Goal: Task Accomplishment & Management: Complete application form

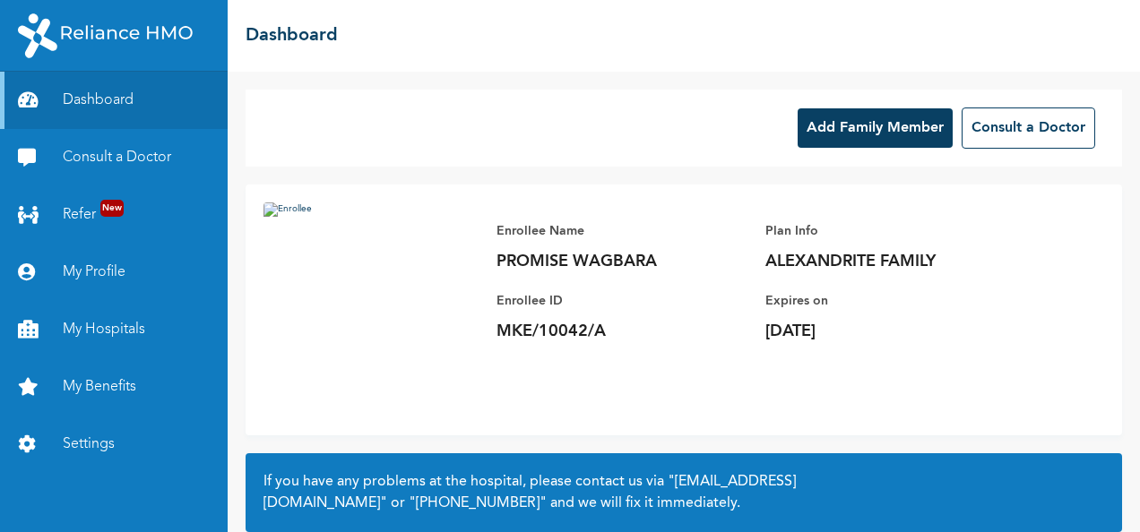
click at [847, 132] on button "Add Family Member" at bounding box center [874, 127] width 155 height 39
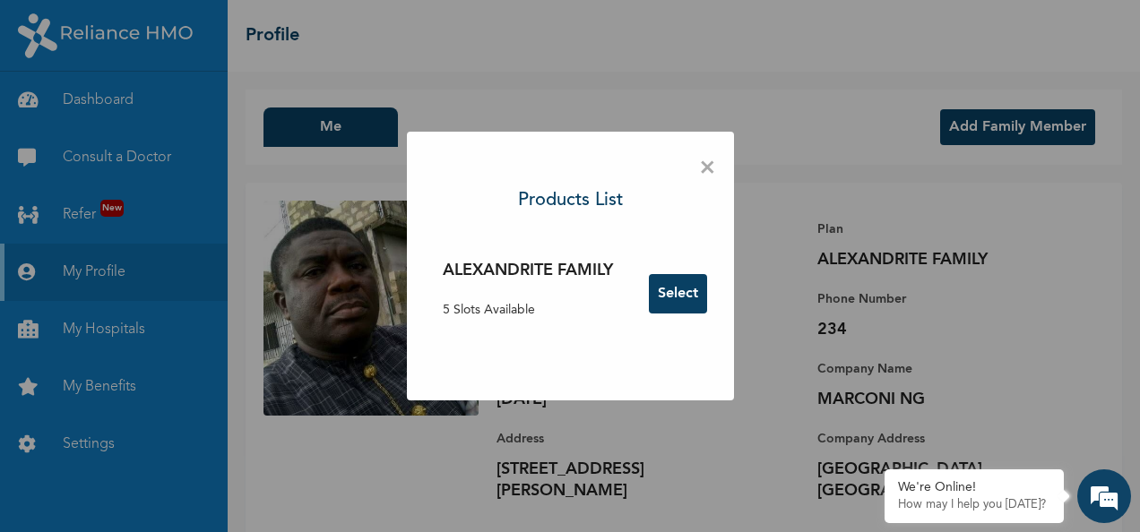
click at [693, 288] on button "Select" at bounding box center [678, 293] width 58 height 39
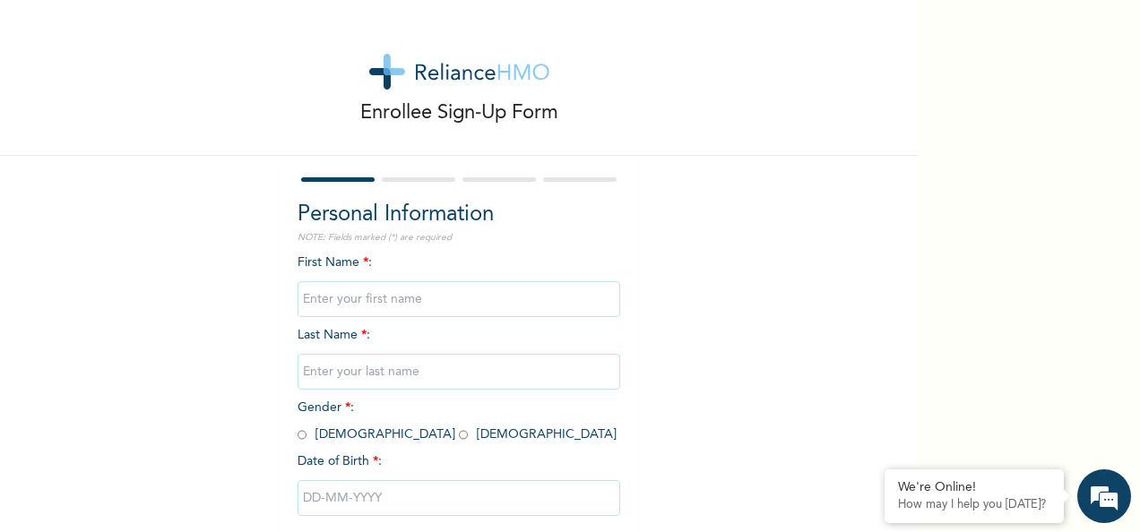
click at [387, 296] on input "text" at bounding box center [458, 299] width 323 height 36
type input "[PERSON_NAME]"
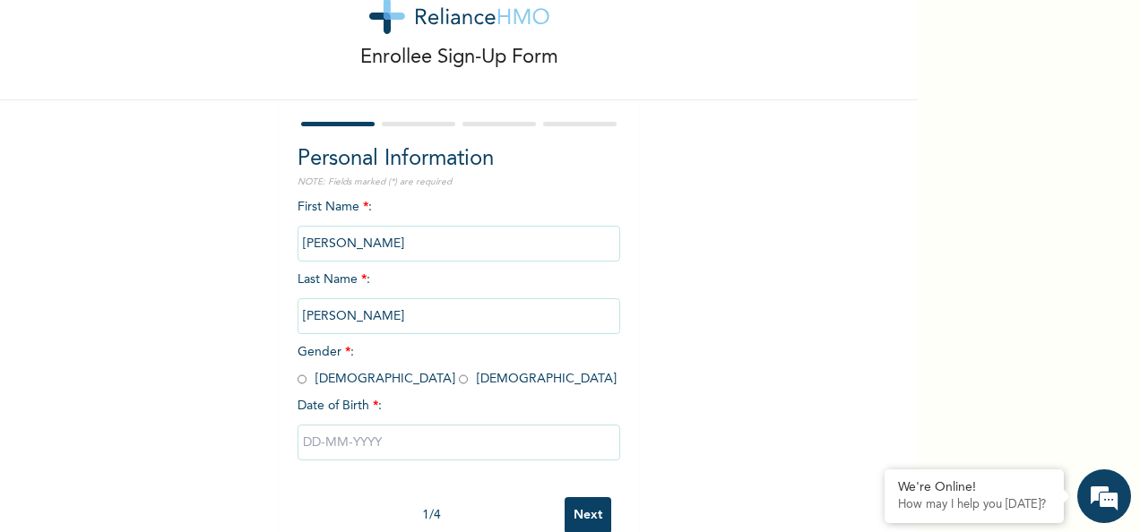
scroll to position [100, 0]
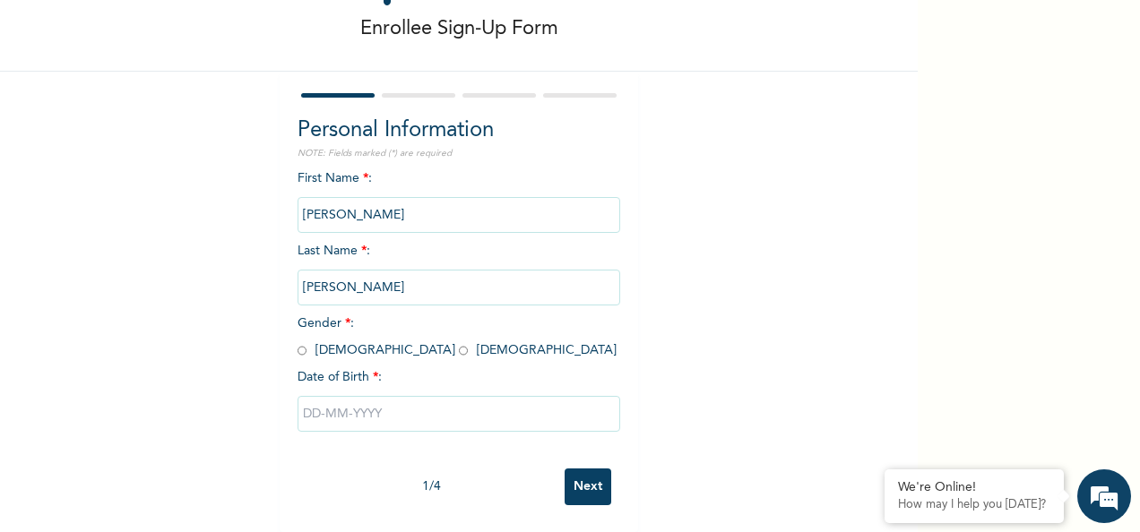
type input "[PERSON_NAME]"
click at [459, 342] on input "radio" at bounding box center [463, 350] width 9 height 17
radio input "true"
click at [360, 399] on input "text" at bounding box center [458, 414] width 323 height 36
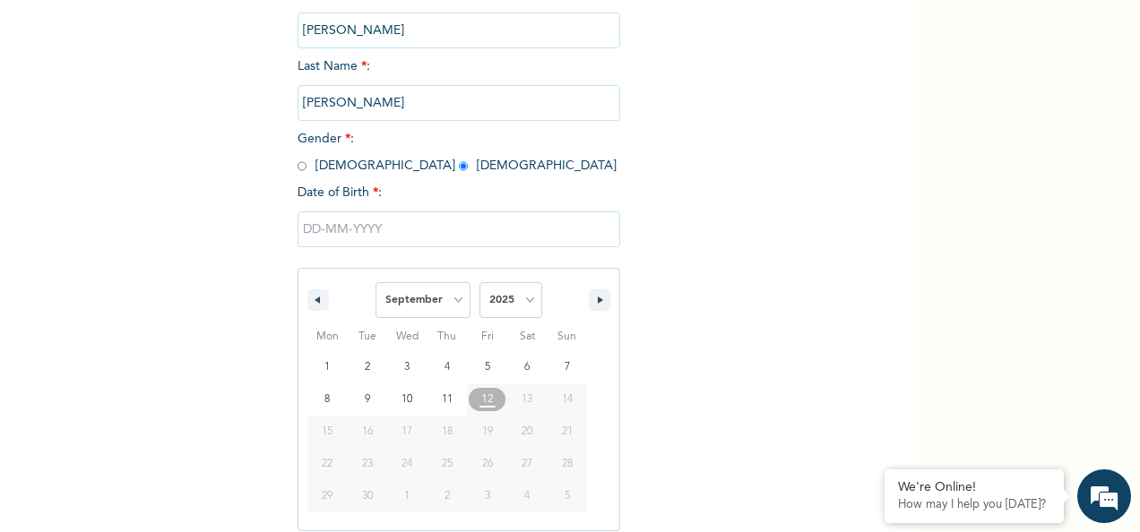
scroll to position [283, 0]
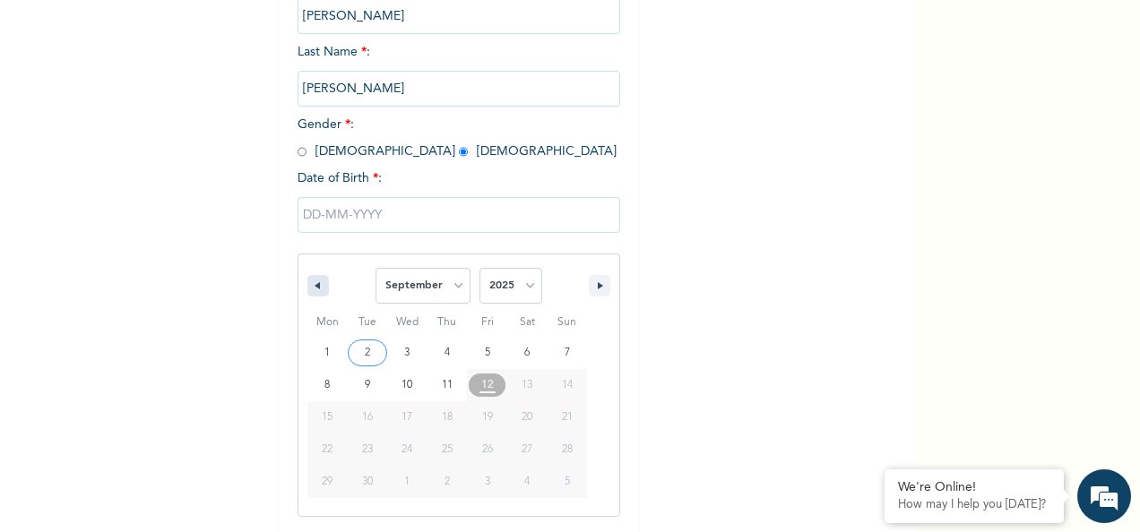
click at [317, 290] on button "button" at bounding box center [318, 286] width 22 height 22
select select "5"
click at [519, 289] on select "2025 2024 2023 2022 2021 2020 2019 2018 2017 2016 2015 2014 2013 2012 2011 2010…" at bounding box center [510, 286] width 63 height 36
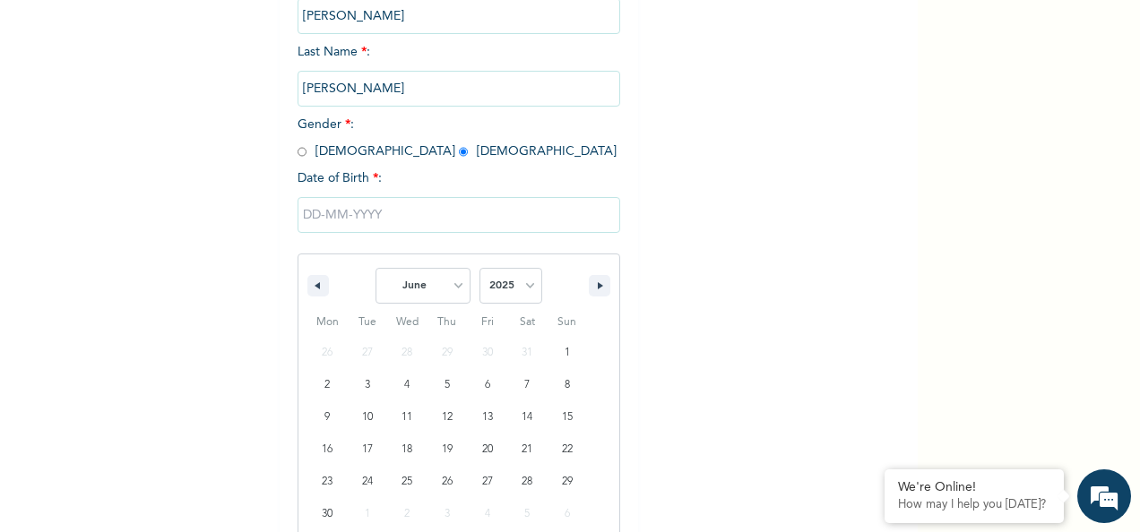
select select "1999"
click at [479, 270] on select "2025 2024 2023 2022 2021 2020 2019 2018 2017 2016 2015 2014 2013 2012 2011 2010…" at bounding box center [510, 286] width 63 height 36
type input "[DATE]"
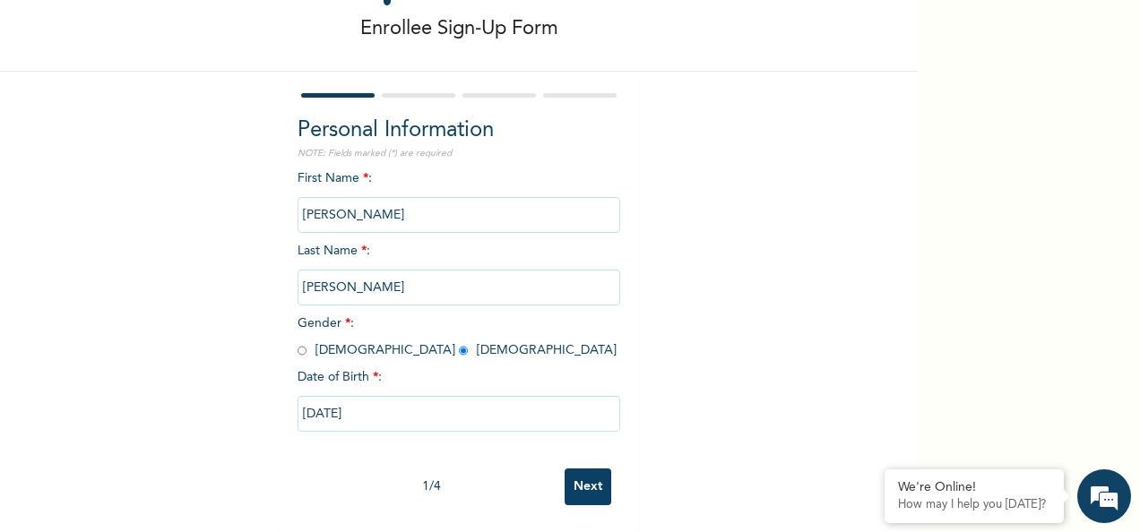
click at [582, 471] on input "Next" at bounding box center [588, 487] width 47 height 37
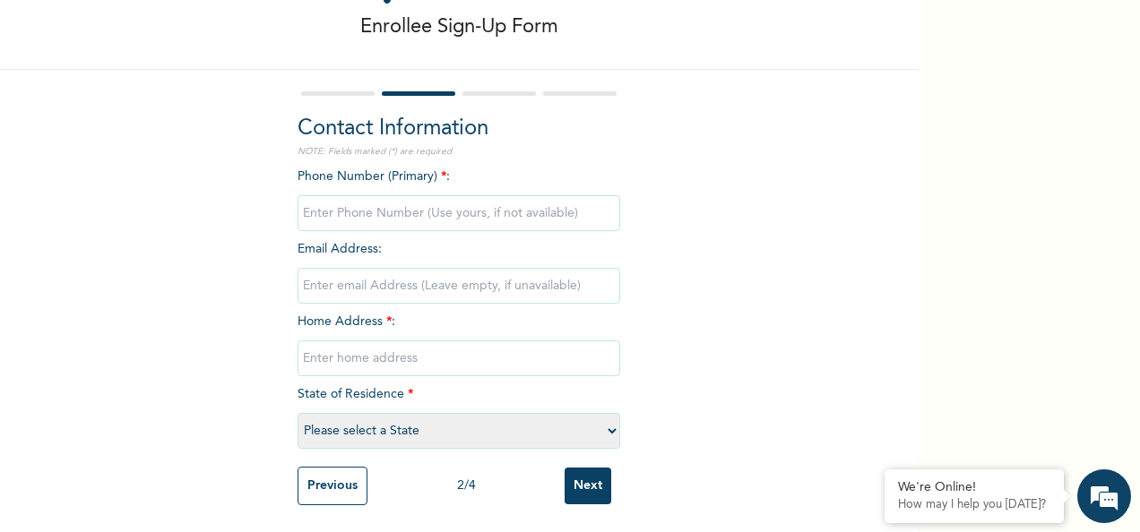
click at [410, 208] on input "phone" at bounding box center [458, 213] width 323 height 36
type input "08034277872"
click at [400, 274] on input "email" at bounding box center [458, 286] width 323 height 36
click at [407, 341] on input "text" at bounding box center [458, 358] width 323 height 36
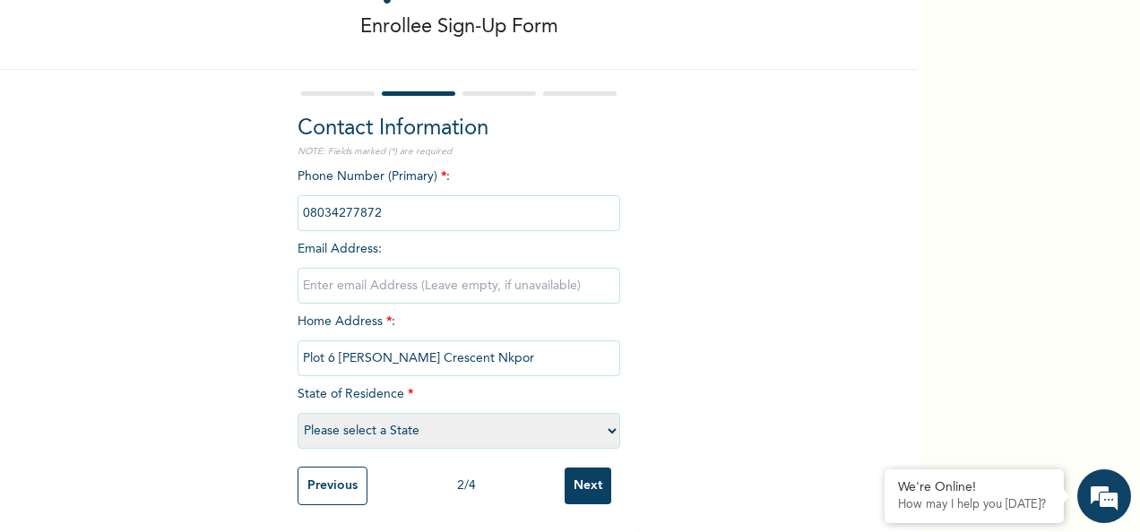
type input "Plot 6 [PERSON_NAME] Crescent Nkpor"
click at [421, 418] on select "Please select a State [PERSON_NAME] (FCT) [PERSON_NAME] Ibom [GEOGRAPHIC_DATA] …" at bounding box center [458, 431] width 323 height 36
select select "33"
click at [297, 413] on select "Please select a State [PERSON_NAME] (FCT) [PERSON_NAME] Ibom [GEOGRAPHIC_DATA] …" at bounding box center [458, 431] width 323 height 36
click at [584, 473] on input "Next" at bounding box center [588, 486] width 47 height 37
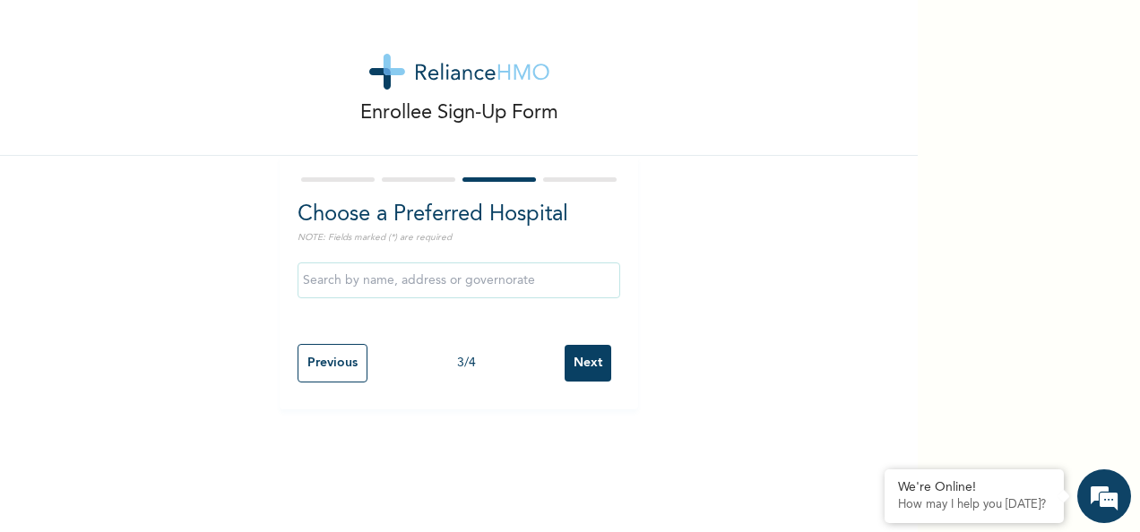
scroll to position [0, 0]
click at [417, 286] on input "text" at bounding box center [458, 281] width 323 height 36
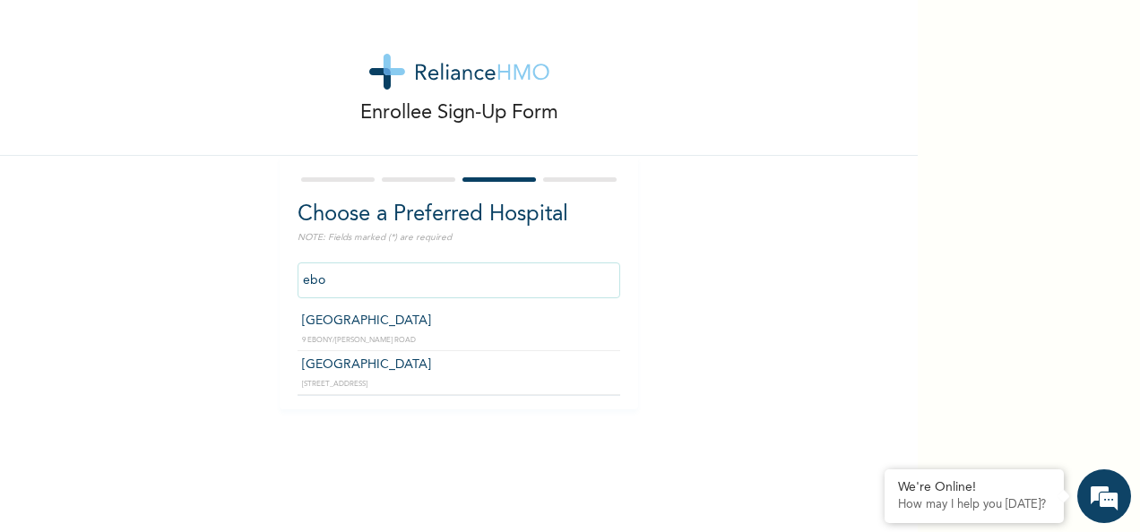
type input "[GEOGRAPHIC_DATA]"
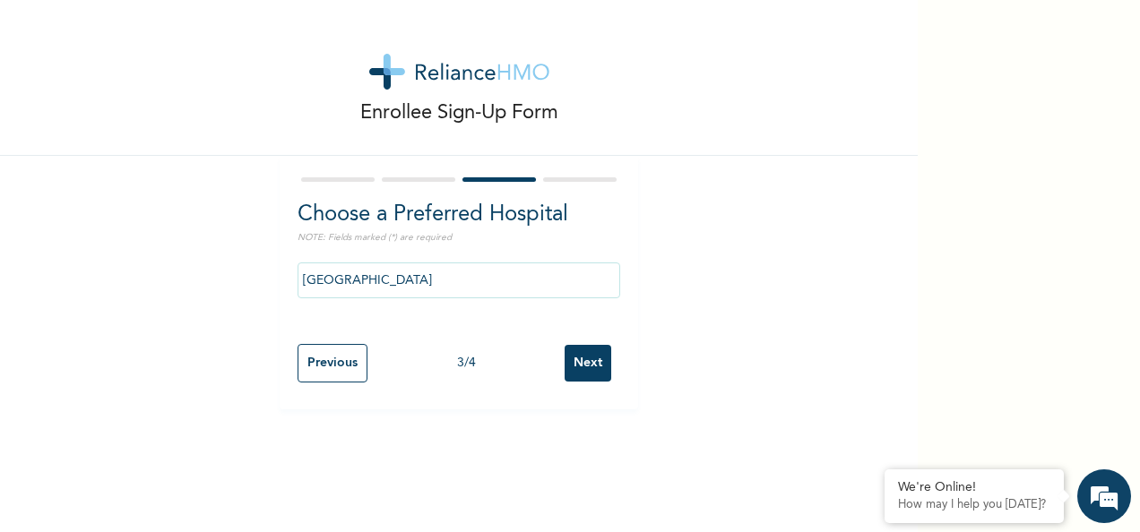
click at [575, 372] on input "Next" at bounding box center [588, 363] width 47 height 37
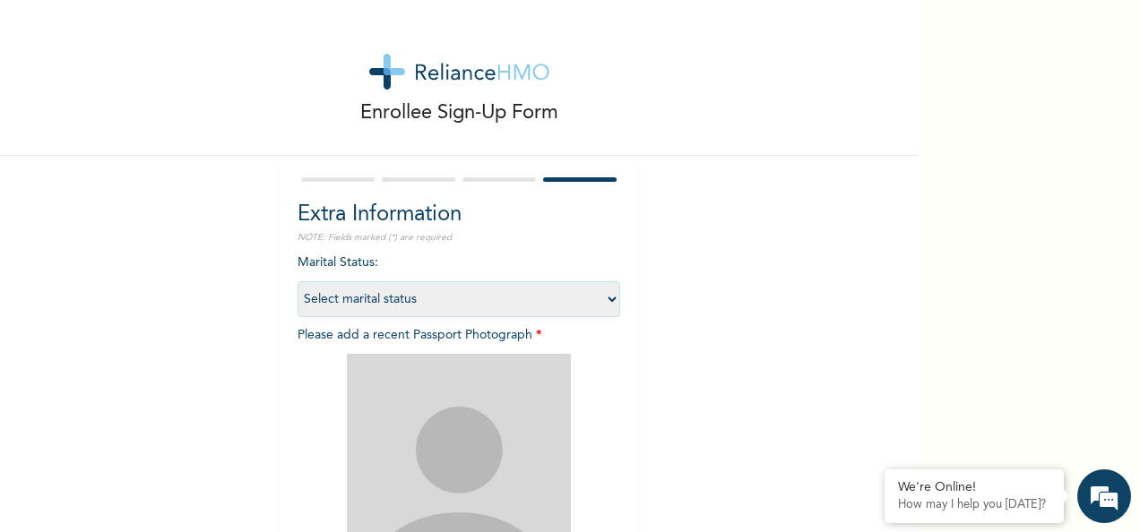
click at [401, 299] on select "Select marital status [DEMOGRAPHIC_DATA] Married [DEMOGRAPHIC_DATA] Widow/[DEMO…" at bounding box center [458, 299] width 323 height 36
select select "1"
click at [297, 281] on select "Select marital status [DEMOGRAPHIC_DATA] Married [DEMOGRAPHIC_DATA] Widow/[DEMO…" at bounding box center [458, 299] width 323 height 36
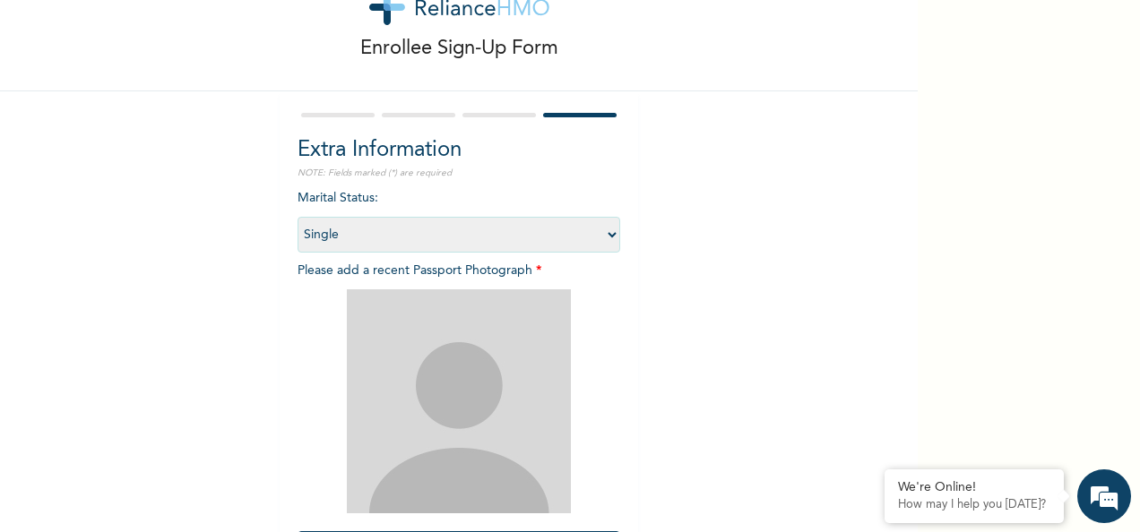
scroll to position [254, 0]
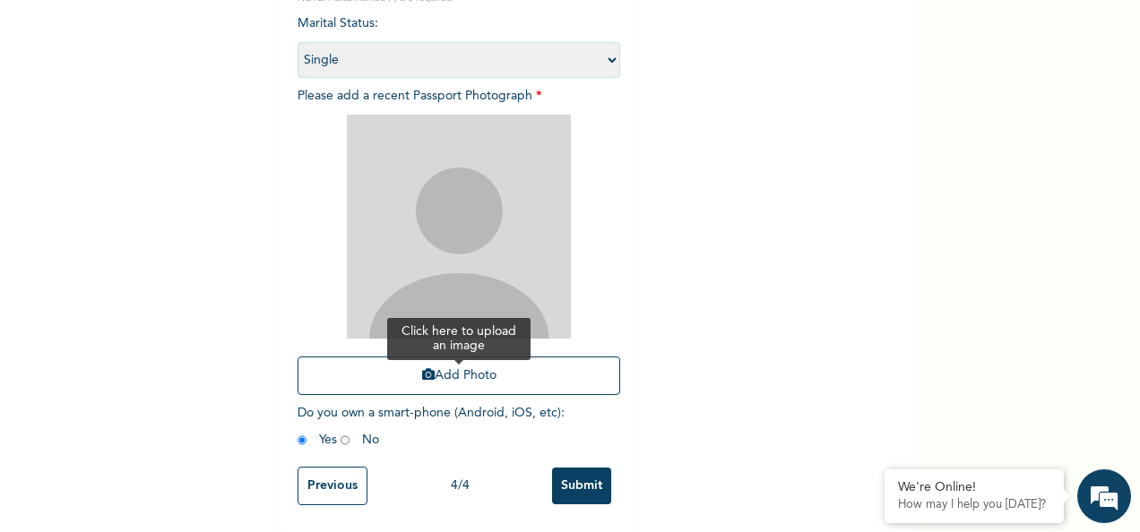
click at [460, 363] on button "Add Photo" at bounding box center [458, 376] width 323 height 39
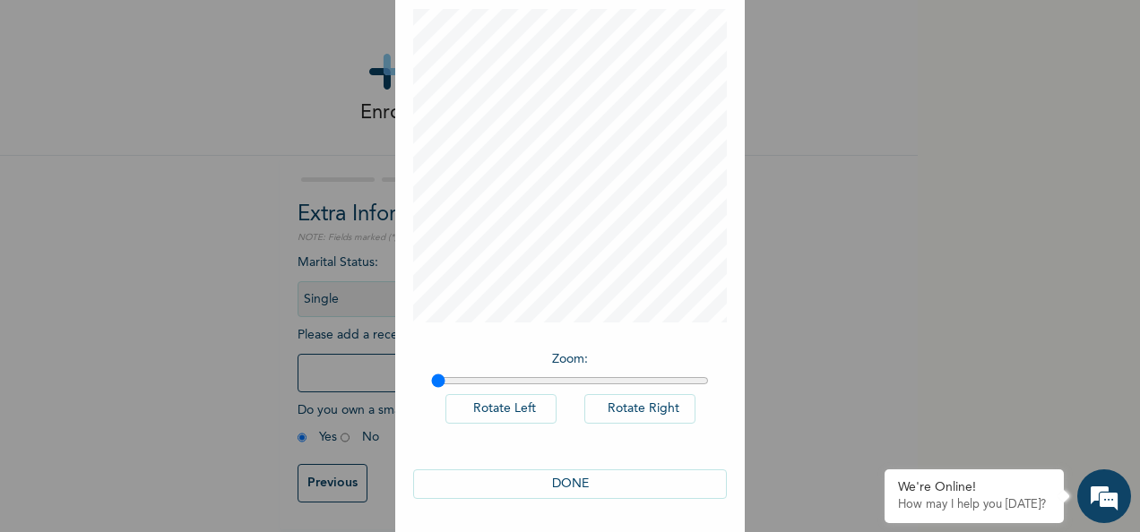
scroll to position [92, 0]
click at [554, 491] on button "DONE" at bounding box center [570, 484] width 314 height 30
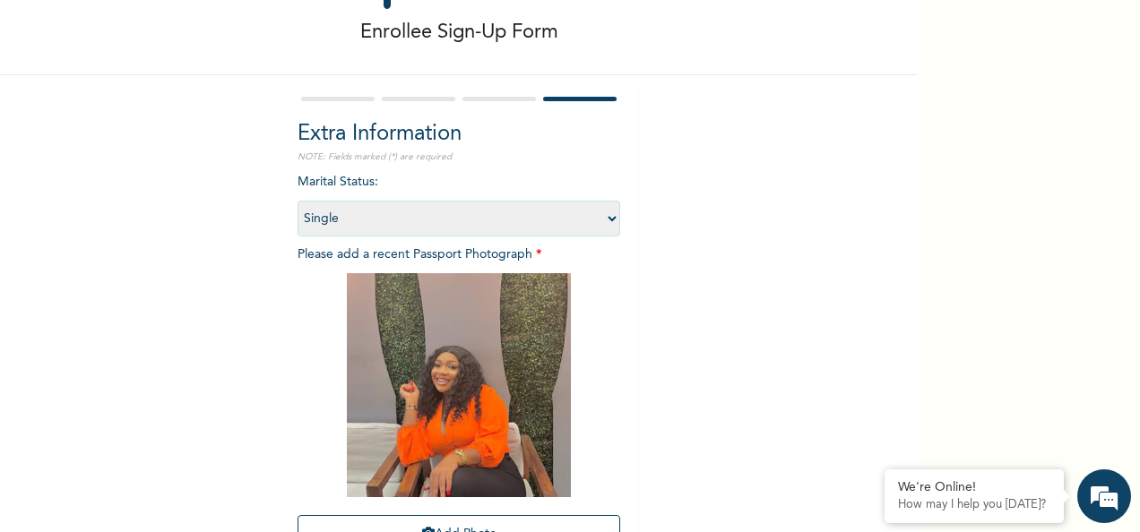
scroll to position [254, 0]
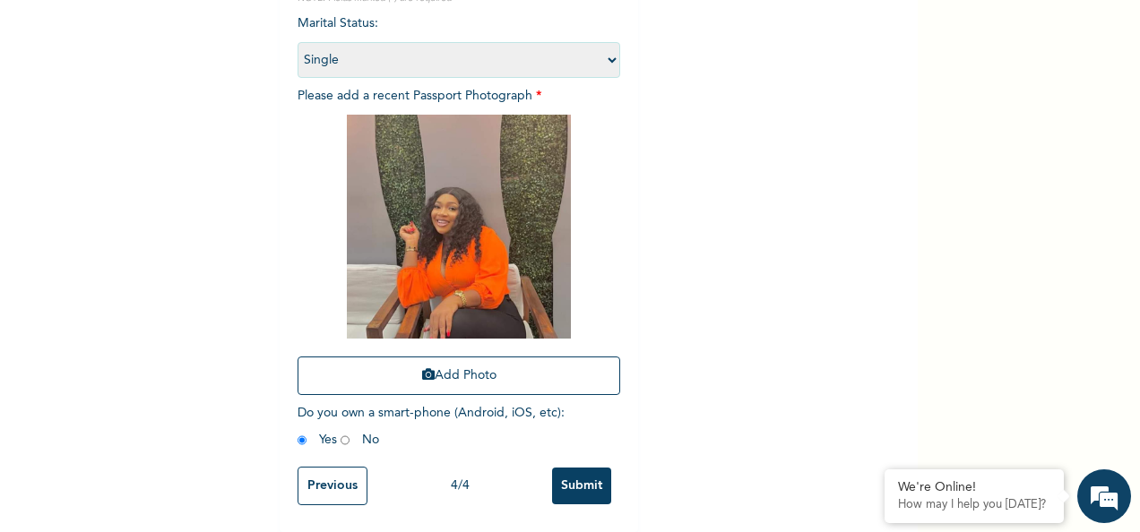
click at [570, 473] on input "Submit" at bounding box center [581, 486] width 59 height 37
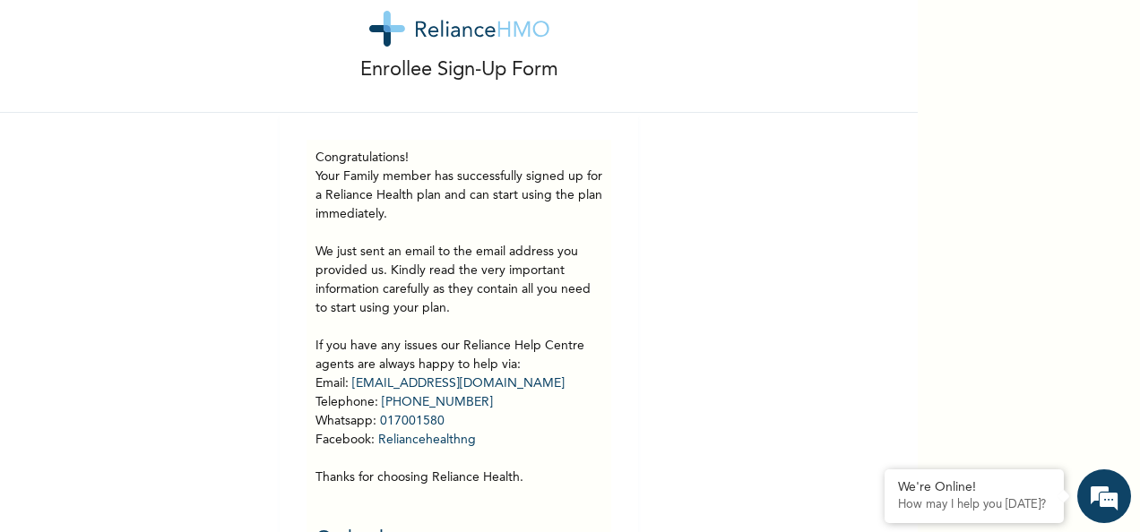
scroll to position [99, 0]
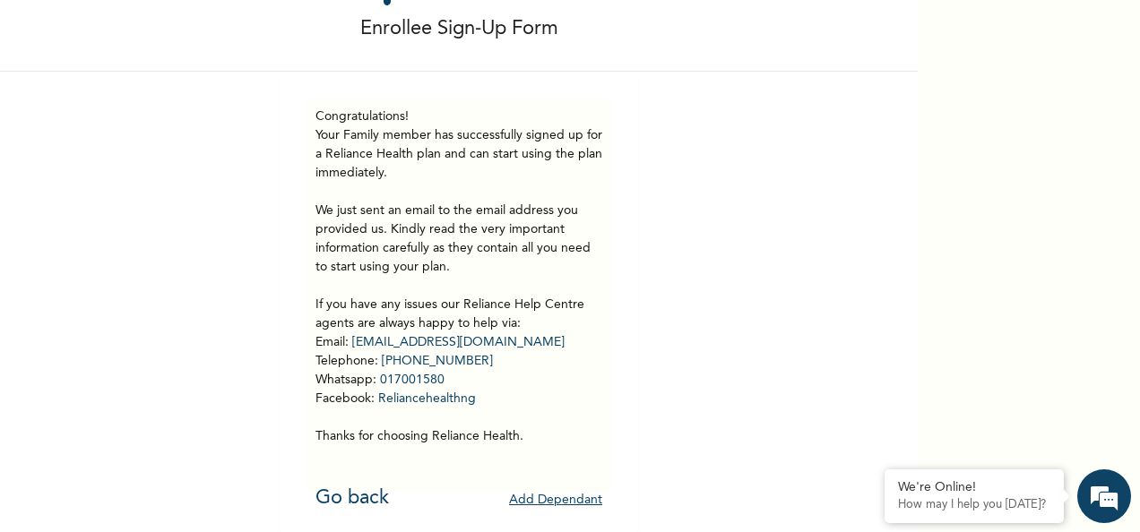
click at [538, 487] on button "Add Dependant" at bounding box center [555, 501] width 93 height 28
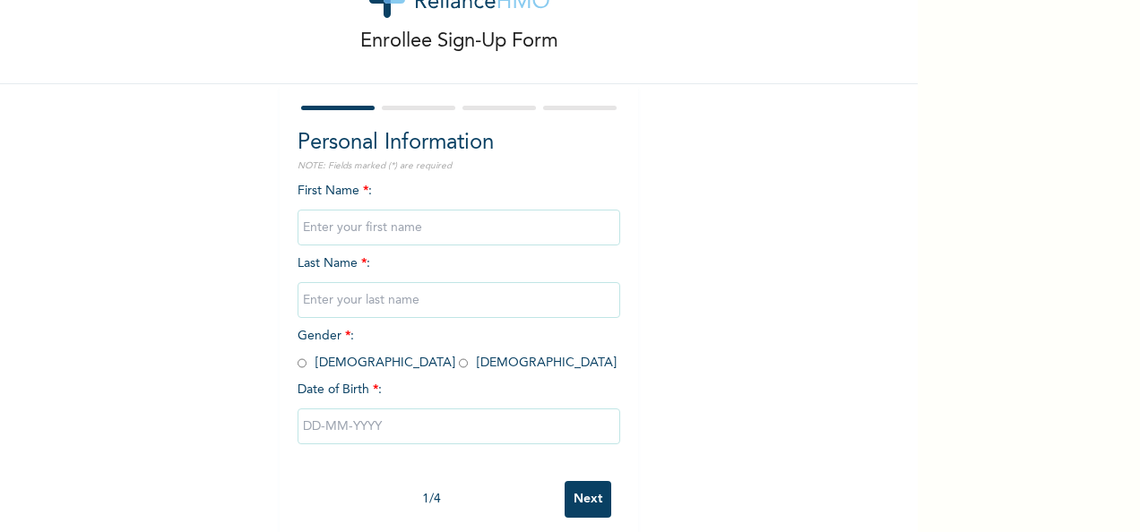
scroll to position [100, 0]
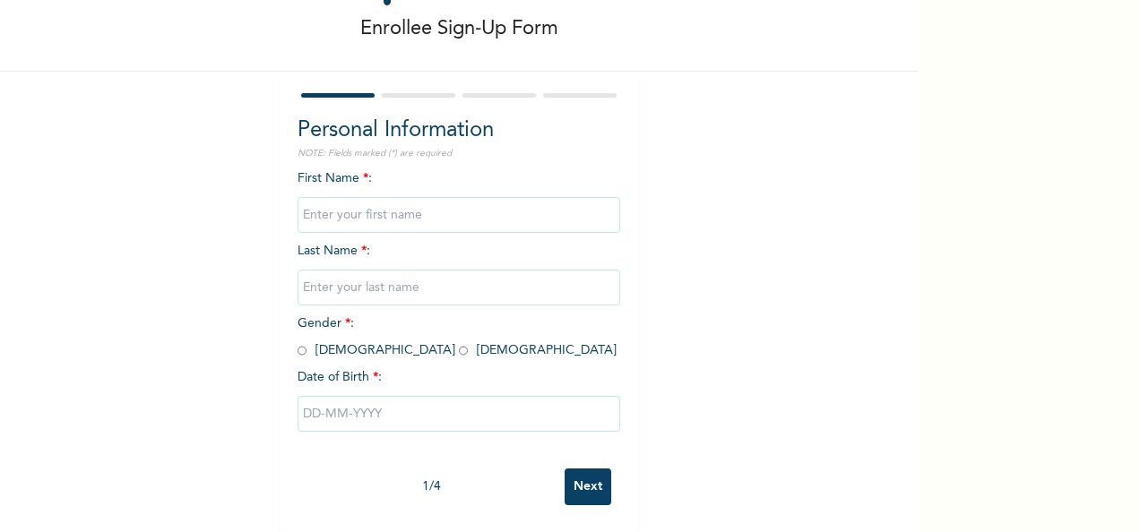
click at [376, 201] on input "text" at bounding box center [458, 215] width 323 height 36
type input "E"
type input "Benita"
click at [363, 270] on input "text" at bounding box center [458, 288] width 323 height 36
type input "[PERSON_NAME]"
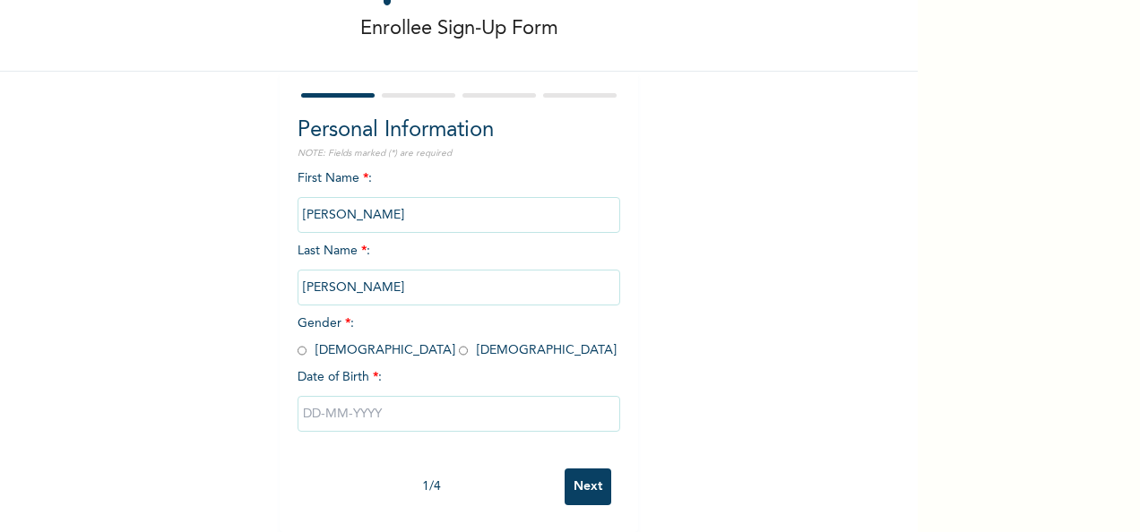
click at [203, 272] on div "Enrollee Sign-Up Form Personal Information NOTE: Fields marked (*) are required…" at bounding box center [459, 224] width 918 height 616
click at [459, 342] on input "radio" at bounding box center [463, 350] width 9 height 17
radio input "true"
click at [353, 401] on input "text" at bounding box center [458, 414] width 323 height 36
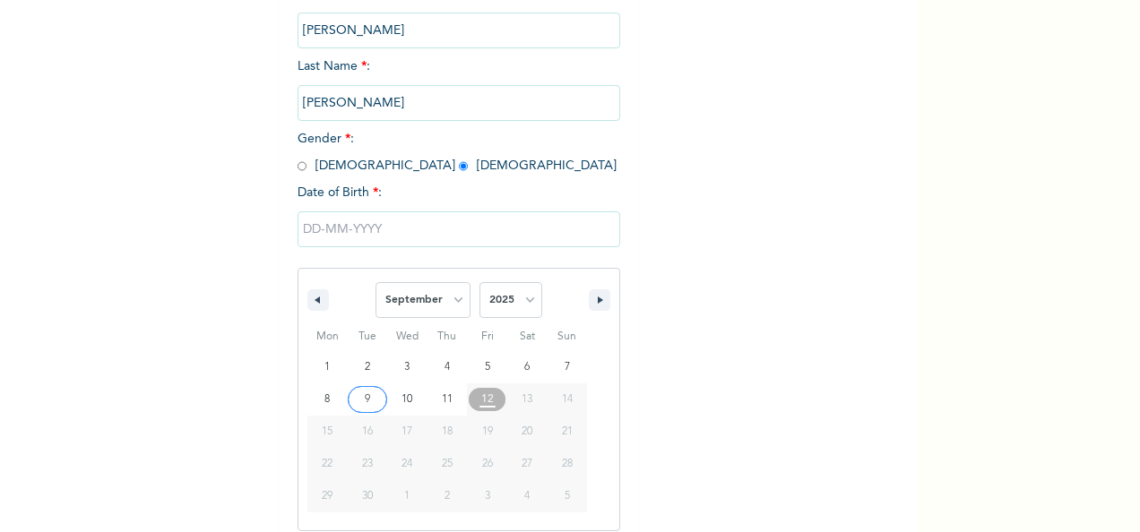
scroll to position [283, 0]
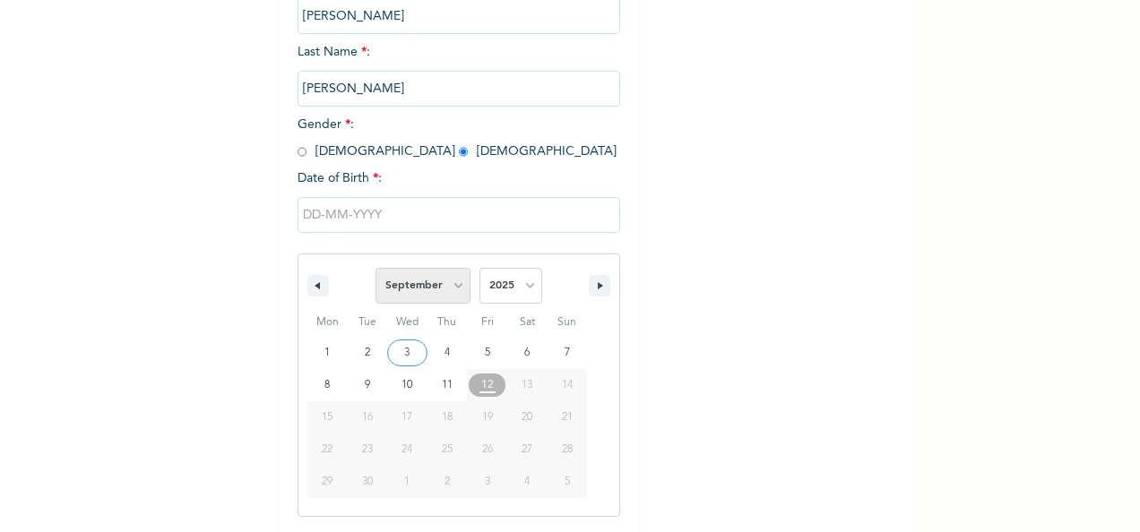
click at [396, 289] on select "January February March April May June July August September October November De…" at bounding box center [422, 286] width 95 height 36
click at [375, 270] on select "January February March April May June July August September October November De…" at bounding box center [422, 286] width 95 height 36
click at [453, 283] on select "January February March April May June July August September October November De…" at bounding box center [422, 286] width 95 height 36
click at [375, 270] on select "January February March April May June July August September October November De…" at bounding box center [422, 286] width 95 height 36
select select "8"
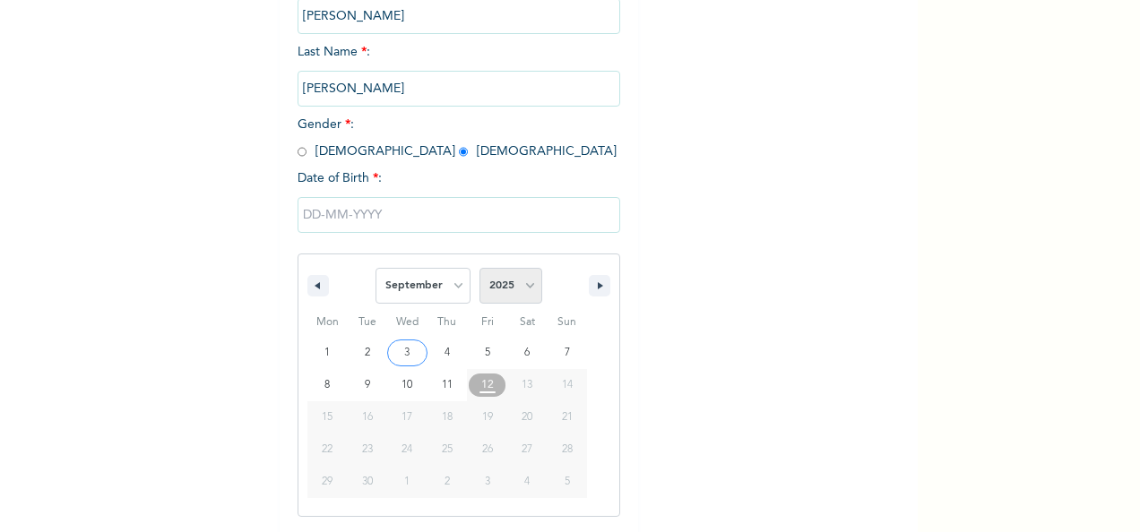
click at [509, 286] on select "2025 2024 2023 2022 2021 2020 2019 2018 2017 2016 2015 2014 2013 2012 2011 2010…" at bounding box center [510, 286] width 63 height 36
select select "2021"
click at [479, 270] on select "2025 2024 2023 2022 2021 2020 2019 2018 2017 2016 2015 2014 2013 2012 2011 2010…" at bounding box center [510, 286] width 63 height 36
click at [439, 285] on select "January February March April May June July August September October November De…" at bounding box center [422, 286] width 95 height 36
select select "10"
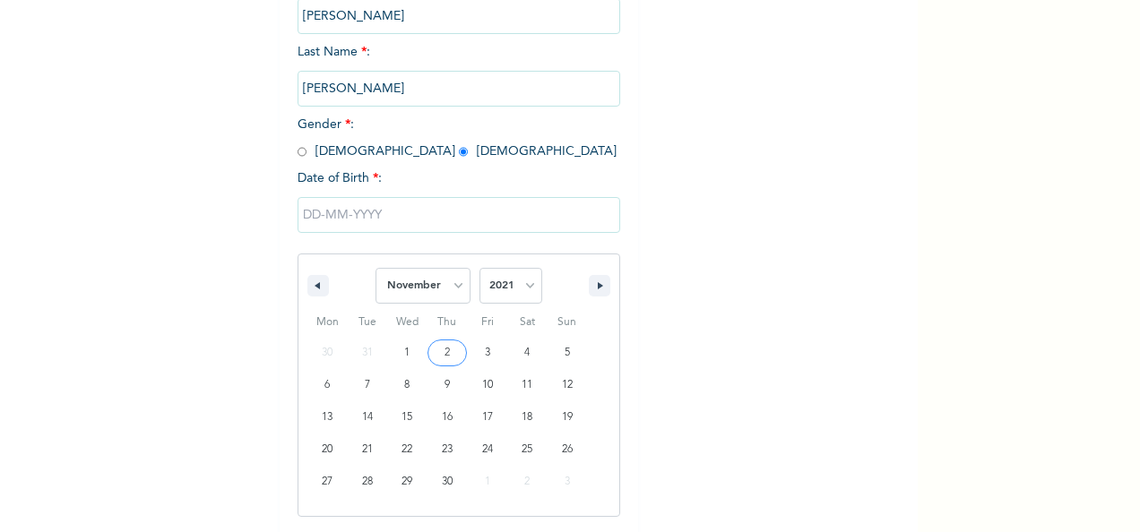
click at [375, 270] on select "January February March April May June July August September October November De…" at bounding box center [422, 286] width 95 height 36
type input "11/06/2021"
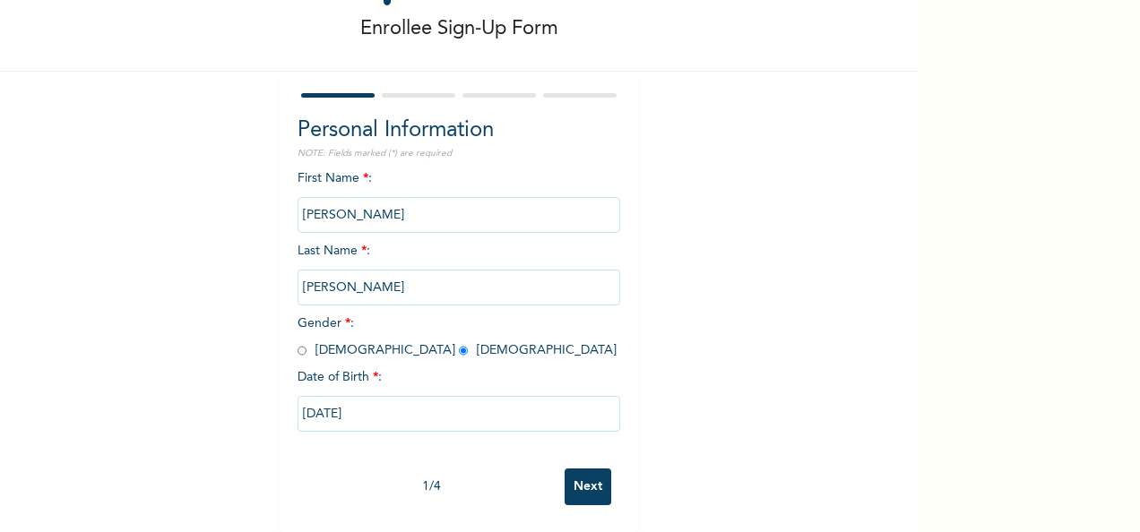
click at [590, 469] on input "Next" at bounding box center [588, 487] width 47 height 37
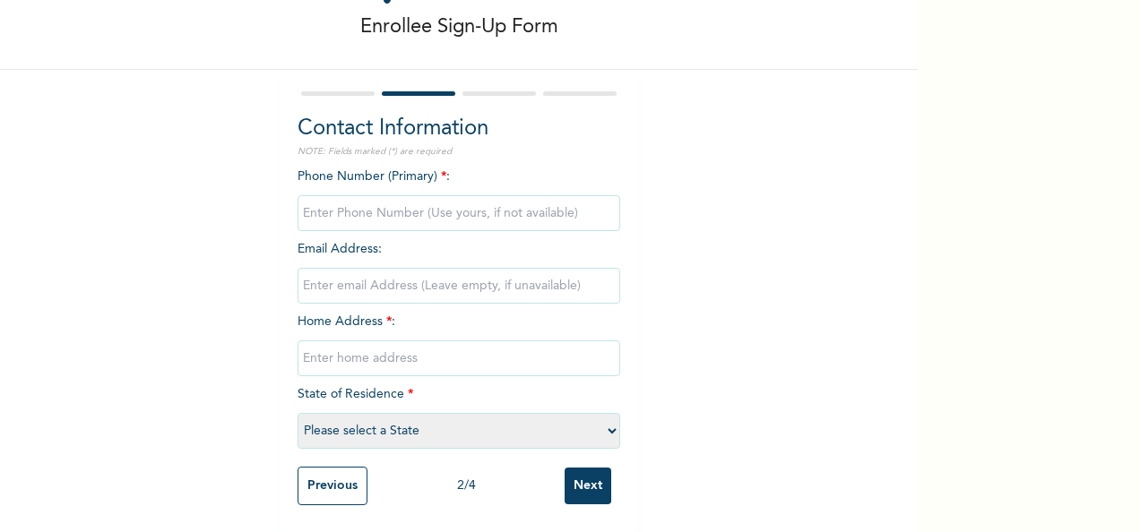
click at [400, 207] on input "phone" at bounding box center [458, 213] width 323 height 36
type input "07085996506"
click at [370, 349] on input "text" at bounding box center [458, 358] width 323 height 36
click at [414, 345] on input "text" at bounding box center [458, 358] width 323 height 36
paste input "Plot 6 [PERSON_NAME] Crescent Nkpor"
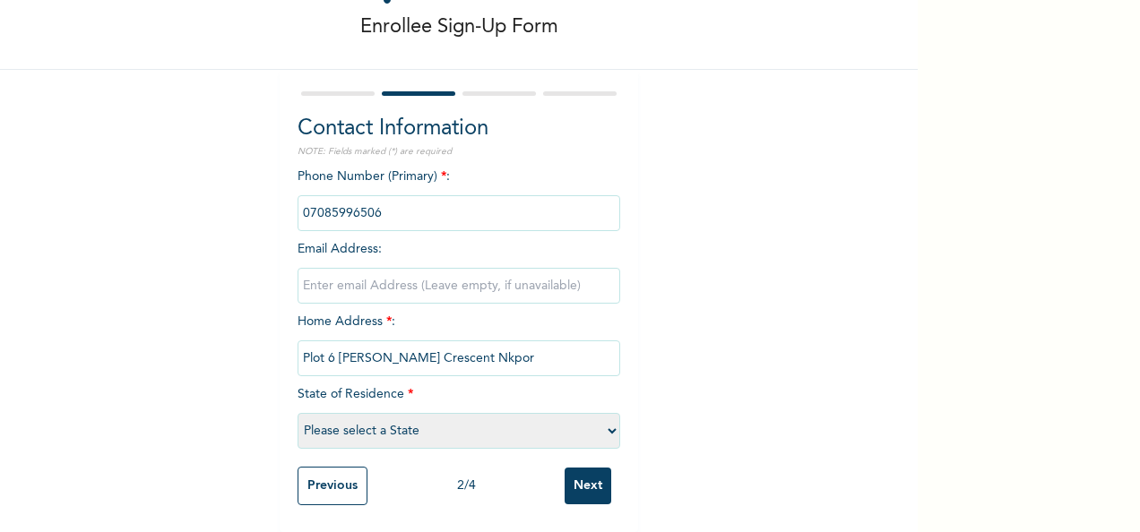
type input "Plot 6 [PERSON_NAME] Crescent Nkpor"
click at [394, 425] on select "Please select a State [PERSON_NAME] (FCT) [PERSON_NAME] Ibom [GEOGRAPHIC_DATA] …" at bounding box center [458, 431] width 323 height 36
select select "33"
click at [297, 413] on select "Please select a State [PERSON_NAME] (FCT) [PERSON_NAME] Ibom [GEOGRAPHIC_DATA] …" at bounding box center [458, 431] width 323 height 36
click at [581, 475] on input "Next" at bounding box center [588, 486] width 47 height 37
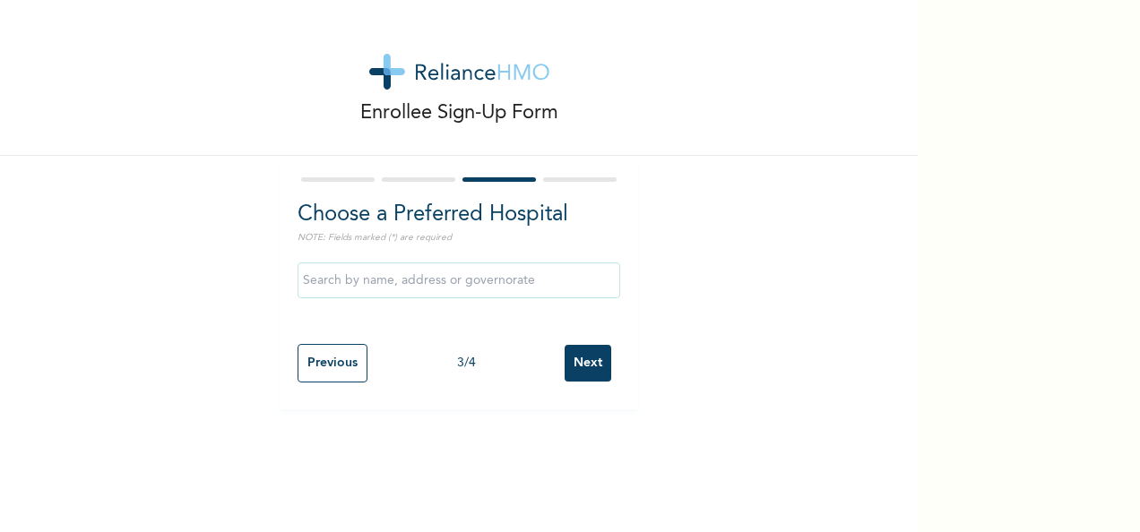
scroll to position [0, 0]
click at [439, 271] on input "text" at bounding box center [458, 281] width 323 height 36
type input "[GEOGRAPHIC_DATA]"
click at [593, 363] on input "Next" at bounding box center [588, 363] width 47 height 37
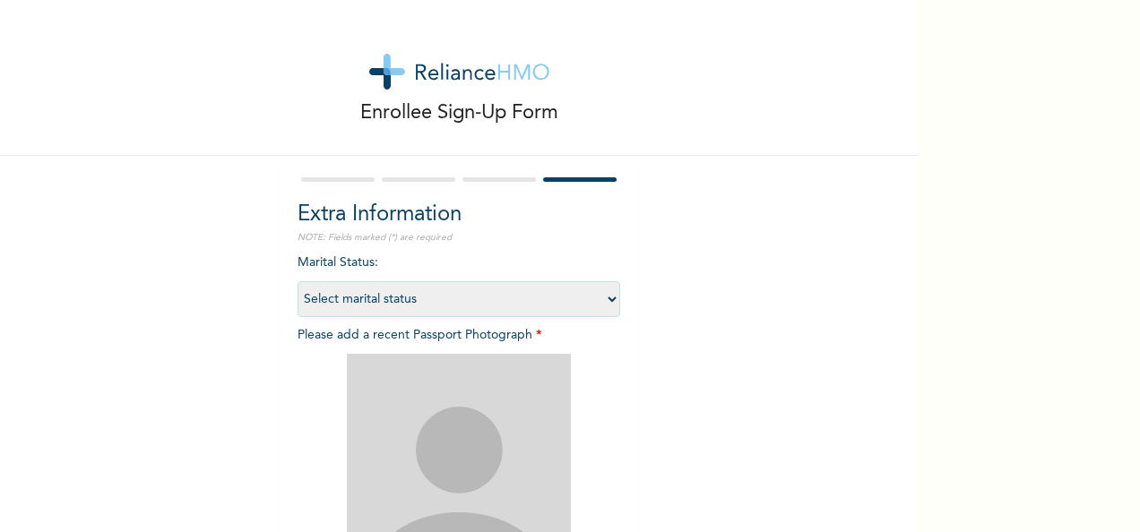
click at [392, 298] on select "Select marital status [DEMOGRAPHIC_DATA] Married [DEMOGRAPHIC_DATA] Widow/[DEMO…" at bounding box center [458, 299] width 323 height 36
select select "1"
click at [297, 281] on select "Select marital status [DEMOGRAPHIC_DATA] Married [DEMOGRAPHIC_DATA] Widow/[DEMO…" at bounding box center [458, 299] width 323 height 36
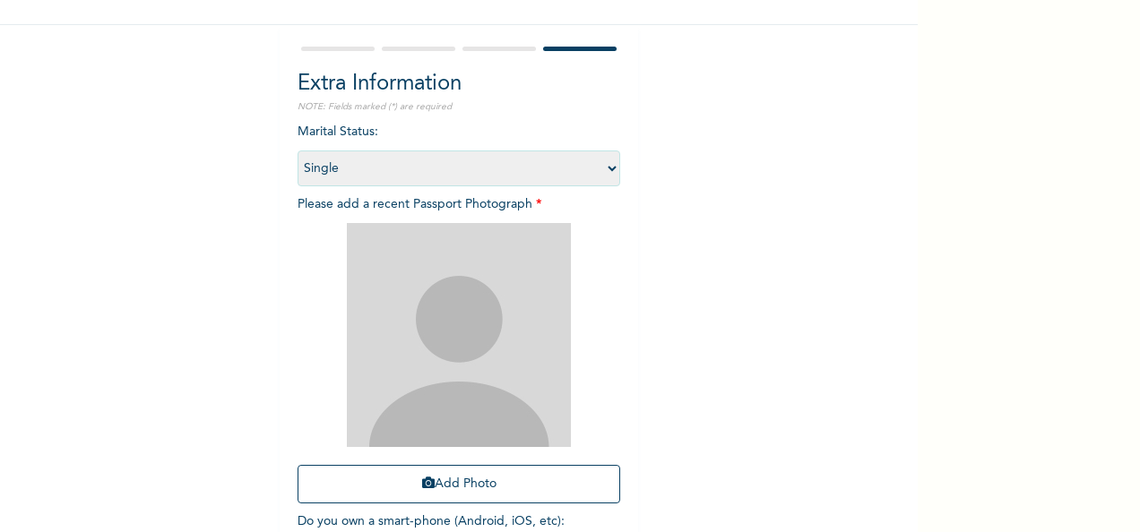
scroll to position [254, 0]
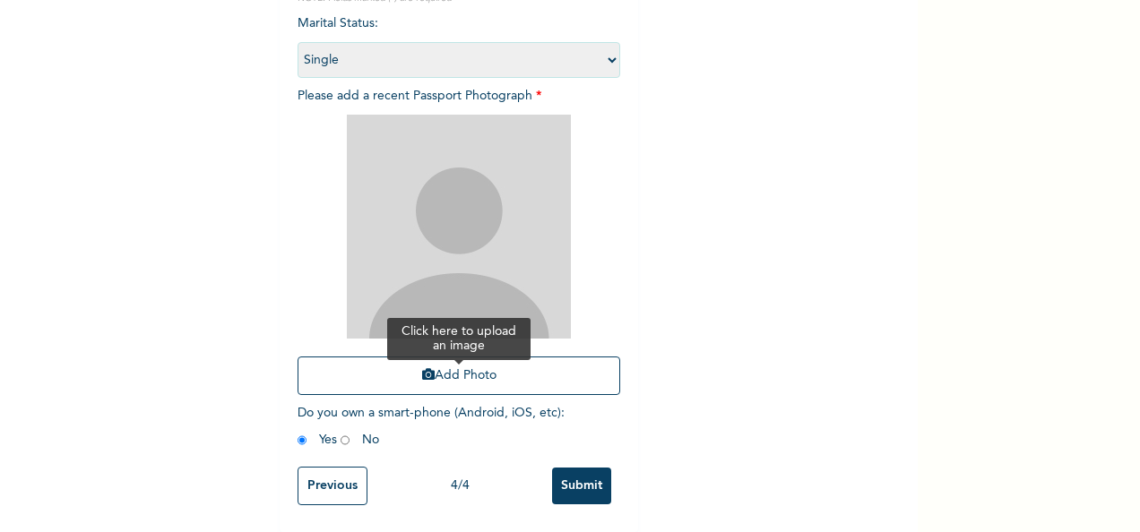
click at [459, 366] on button "Add Photo" at bounding box center [458, 376] width 323 height 39
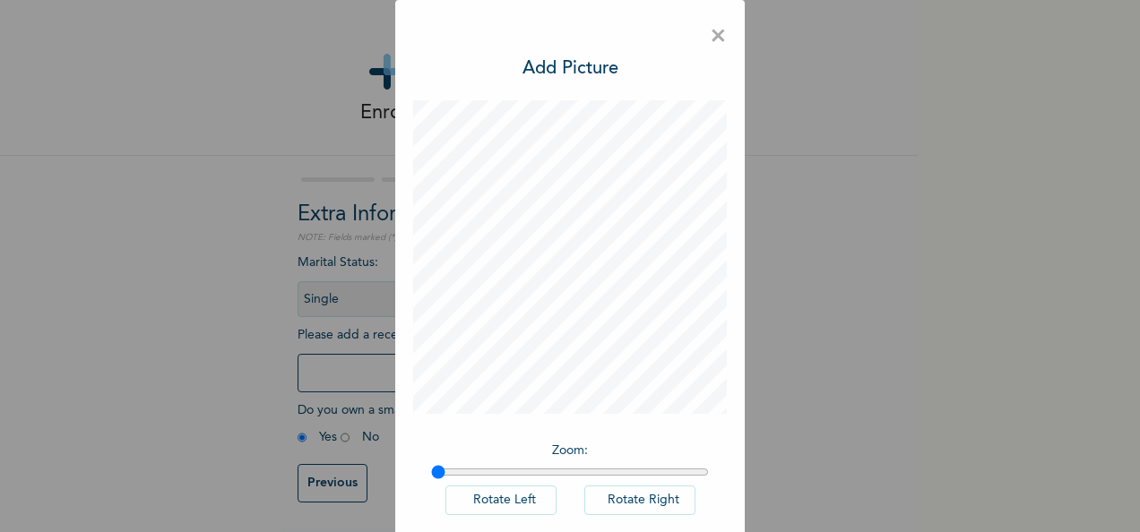
scroll to position [92, 0]
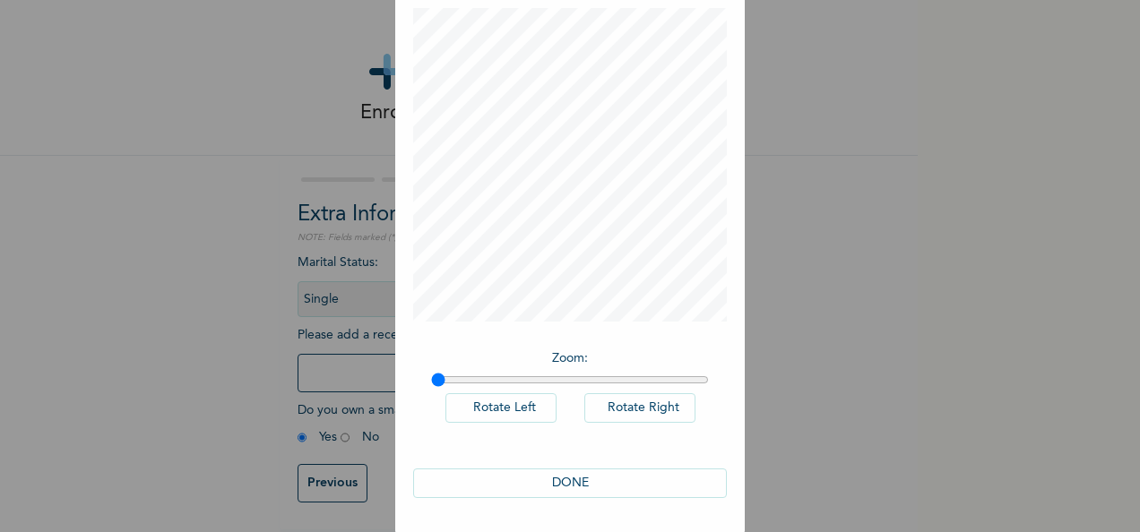
click at [581, 478] on button "DONE" at bounding box center [570, 484] width 314 height 30
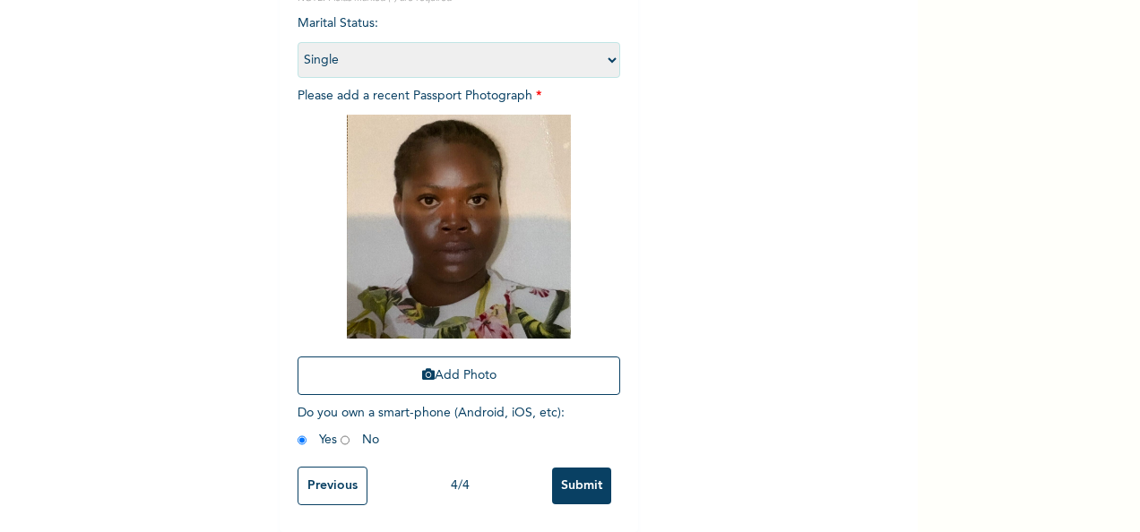
scroll to position [254, 0]
click at [566, 471] on input "Submit" at bounding box center [581, 486] width 59 height 37
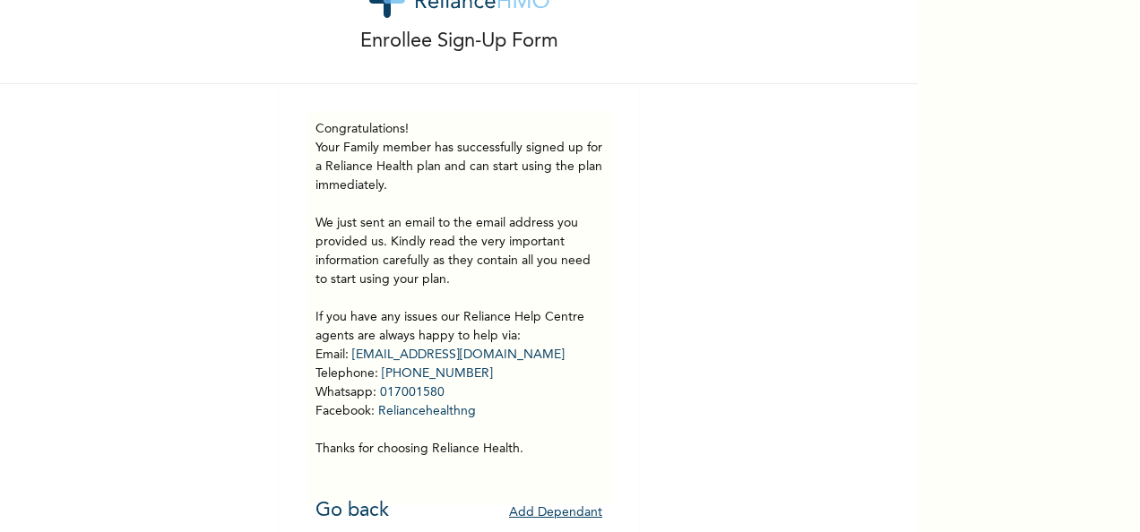
scroll to position [99, 0]
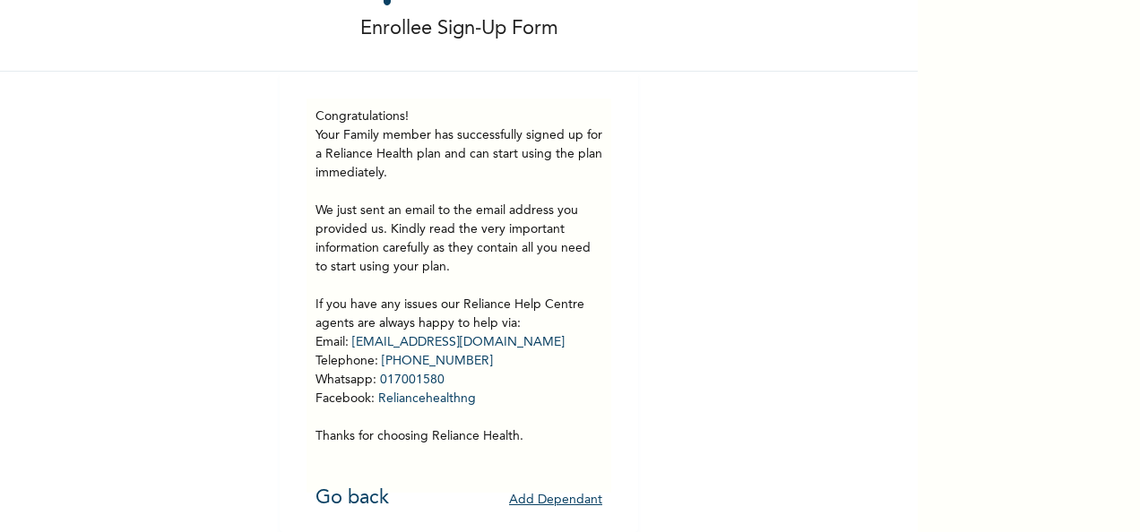
click at [552, 487] on button "Add Dependant" at bounding box center [555, 501] width 93 height 28
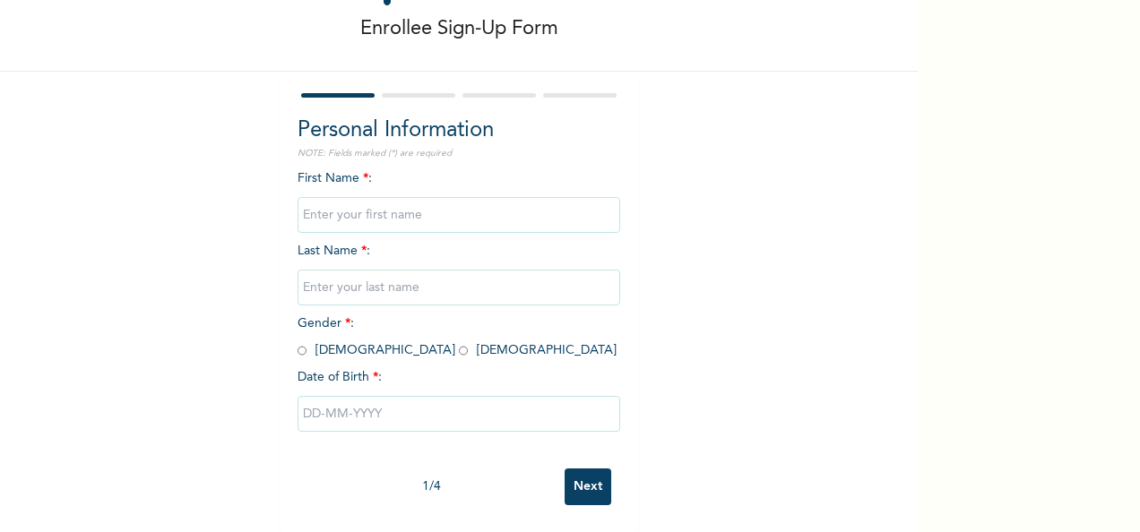
scroll to position [100, 0]
click at [389, 202] on input "text" at bounding box center [458, 215] width 323 height 36
type input "Maslow"
click at [321, 270] on input "text" at bounding box center [458, 288] width 323 height 36
type input "Elijah"
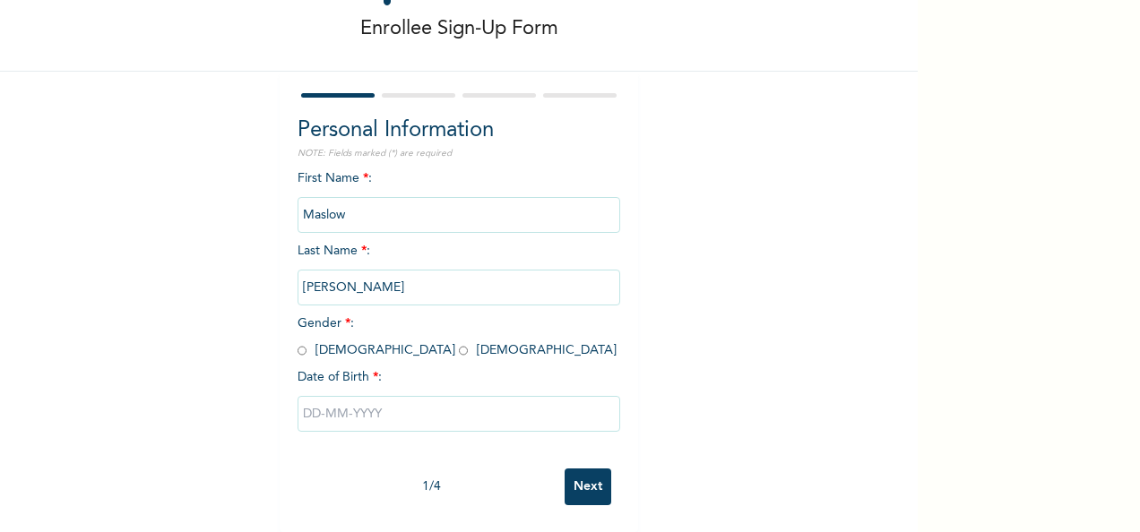
click at [221, 272] on div "Enrollee Sign-Up Form Personal Information NOTE: Fields marked (*) are required…" at bounding box center [459, 224] width 918 height 616
click at [297, 342] on input "radio" at bounding box center [301, 350] width 9 height 17
radio input "true"
click at [332, 401] on input "text" at bounding box center [458, 414] width 323 height 36
select select "8"
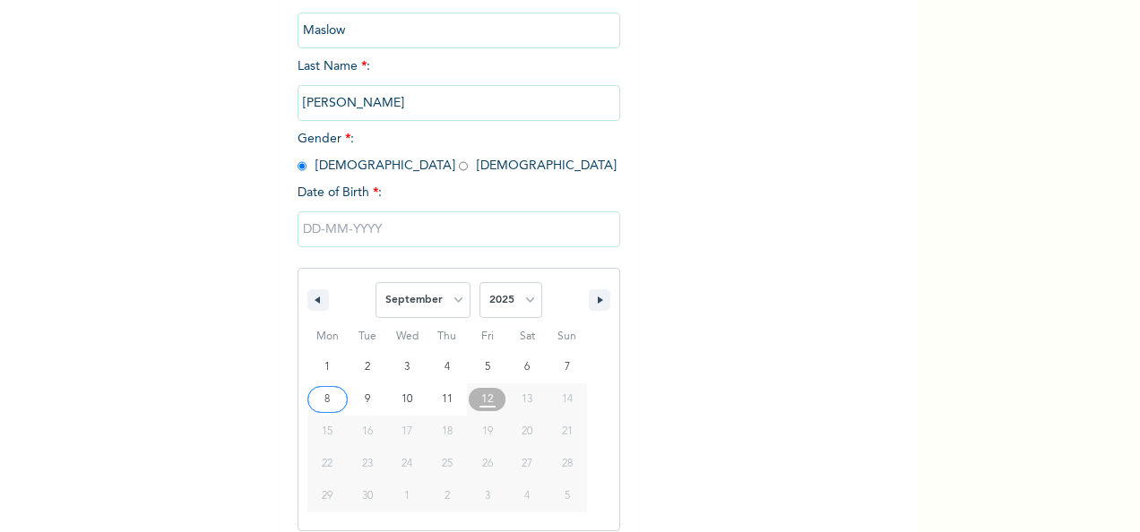
scroll to position [283, 0]
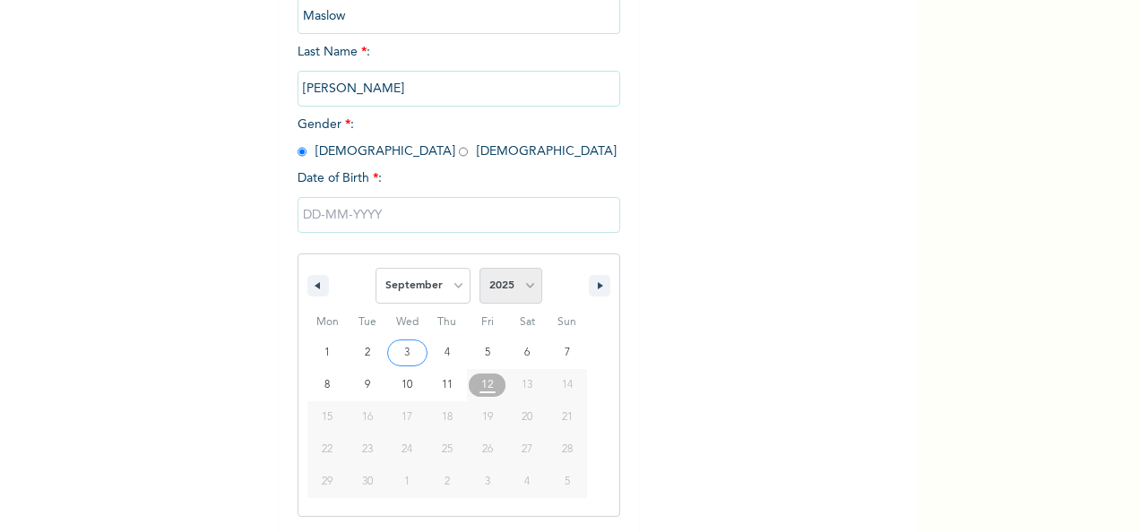
click at [502, 292] on select "2025 2024 2023 2022 2021 2020 2019 2018 2017 2016 2015 2014 2013 2012 2011 2010…" at bounding box center [510, 286] width 63 height 36
select select "2003"
click at [479, 270] on select "2025 2024 2023 2022 2021 2020 2019 2018 2017 2016 2015 2014 2013 2012 2011 2010…" at bounding box center [510, 286] width 63 height 36
click at [453, 288] on select "January February March April May June July August September October November De…" at bounding box center [422, 286] width 95 height 36
select select "9"
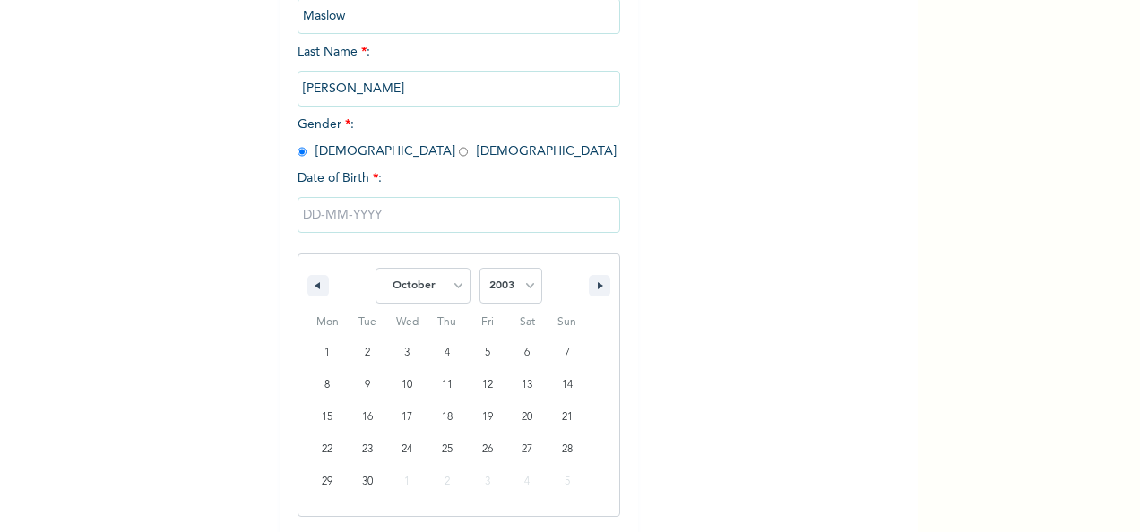
click at [375, 270] on select "January February March April May June July August September October November De…" at bounding box center [422, 286] width 95 height 36
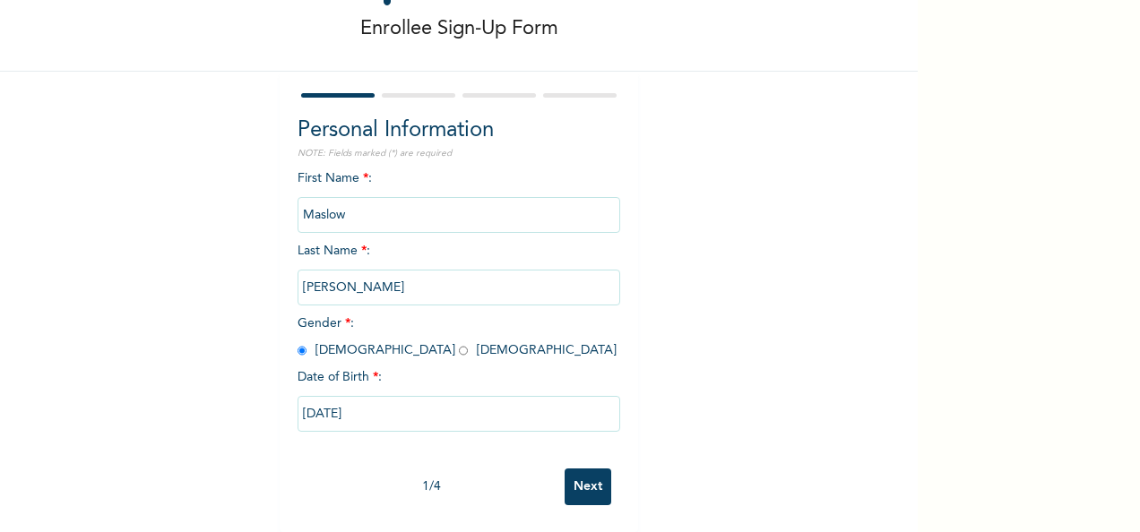
type input "10/14/2003"
click at [585, 473] on input "Next" at bounding box center [588, 487] width 47 height 37
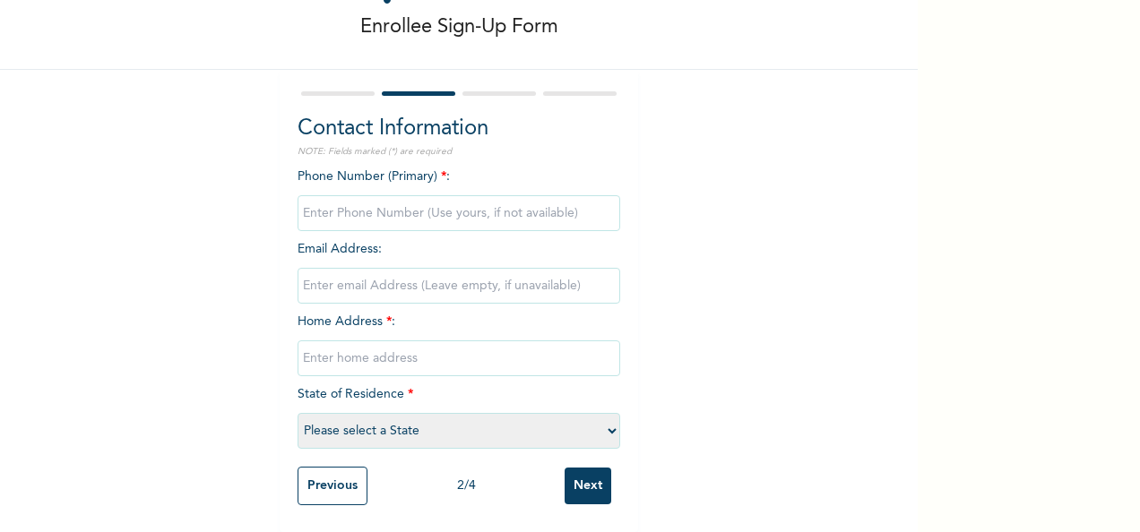
click at [373, 200] on input "phone" at bounding box center [458, 213] width 323 height 36
type input "09130416728"
click at [409, 340] on input "text" at bounding box center [458, 358] width 323 height 36
paste input "Plot 6 [PERSON_NAME] Crescent Nkpor"
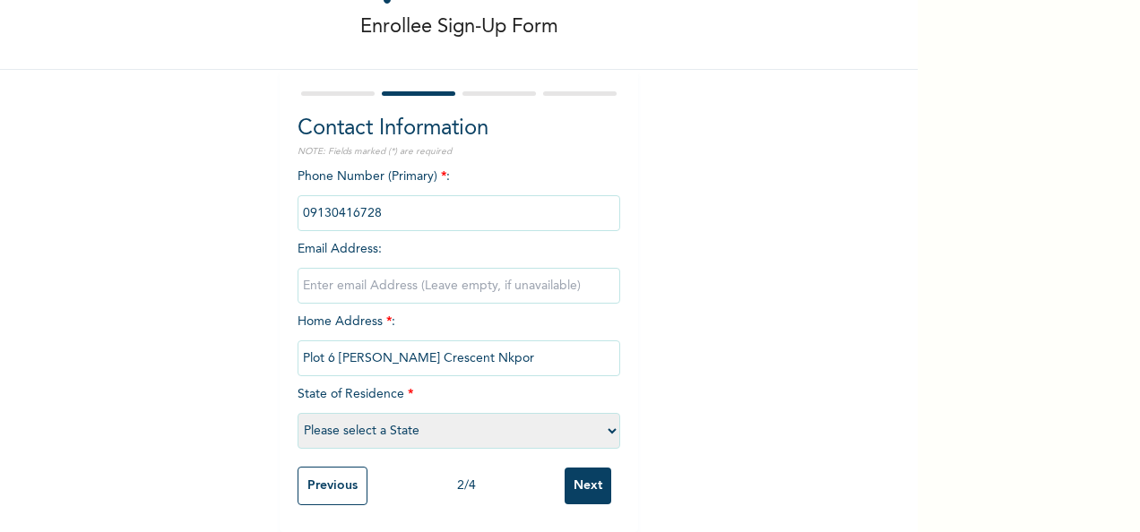
type input "Plot 6 [PERSON_NAME] Crescent Nkpor"
click at [405, 416] on select "Please select a State [PERSON_NAME] (FCT) [PERSON_NAME] Ibom [GEOGRAPHIC_DATA] …" at bounding box center [458, 431] width 323 height 36
select select "33"
click at [297, 413] on select "Please select a State [PERSON_NAME] (FCT) [PERSON_NAME] Ibom [GEOGRAPHIC_DATA] …" at bounding box center [458, 431] width 323 height 36
click at [586, 472] on input "Next" at bounding box center [588, 486] width 47 height 37
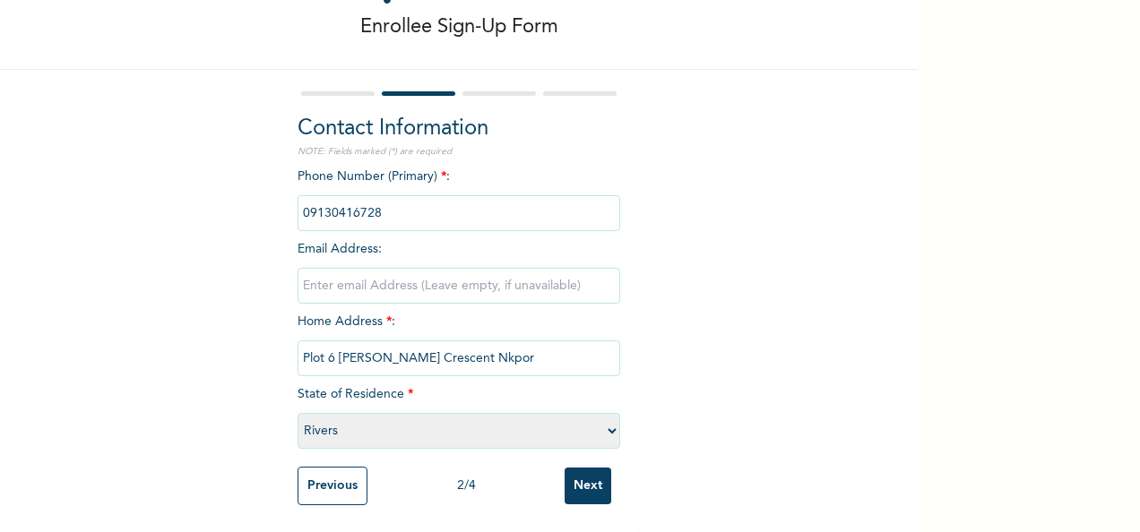
scroll to position [0, 0]
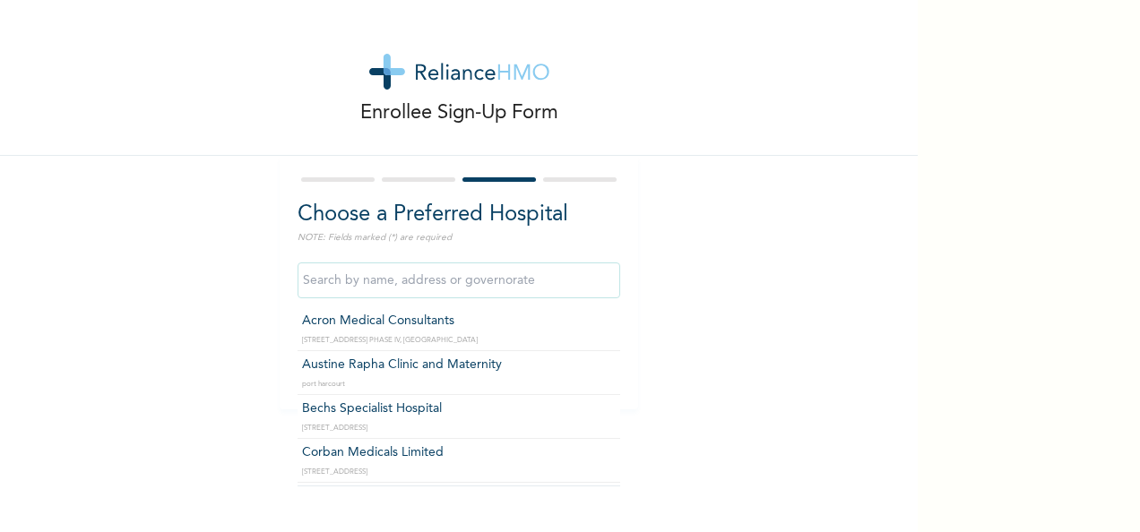
click at [427, 288] on input "text" at bounding box center [458, 281] width 323 height 36
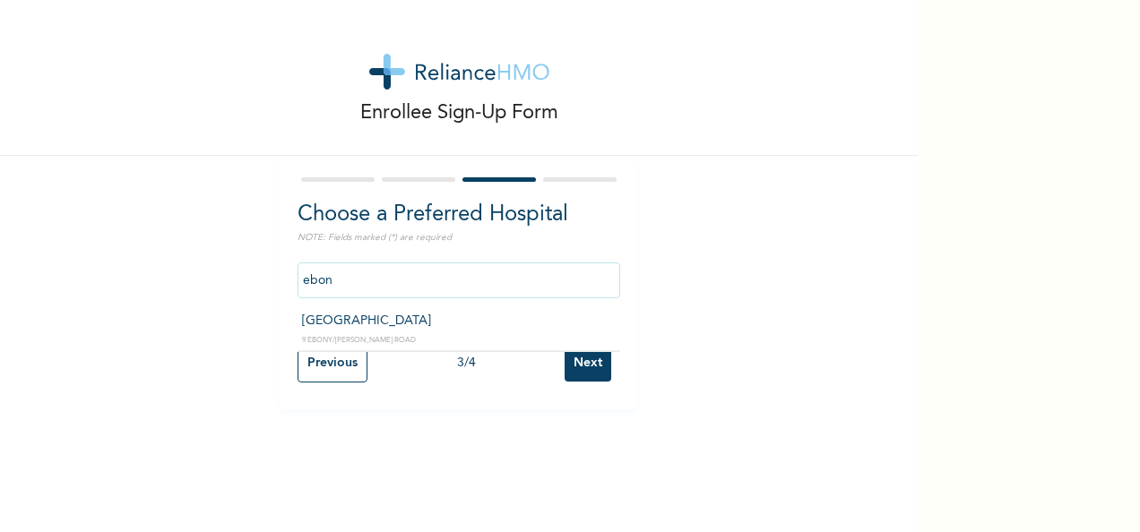
type input "[GEOGRAPHIC_DATA]"
click at [584, 367] on input "Next" at bounding box center [588, 363] width 47 height 37
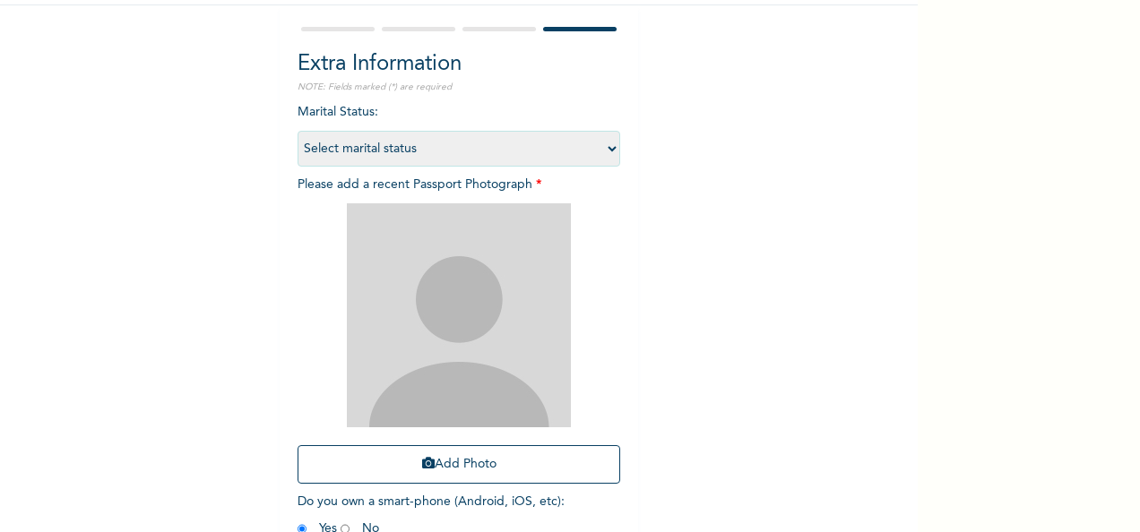
scroll to position [179, 0]
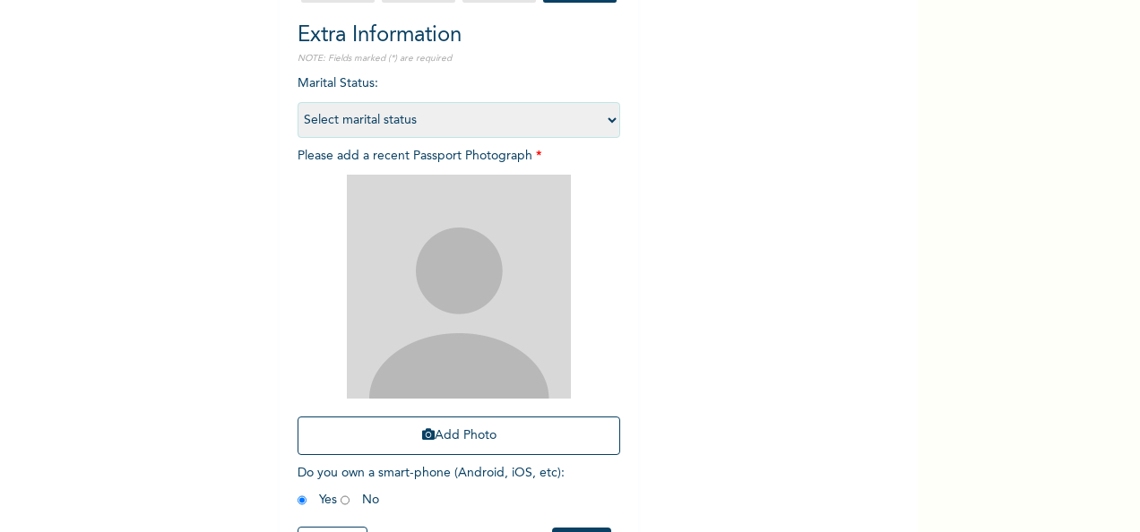
click at [404, 126] on select "Select marital status [DEMOGRAPHIC_DATA] Married [DEMOGRAPHIC_DATA] Widow/[DEMO…" at bounding box center [458, 120] width 323 height 36
select select "1"
click at [297, 102] on select "Select marital status [DEMOGRAPHIC_DATA] Married [DEMOGRAPHIC_DATA] Widow/[DEMO…" at bounding box center [458, 120] width 323 height 36
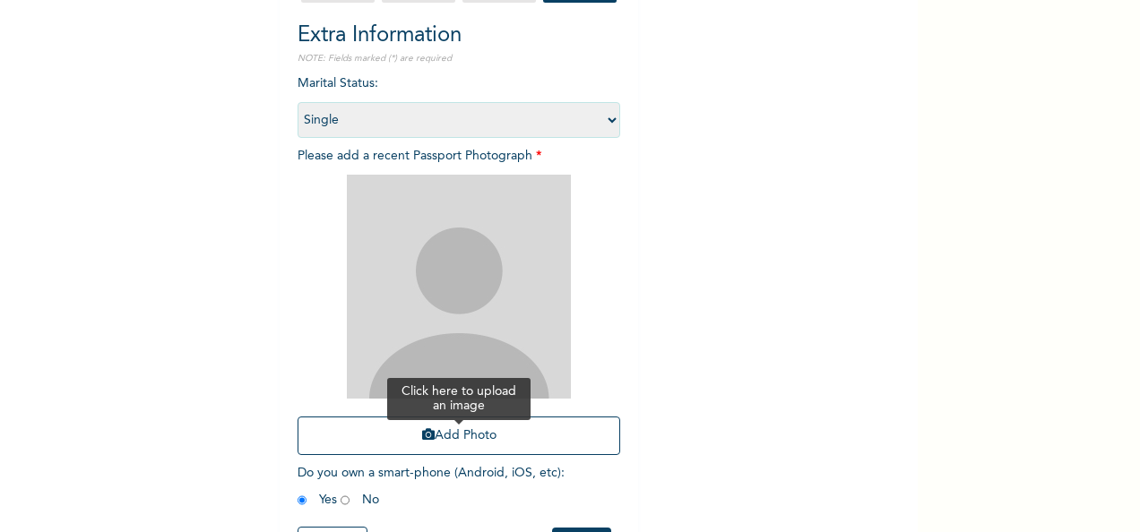
click at [444, 432] on button "Add Photo" at bounding box center [458, 436] width 323 height 39
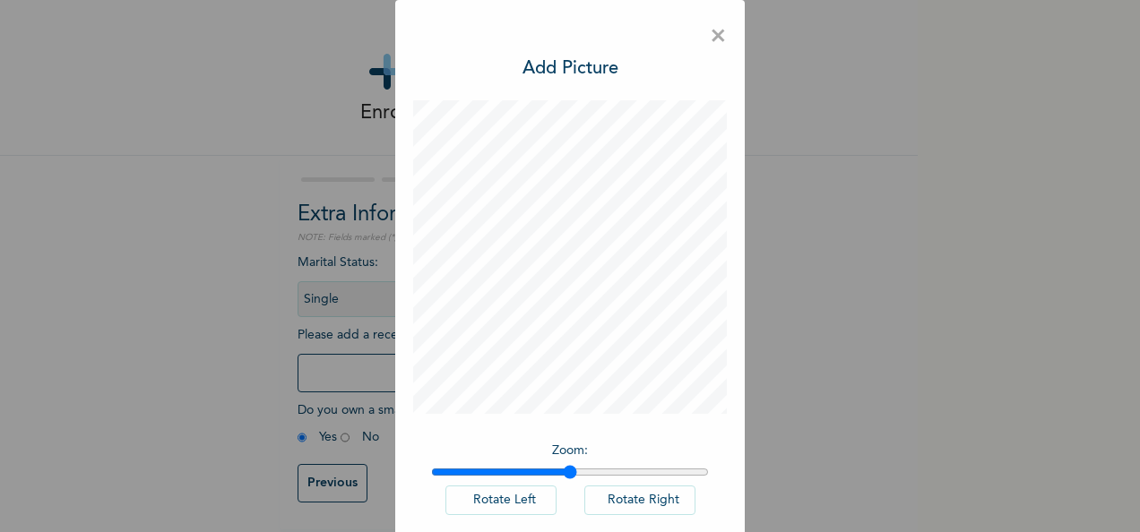
drag, startPoint x: 435, startPoint y: 471, endPoint x: 564, endPoint y: 479, distance: 129.3
type input "1.5"
click at [564, 479] on input "range" at bounding box center [570, 472] width 278 height 14
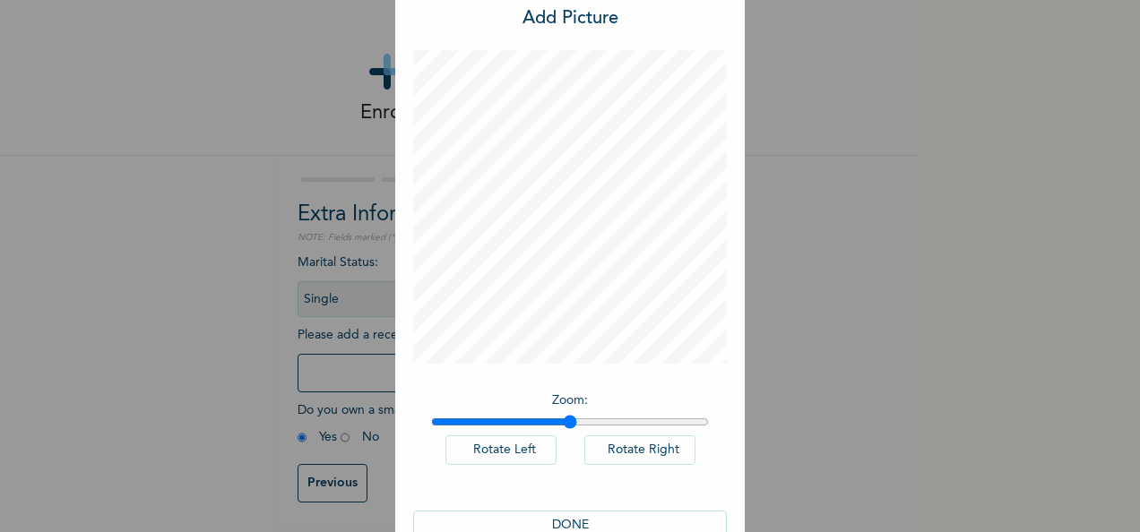
scroll to position [92, 0]
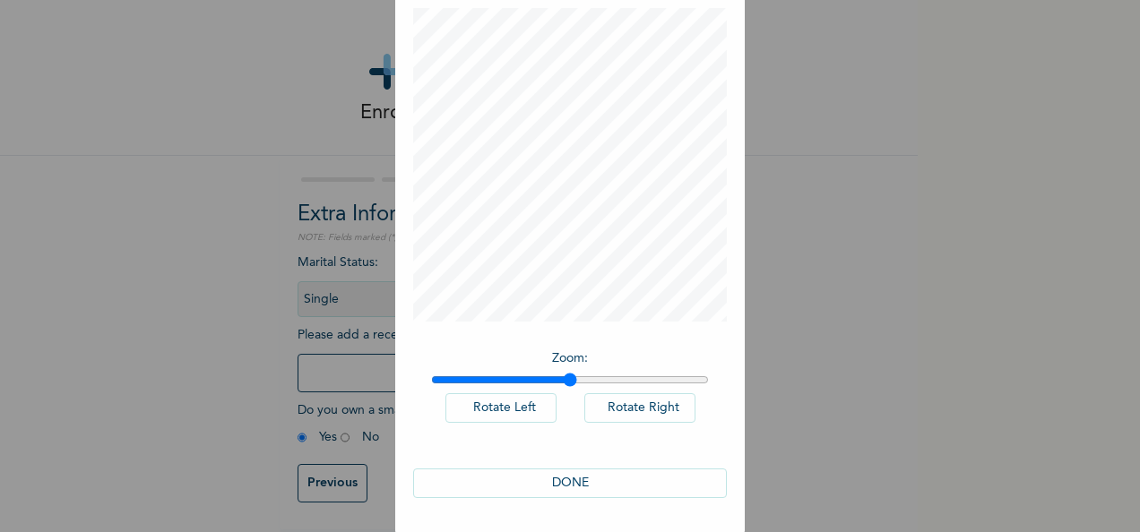
click at [586, 484] on button "DONE" at bounding box center [570, 484] width 314 height 30
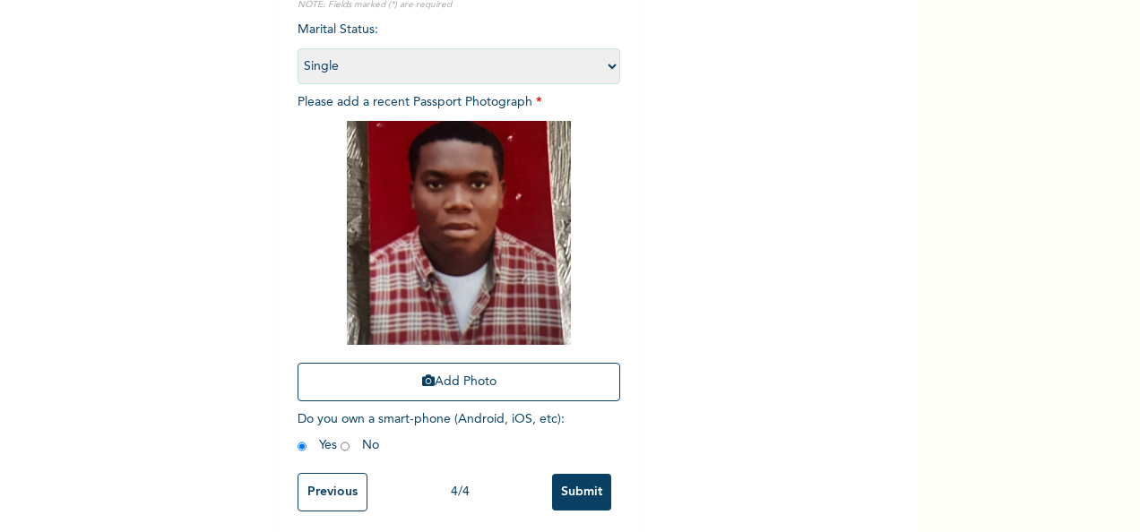
scroll to position [254, 0]
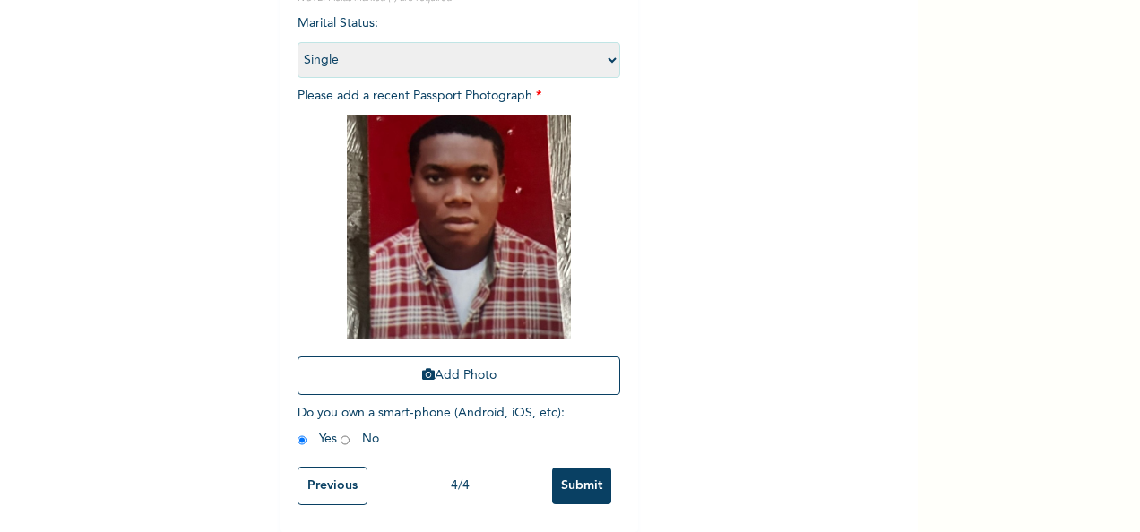
click at [586, 468] on input "Submit" at bounding box center [581, 486] width 59 height 37
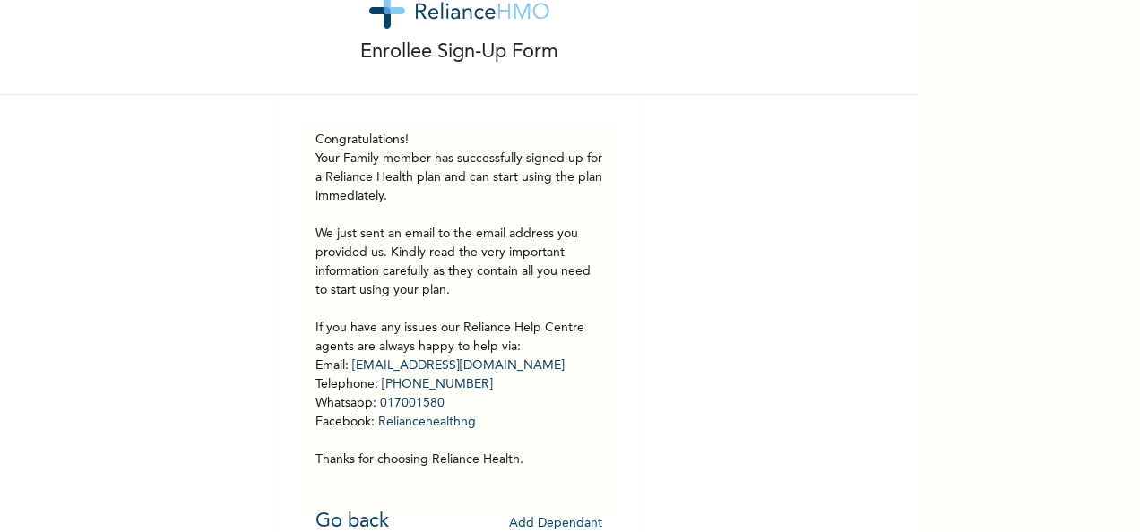
scroll to position [99, 0]
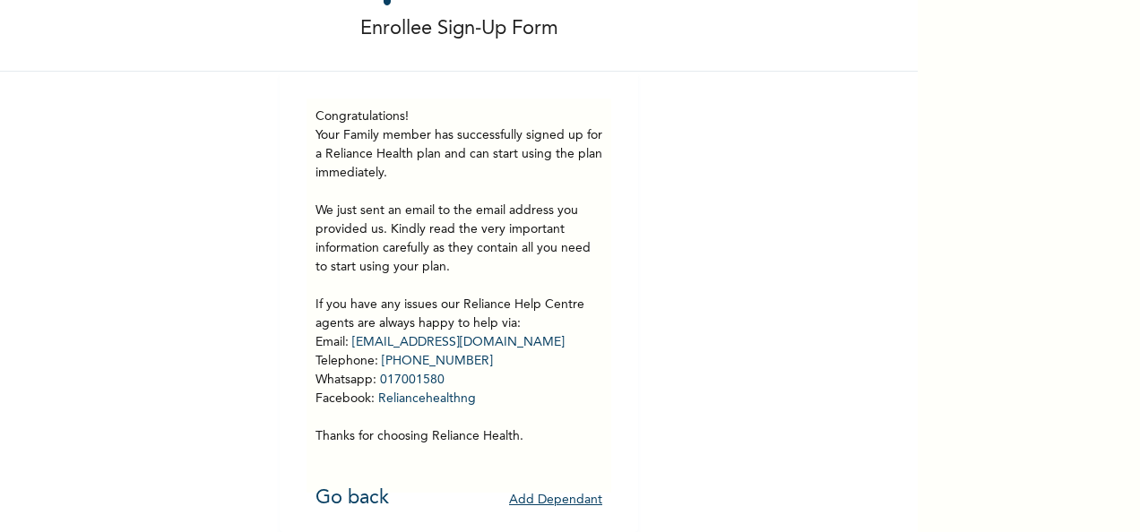
click at [561, 487] on button "Add Dependant" at bounding box center [555, 501] width 93 height 28
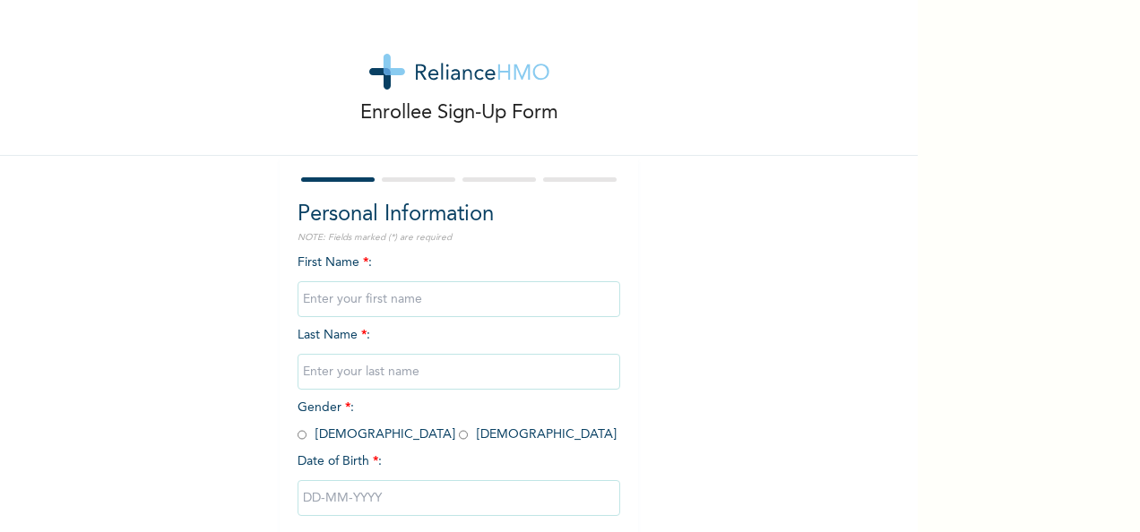
click at [518, 317] on input "text" at bounding box center [458, 299] width 323 height 36
type input "[PERSON_NAME]"
click at [448, 358] on input "text" at bounding box center [458, 372] width 323 height 36
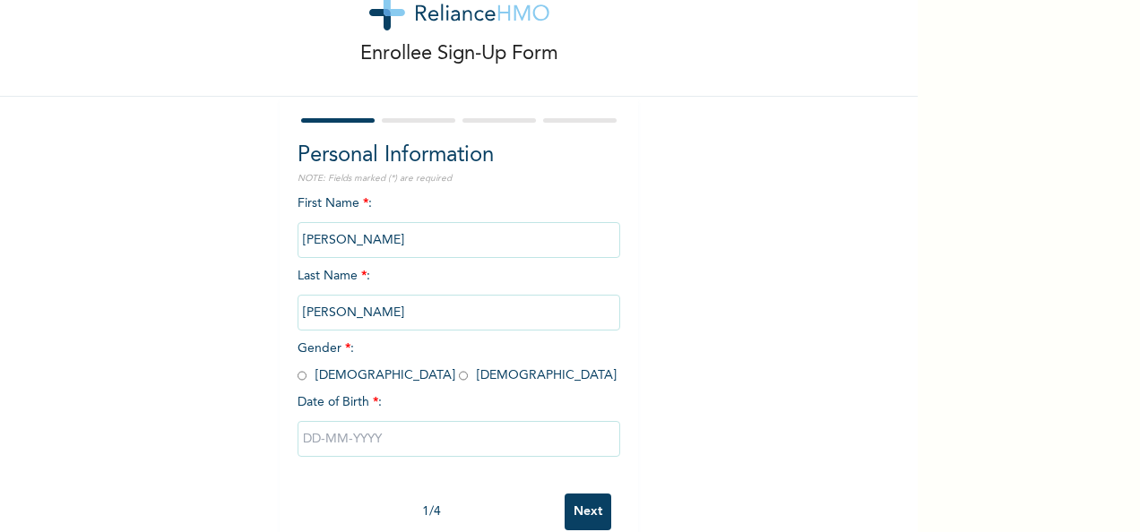
scroll to position [100, 0]
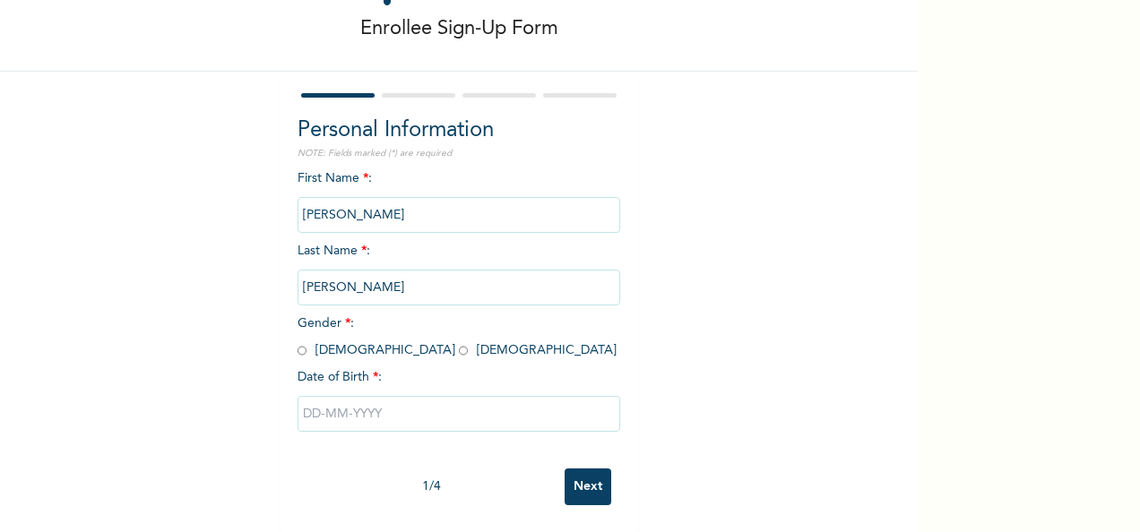
type input "Elijah"
click at [297, 342] on input "radio" at bounding box center [301, 350] width 9 height 17
radio input "true"
click at [330, 401] on input "text" at bounding box center [458, 414] width 323 height 36
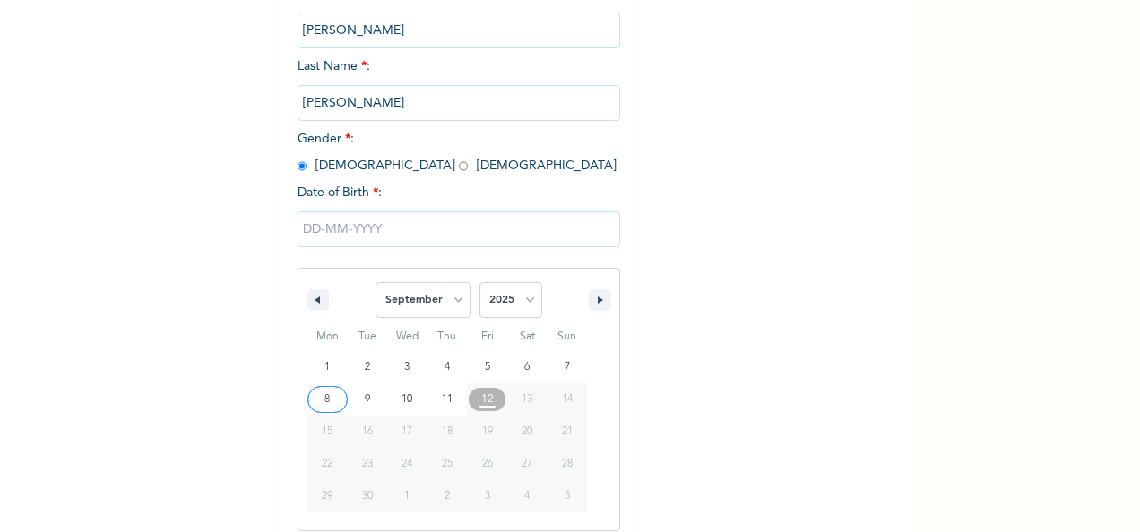
scroll to position [283, 0]
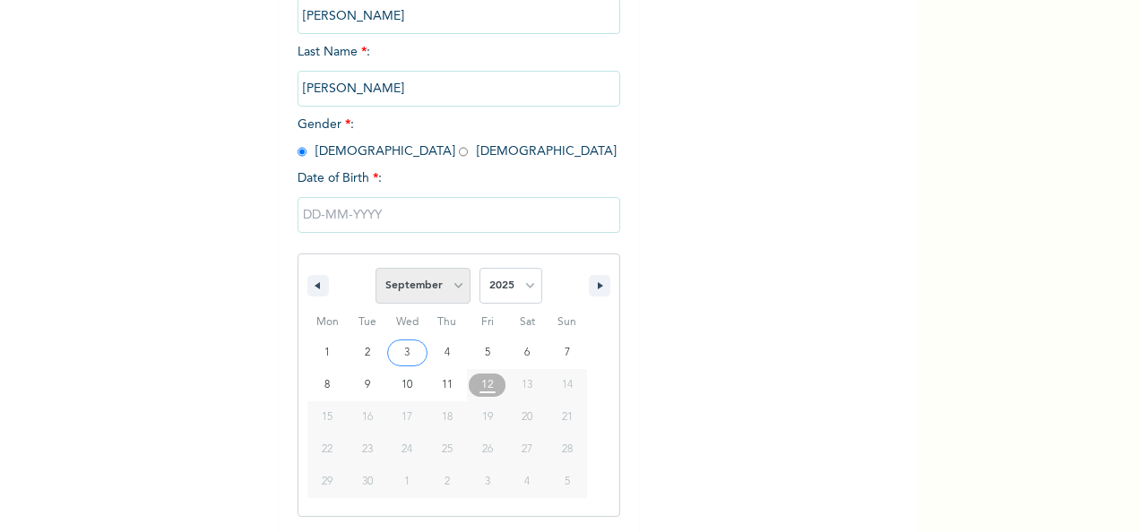
click at [452, 290] on select "January February March April May June July August September October November De…" at bounding box center [422, 286] width 95 height 36
click at [375, 270] on select "January February March April May June July August September October November De…" at bounding box center [422, 286] width 95 height 36
select select "8"
click at [510, 292] on select "2025 2024 2023 2022 2021 2020 2019 2018 2017 2016 2015 2014 2013 2012 2011 2010…" at bounding box center [510, 286] width 63 height 36
select select "2005"
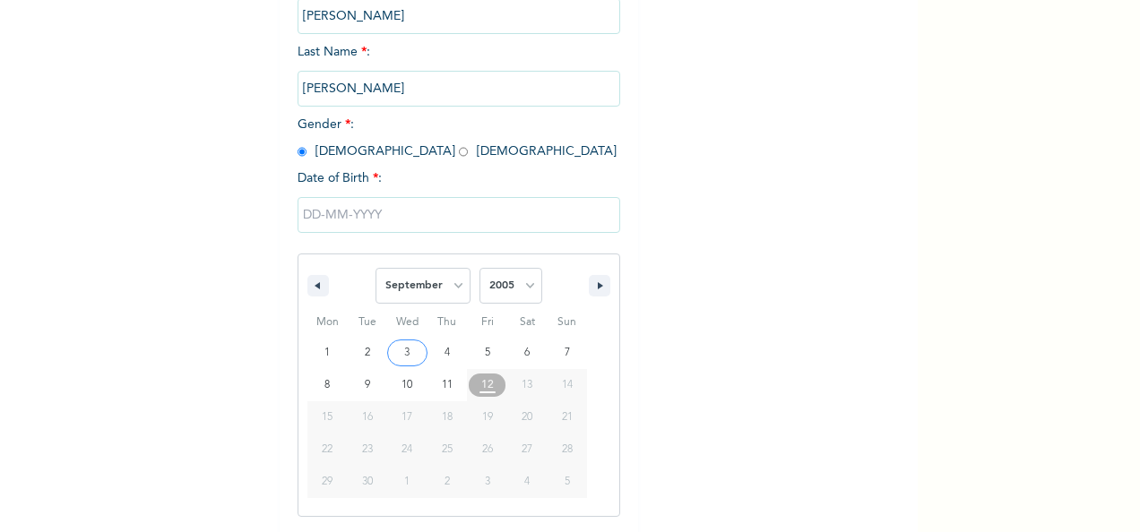
click at [479, 270] on select "2025 2024 2023 2022 2021 2020 2019 2018 2017 2016 2015 2014 2013 2012 2011 2010…" at bounding box center [510, 286] width 63 height 36
click at [452, 281] on select "January February March April May June July August September October November De…" at bounding box center [422, 286] width 95 height 36
select select "10"
click at [375, 270] on select "January February March April May June July August September October November De…" at bounding box center [422, 286] width 95 height 36
type input "11/16/2005"
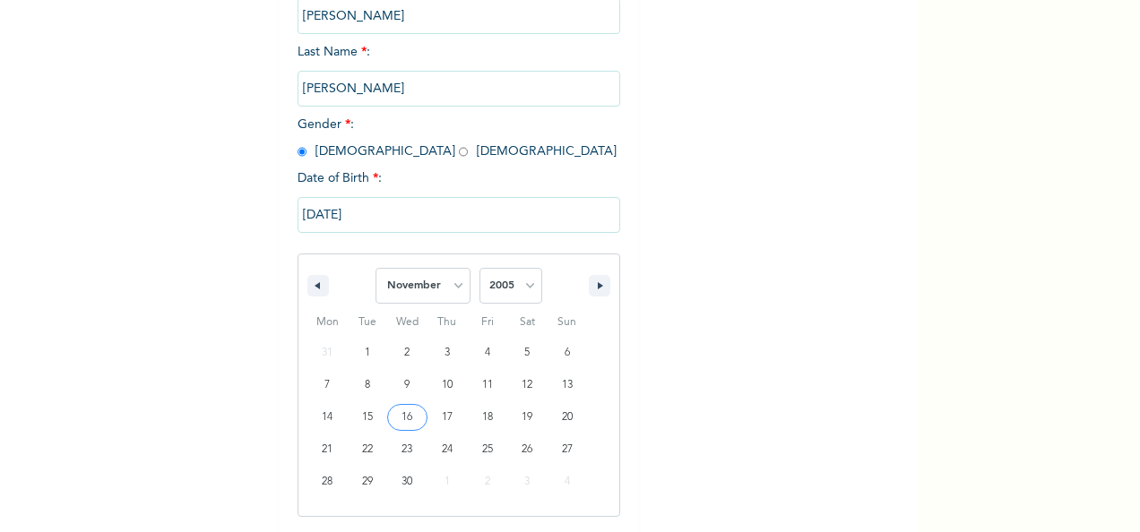
scroll to position [100, 0]
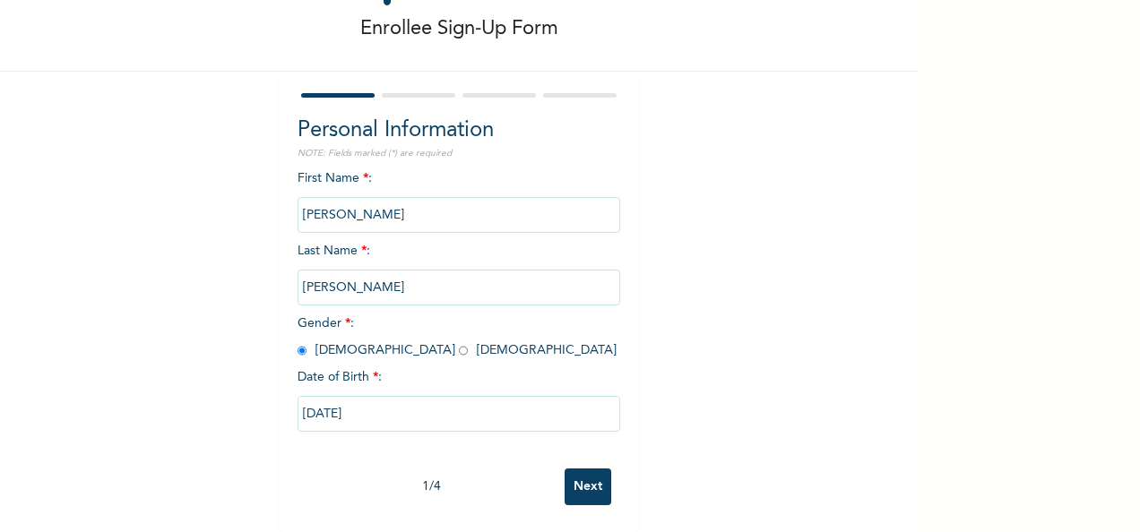
click at [581, 470] on input "Next" at bounding box center [588, 487] width 47 height 37
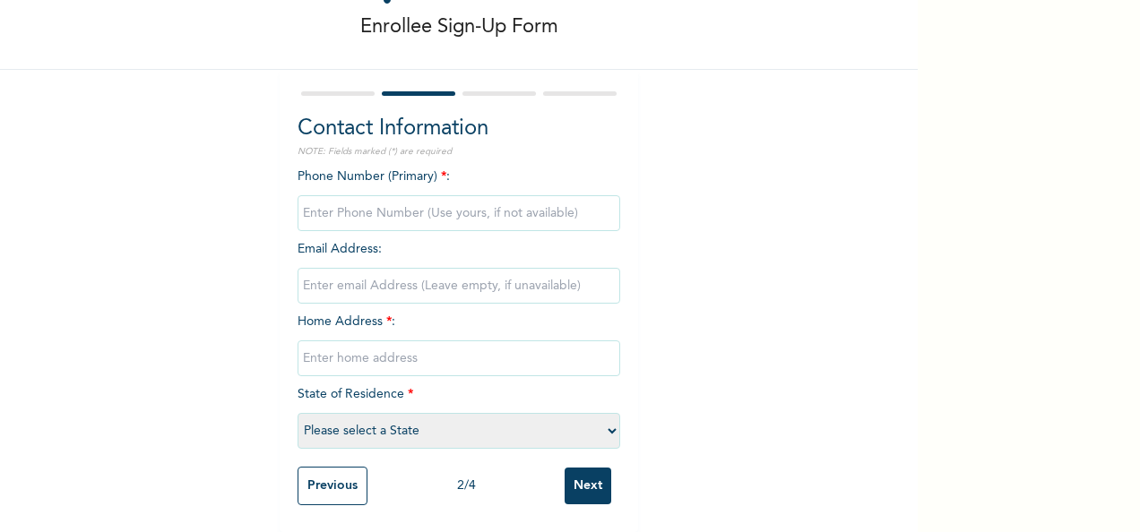
click at [399, 202] on input "phone" at bounding box center [458, 213] width 323 height 36
type input "08109616507"
click at [409, 341] on input "text" at bounding box center [458, 358] width 323 height 36
paste input "Plot 6 [PERSON_NAME] Crescent Nkpor"
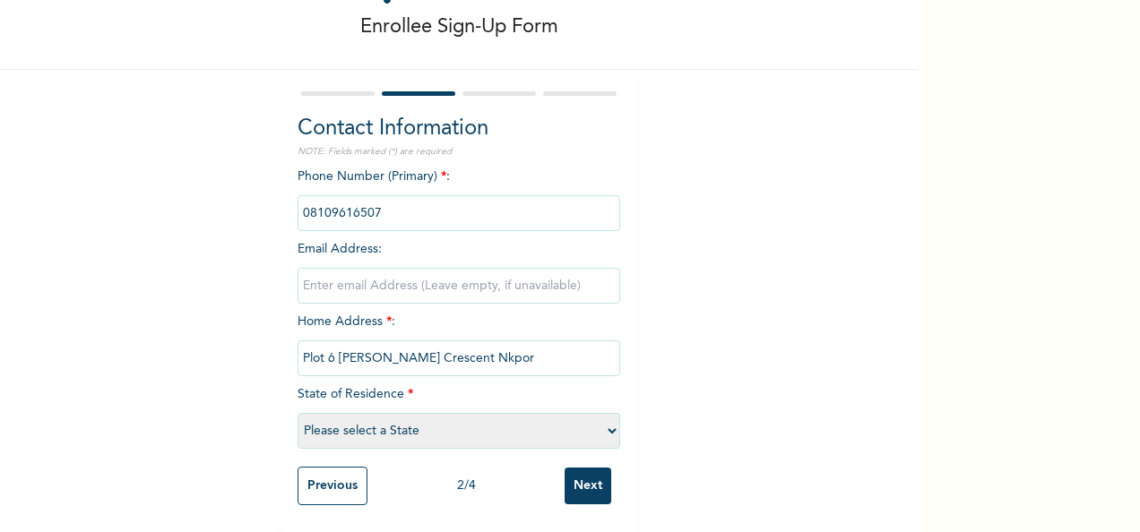
scroll to position [102, 0]
type input "Plot 6 [PERSON_NAME] Crescent Nkpor"
click at [398, 413] on select "Please select a State [PERSON_NAME] (FCT) [PERSON_NAME] Ibom [GEOGRAPHIC_DATA] …" at bounding box center [458, 431] width 323 height 36
select select "33"
click at [297, 413] on select "Please select a State [PERSON_NAME] (FCT) [PERSON_NAME] Ibom [GEOGRAPHIC_DATA] …" at bounding box center [458, 431] width 323 height 36
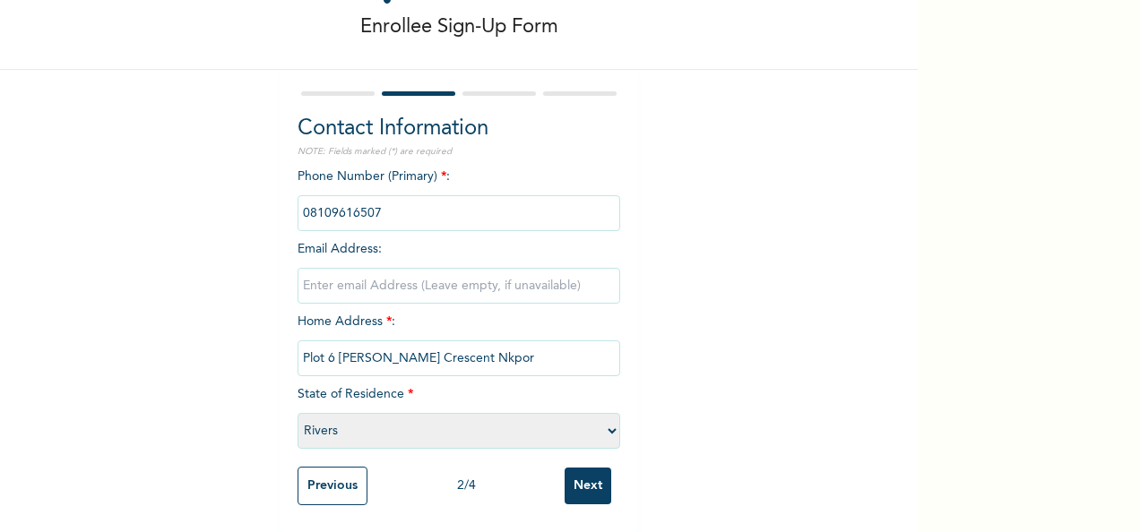
click at [587, 471] on input "Next" at bounding box center [588, 486] width 47 height 37
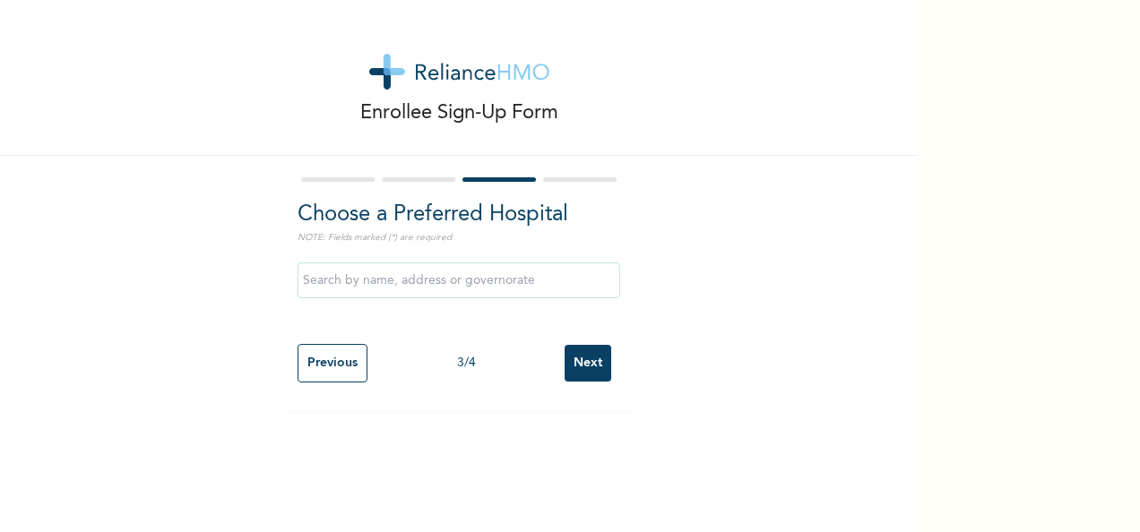
click at [418, 280] on input "text" at bounding box center [458, 281] width 323 height 36
type input "[GEOGRAPHIC_DATA]"
click at [599, 363] on input "Next" at bounding box center [588, 363] width 47 height 37
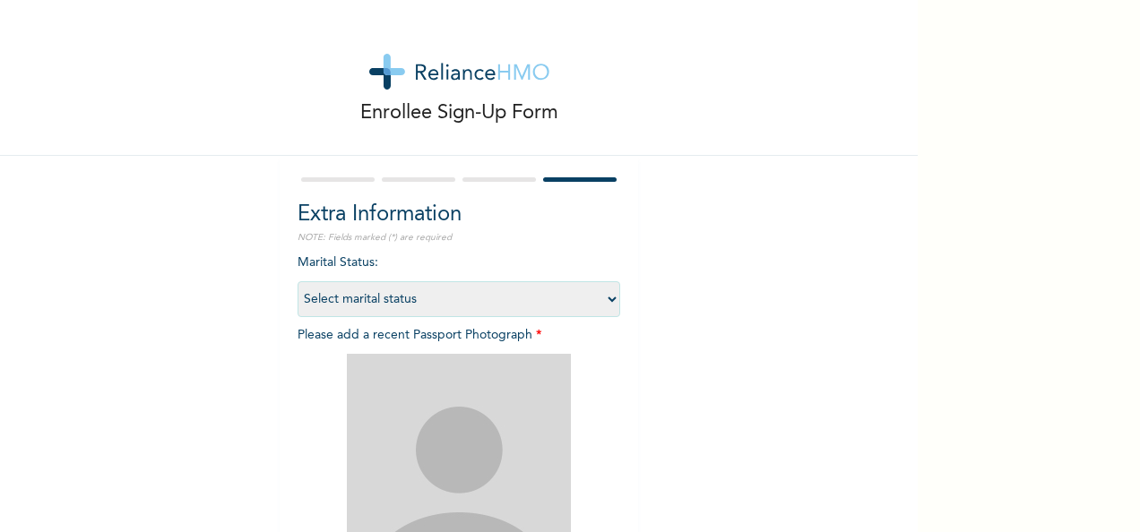
click at [444, 298] on select "Select marital status [DEMOGRAPHIC_DATA] Married [DEMOGRAPHIC_DATA] Widow/[DEMO…" at bounding box center [458, 299] width 323 height 36
select select "1"
click at [297, 281] on select "Select marital status [DEMOGRAPHIC_DATA] Married [DEMOGRAPHIC_DATA] Widow/[DEMO…" at bounding box center [458, 299] width 323 height 36
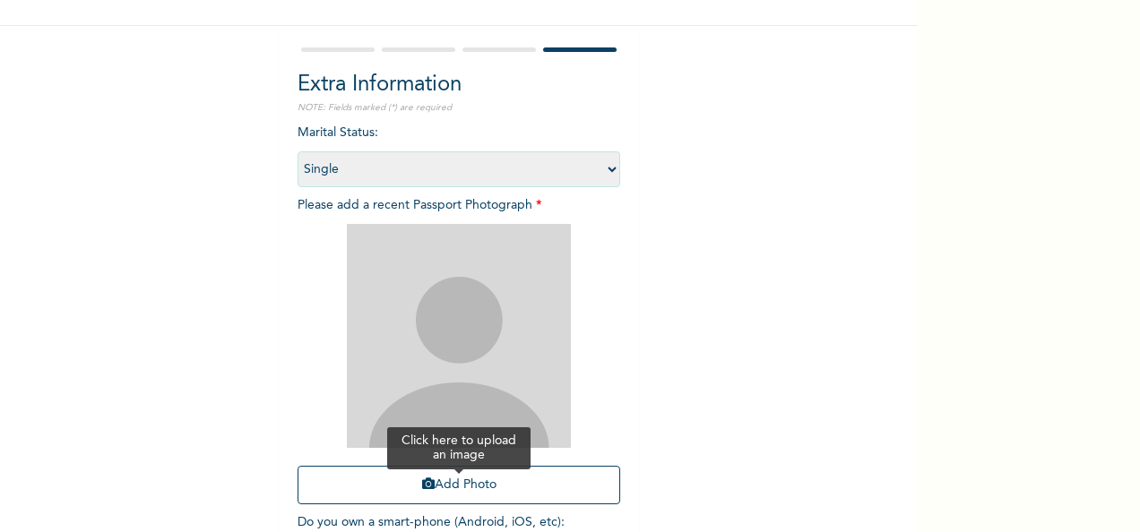
scroll to position [254, 0]
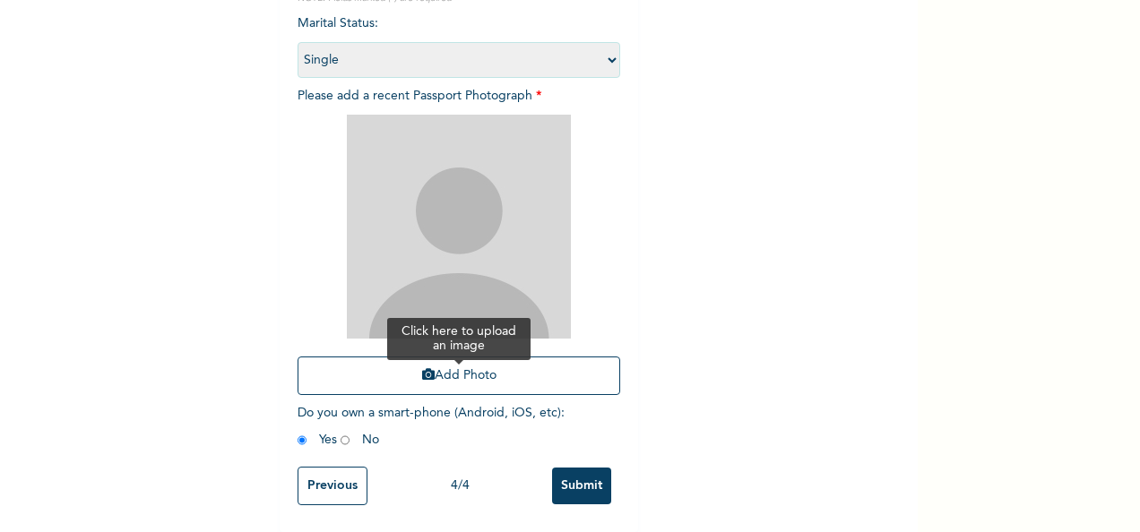
click at [461, 366] on button "Add Photo" at bounding box center [458, 376] width 323 height 39
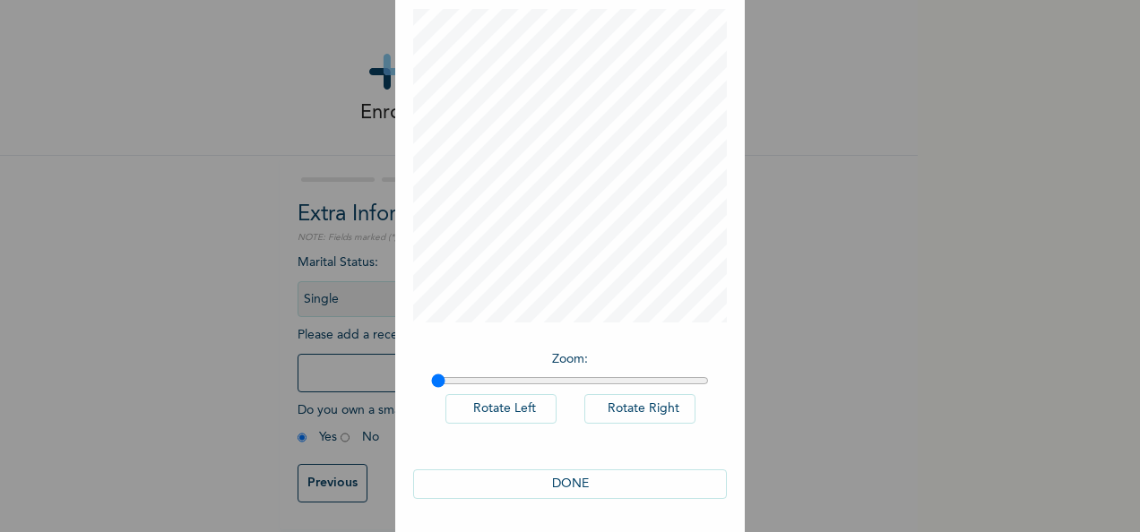
scroll to position [92, 0]
drag, startPoint x: 433, startPoint y: 378, endPoint x: 491, endPoint y: 358, distance: 61.5
type input "1.18"
click at [478, 384] on input "range" at bounding box center [570, 380] width 278 height 14
click at [565, 478] on button "DONE" at bounding box center [570, 484] width 314 height 30
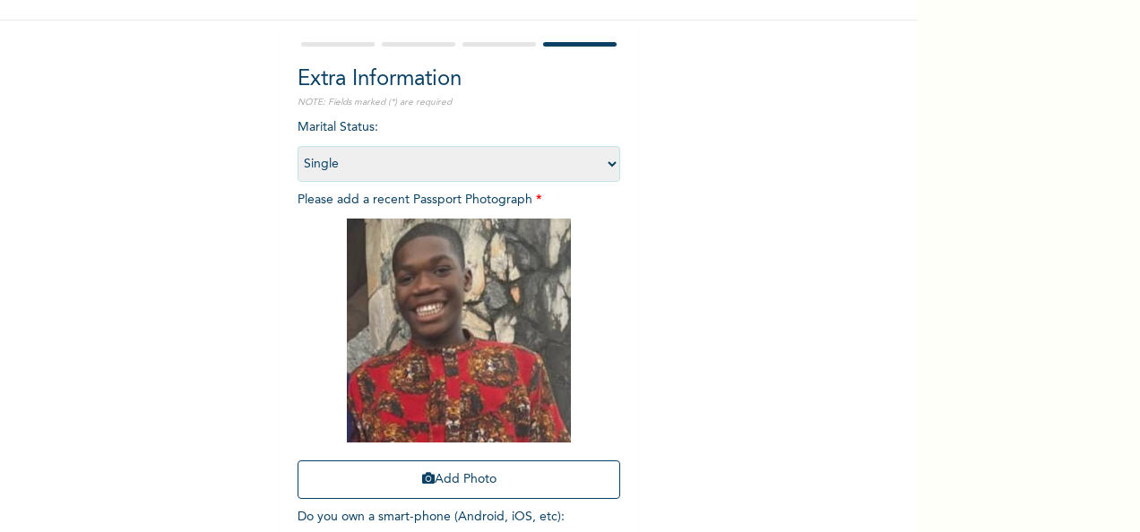
scroll to position [254, 0]
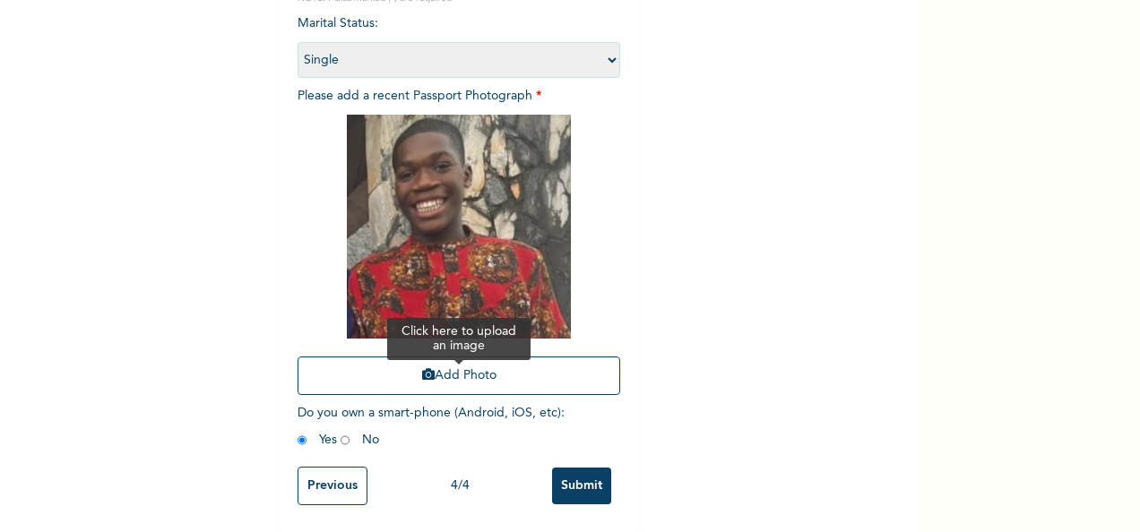
click at [462, 366] on button "Add Photo" at bounding box center [458, 376] width 323 height 39
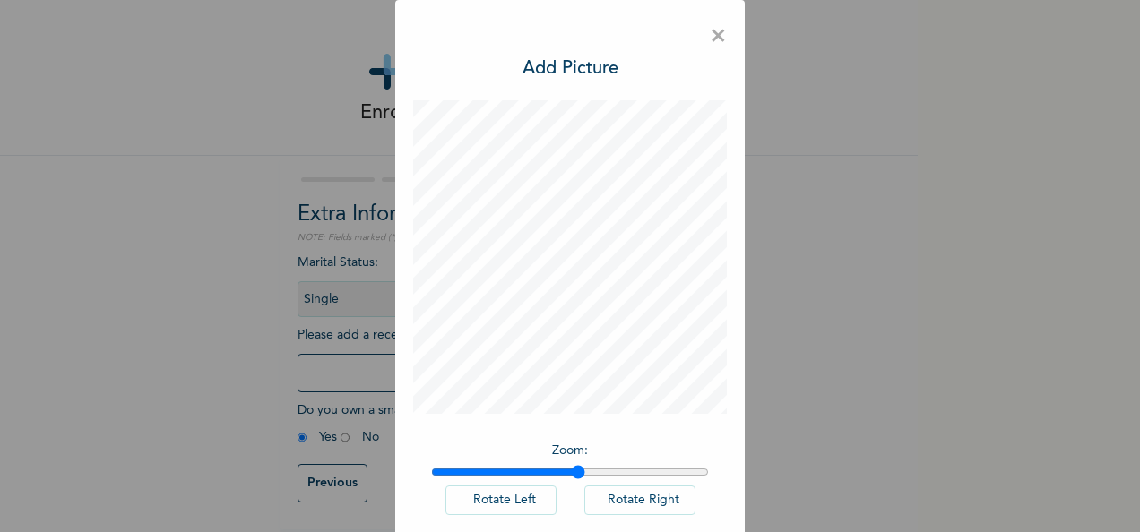
drag, startPoint x: 430, startPoint y: 465, endPoint x: 572, endPoint y: 480, distance: 142.4
click at [572, 479] on input "range" at bounding box center [570, 472] width 278 height 14
drag, startPoint x: 567, startPoint y: 471, endPoint x: 668, endPoint y: 475, distance: 100.4
type input "1.9"
click at [668, 475] on input "range" at bounding box center [570, 472] width 278 height 14
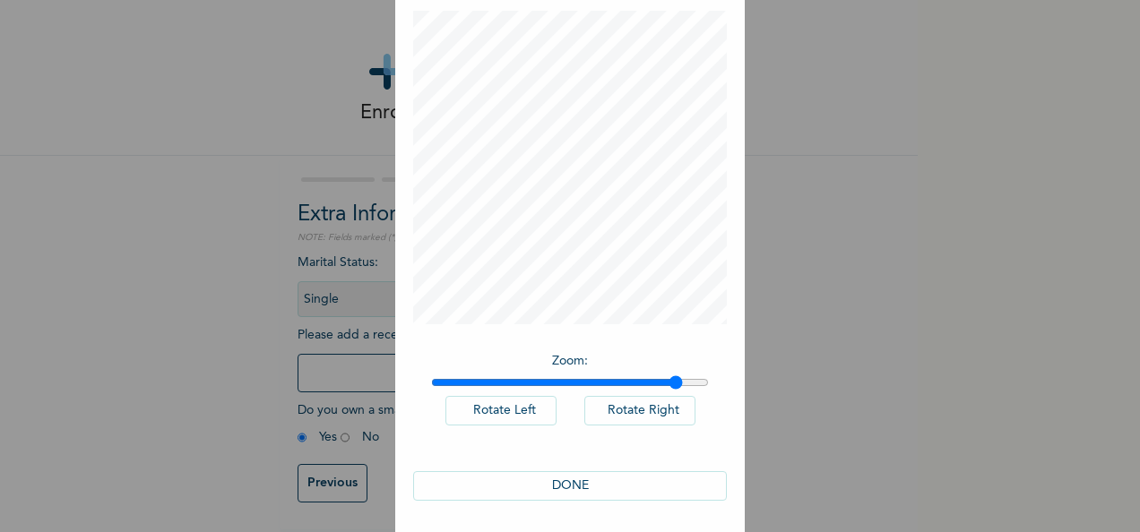
scroll to position [92, 0]
click at [618, 477] on button "DONE" at bounding box center [570, 484] width 314 height 30
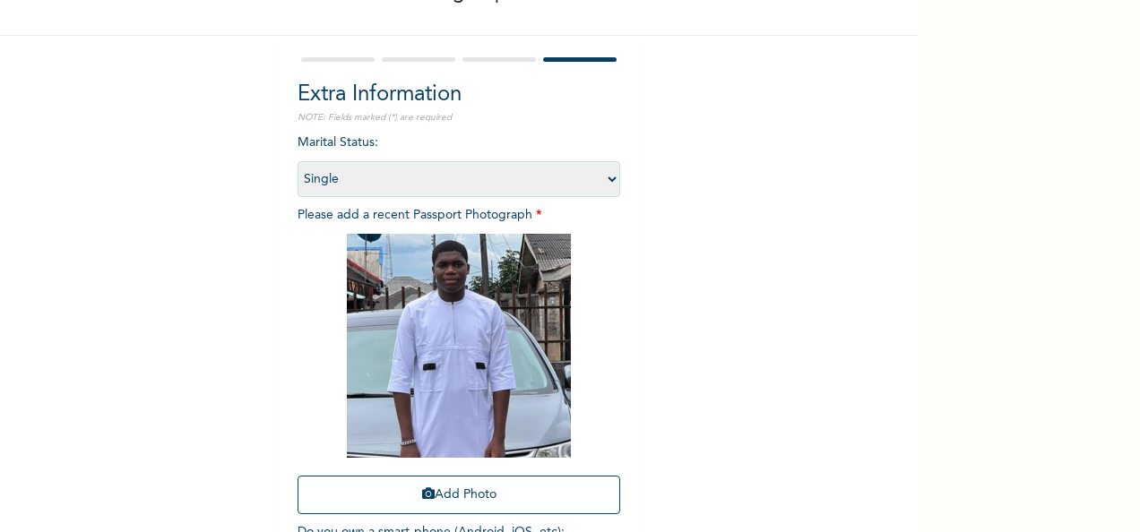
scroll to position [254, 0]
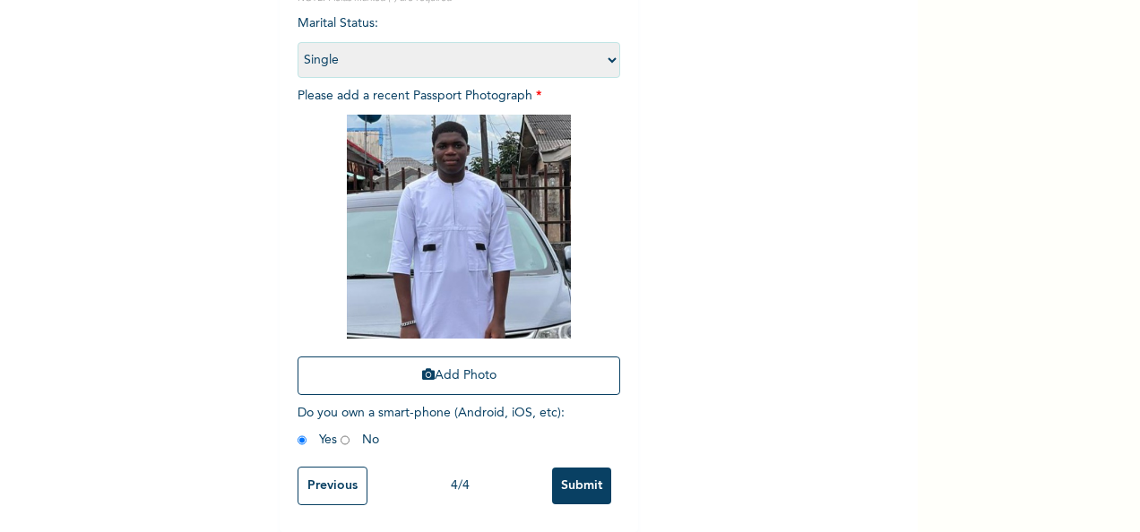
click at [574, 468] on input "Submit" at bounding box center [581, 486] width 59 height 37
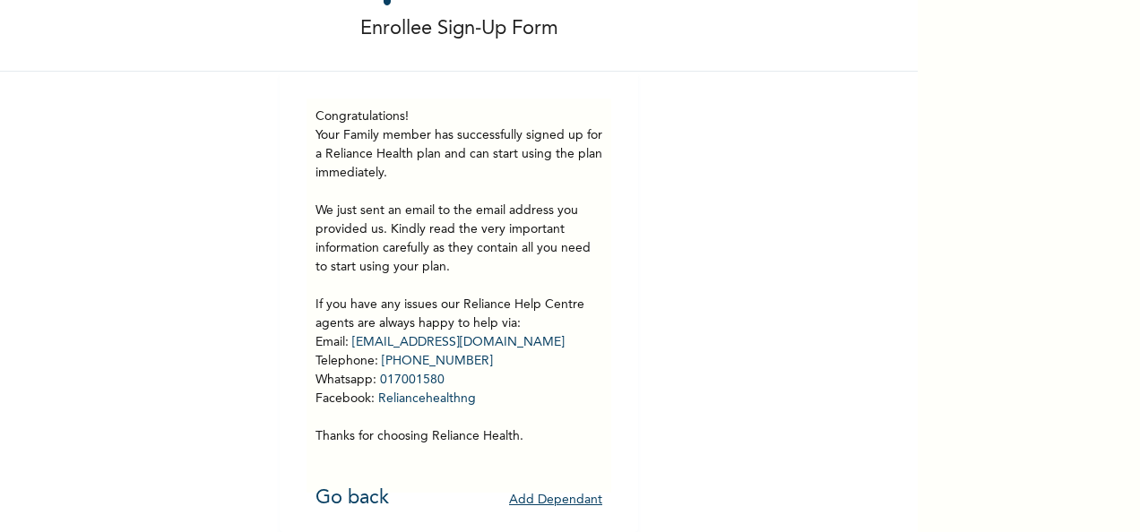
scroll to position [90, 0]
click at [554, 491] on button "Add Dependant" at bounding box center [555, 501] width 93 height 28
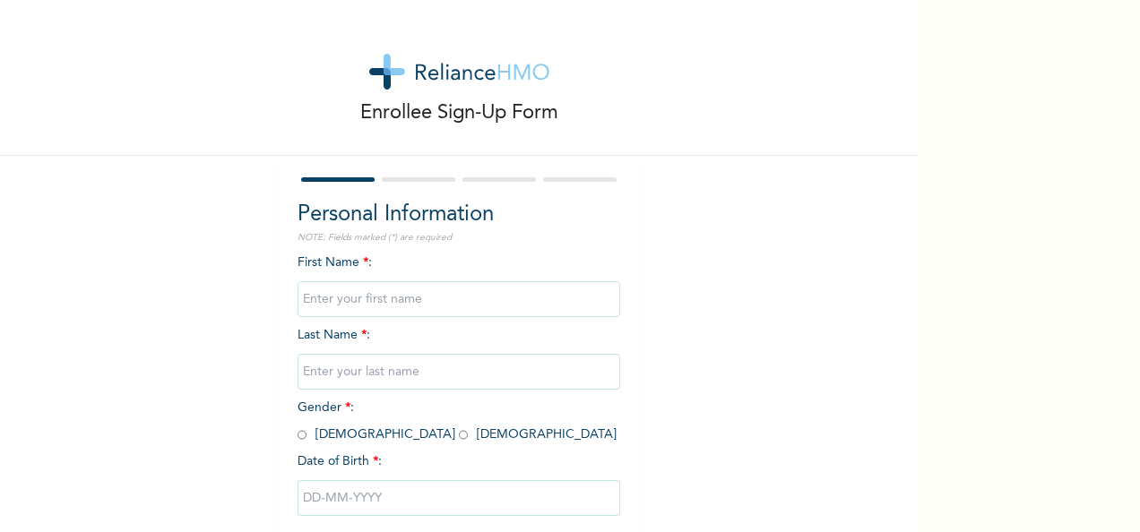
click at [417, 291] on input "text" at bounding box center [458, 299] width 323 height 36
type input "Chima"
type input "[PERSON_NAME]"
click at [297, 437] on input "radio" at bounding box center [301, 435] width 9 height 17
radio input "true"
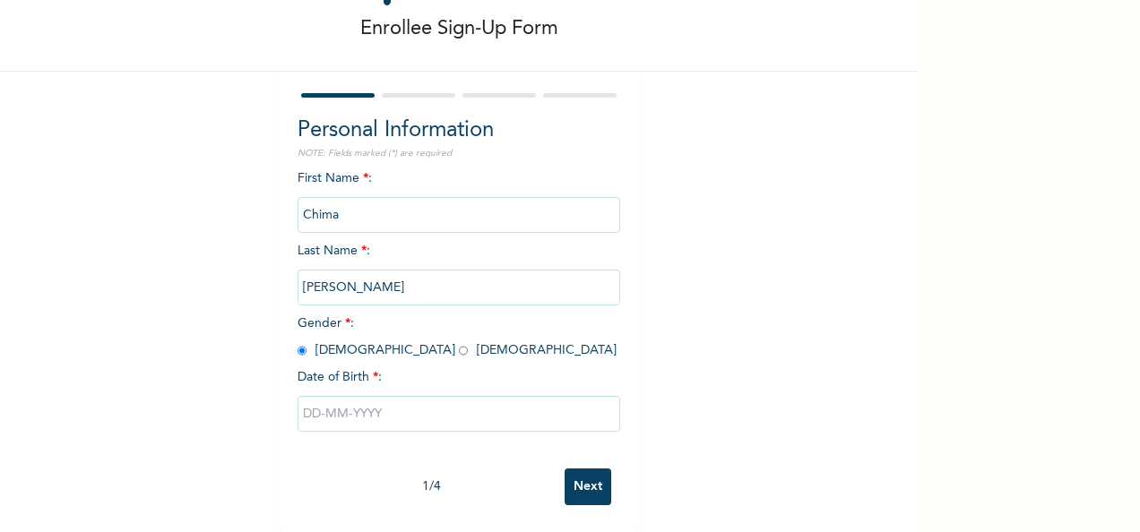
click at [369, 403] on input "text" at bounding box center [458, 414] width 323 height 36
select select "8"
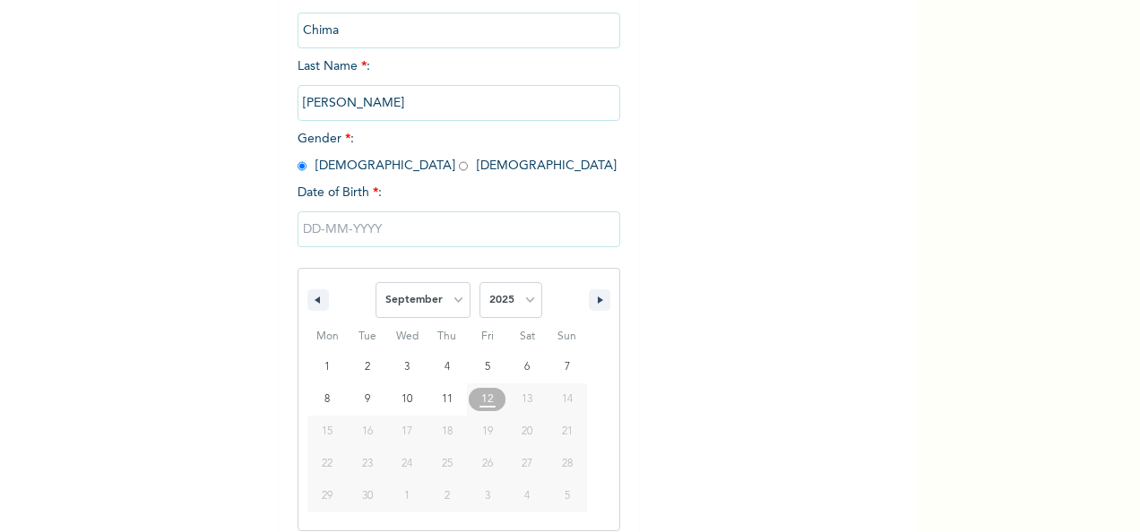
scroll to position [283, 0]
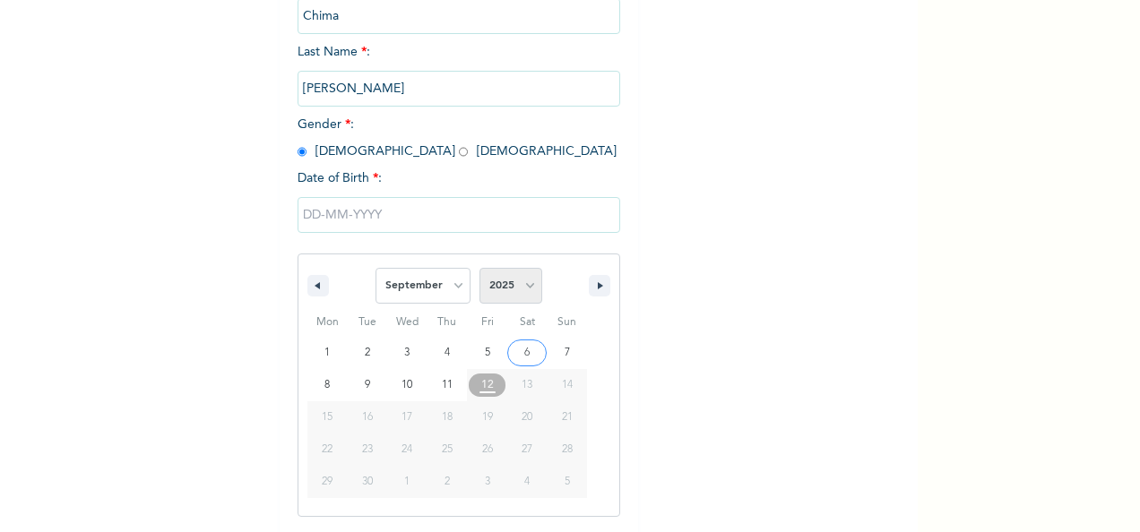
click at [526, 295] on select "2025 2024 2023 2022 2021 2020 2019 2018 2017 2016 2015 2014 2013 2012 2011 2010…" at bounding box center [510, 286] width 63 height 36
select select "2014"
click at [479, 270] on select "2025 2024 2023 2022 2021 2020 2019 2018 2017 2016 2015 2014 2013 2012 2011 2010…" at bounding box center [510, 286] width 63 height 36
click at [439, 288] on select "January February March April May June July August September October November De…" at bounding box center [422, 286] width 95 height 36
select select "9"
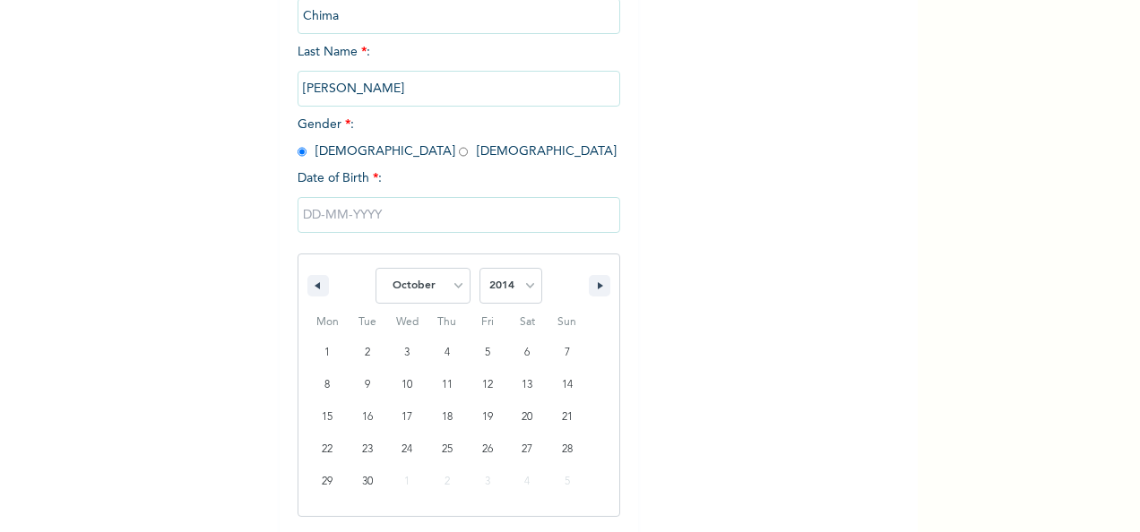
click at [375, 270] on select "January February March April May June July August September October November De…" at bounding box center [422, 286] width 95 height 36
type input "[DATE]"
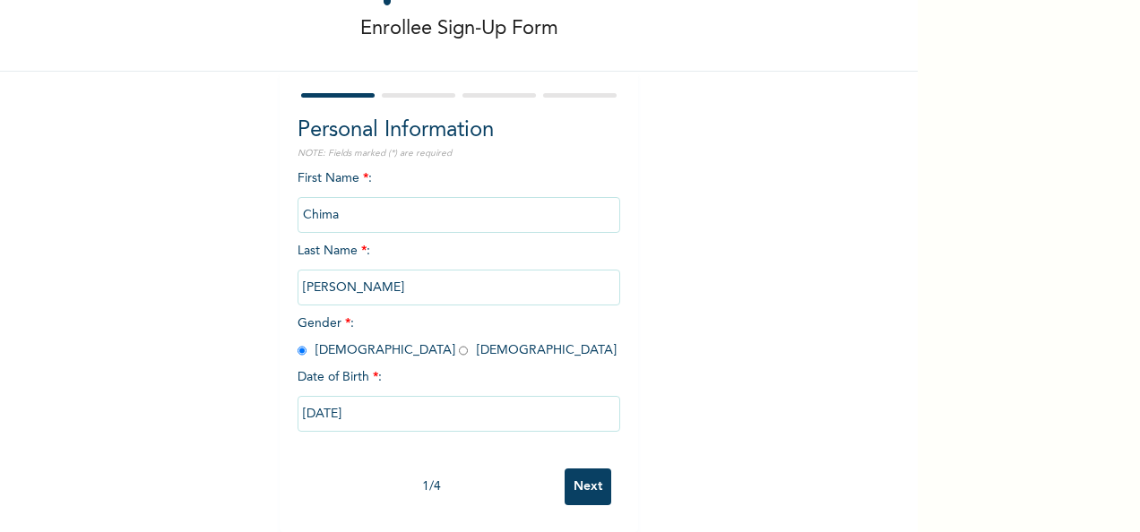
scroll to position [100, 0]
click at [598, 472] on input "Next" at bounding box center [588, 487] width 47 height 37
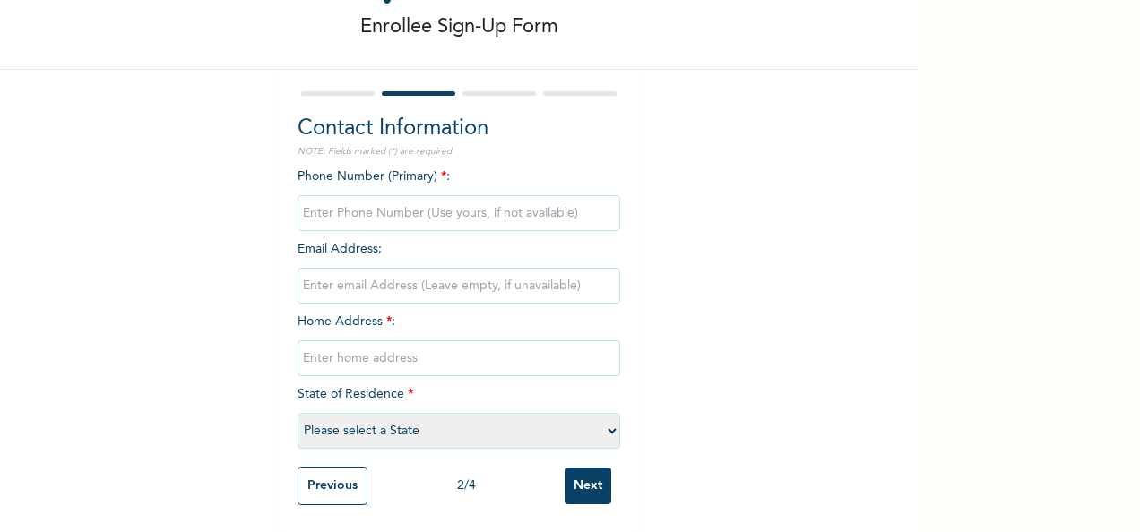
click at [389, 195] on input "phone" at bounding box center [458, 213] width 323 height 36
type input "07034475295"
click at [398, 353] on input "text" at bounding box center [458, 358] width 323 height 36
paste input "Plot 6 [PERSON_NAME] Crescent Nkpor"
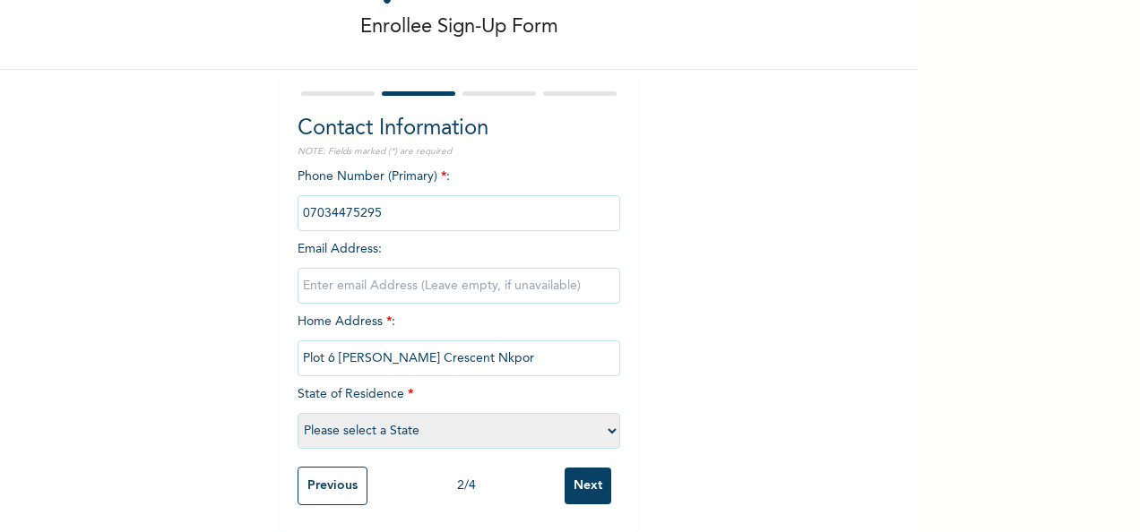
scroll to position [102, 0]
type input "Plot 6 [PERSON_NAME] Crescent Nkpor"
click at [411, 416] on select "Please select a State [PERSON_NAME] (FCT) [PERSON_NAME] Ibom [GEOGRAPHIC_DATA] …" at bounding box center [458, 431] width 323 height 36
select select "33"
click at [297, 413] on select "Please select a State [PERSON_NAME] (FCT) [PERSON_NAME] Ibom [GEOGRAPHIC_DATA] …" at bounding box center [458, 431] width 323 height 36
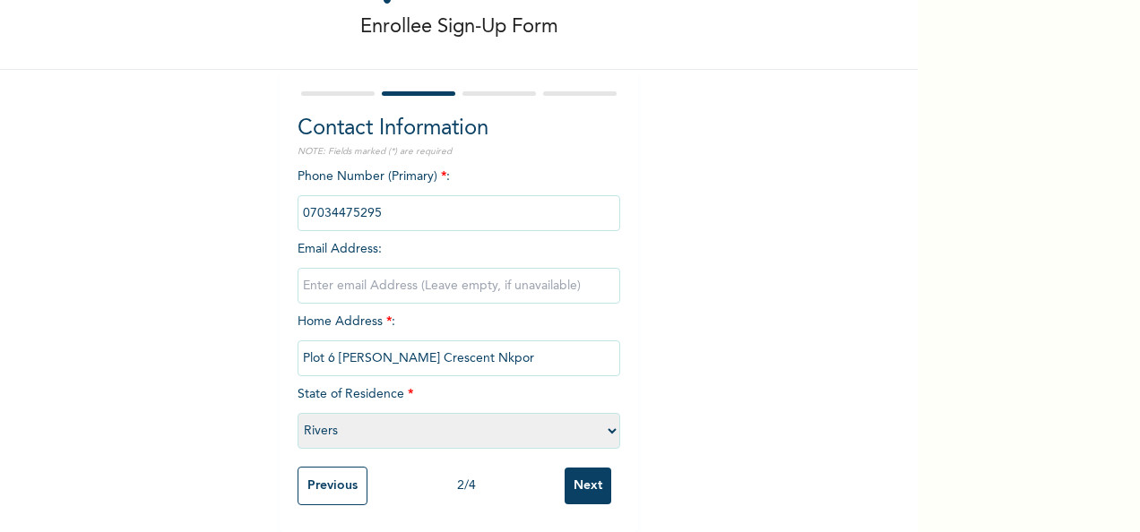
click at [591, 472] on input "Next" at bounding box center [588, 486] width 47 height 37
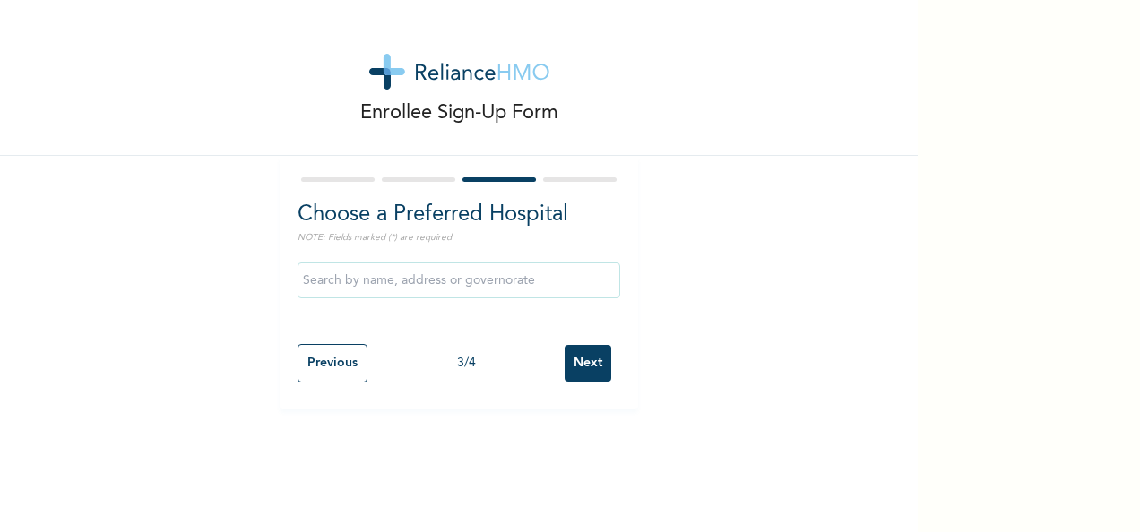
scroll to position [0, 0]
click at [375, 293] on input "text" at bounding box center [458, 281] width 323 height 36
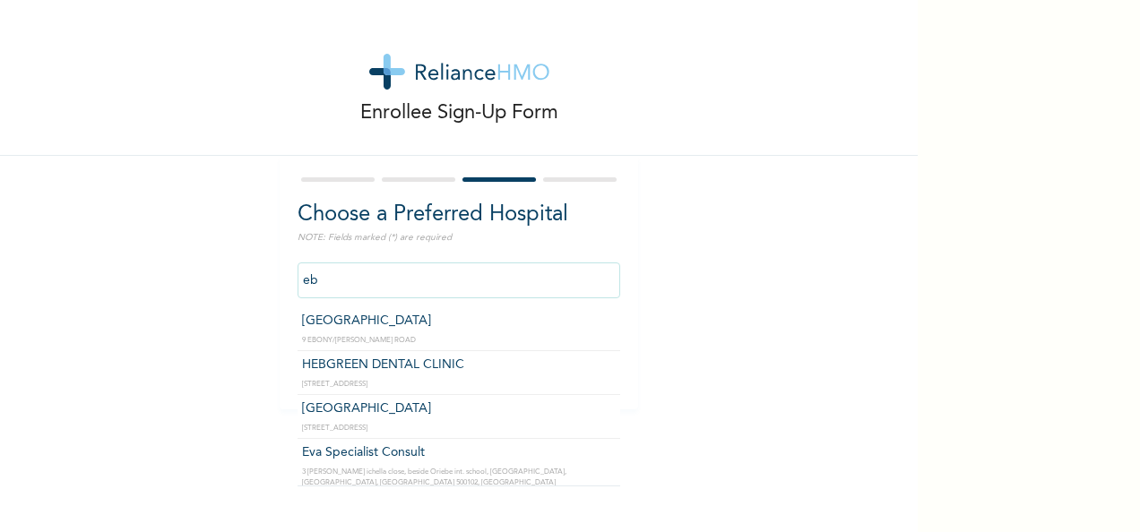
type input "[GEOGRAPHIC_DATA]"
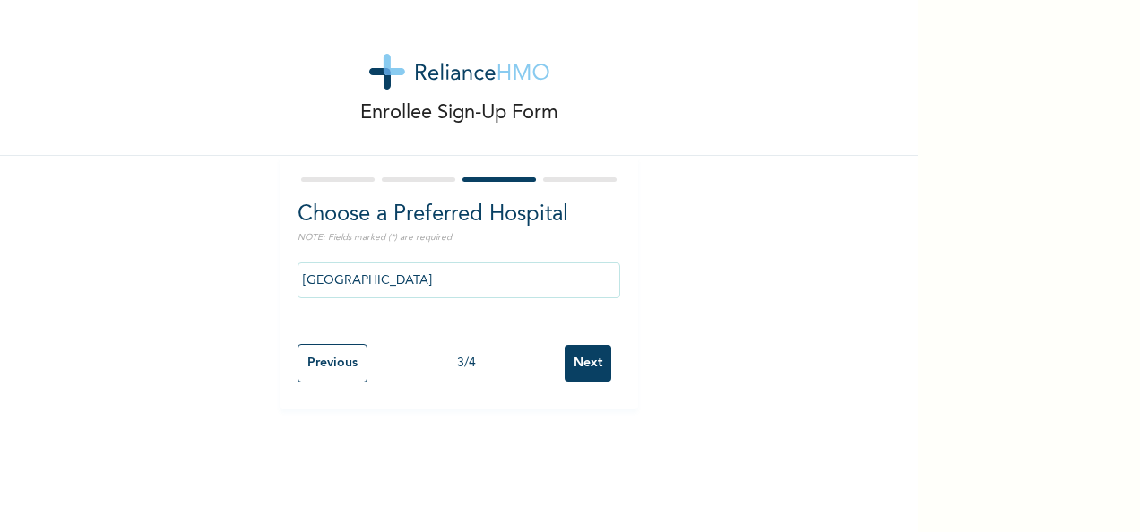
click at [592, 362] on input "Next" at bounding box center [588, 363] width 47 height 37
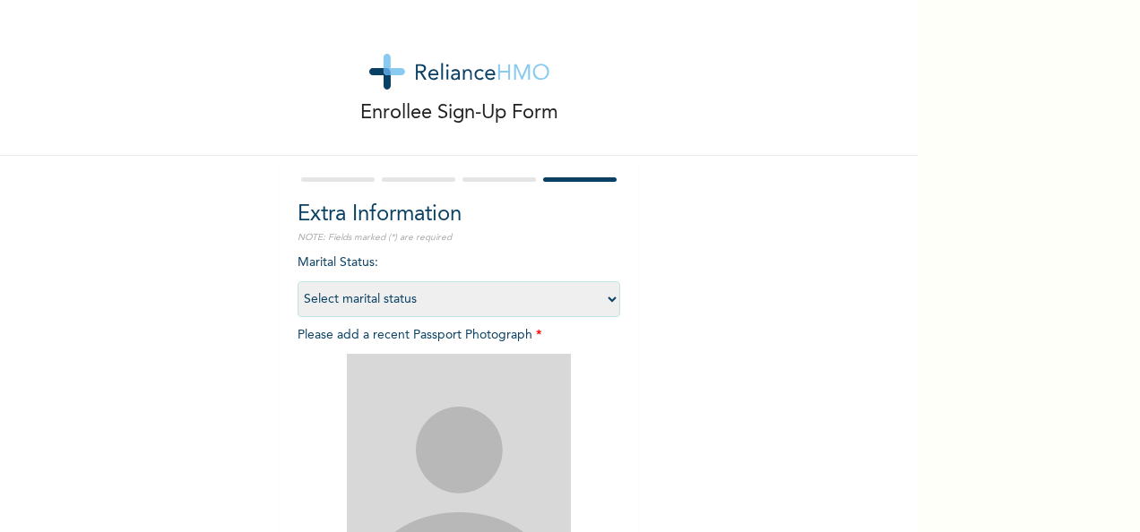
click at [396, 297] on select "Select marital status [DEMOGRAPHIC_DATA] Married [DEMOGRAPHIC_DATA] Widow/[DEMO…" at bounding box center [458, 299] width 323 height 36
select select "1"
click at [297, 281] on select "Select marital status [DEMOGRAPHIC_DATA] Married [DEMOGRAPHIC_DATA] Widow/[DEMO…" at bounding box center [458, 299] width 323 height 36
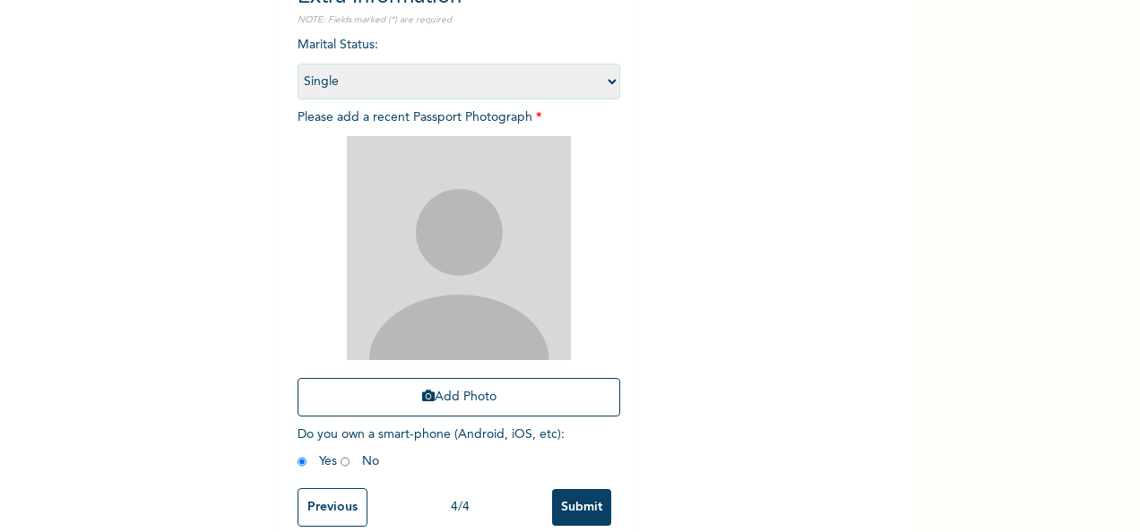
scroll to position [254, 0]
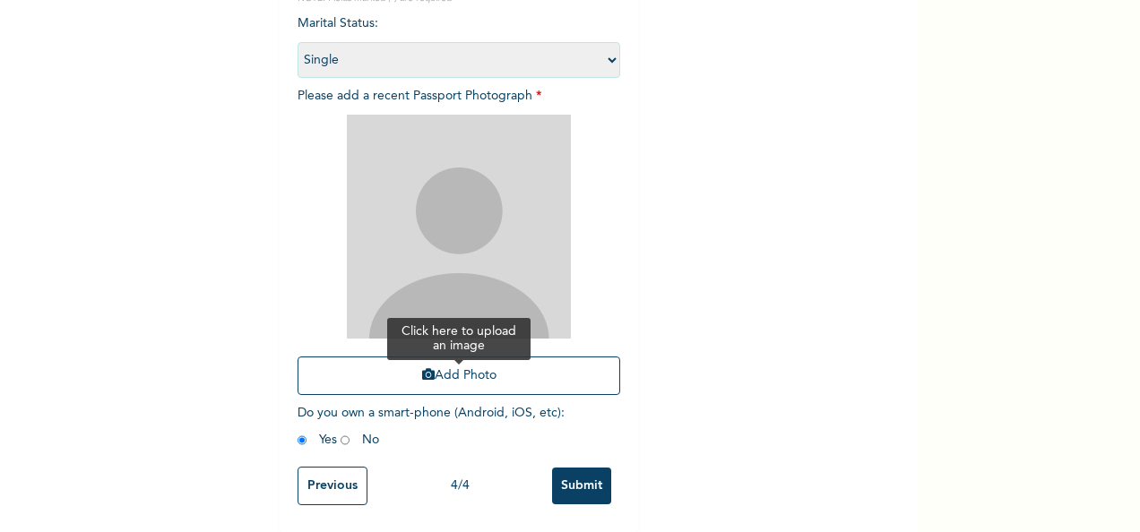
click at [479, 359] on button "Add Photo" at bounding box center [458, 376] width 323 height 39
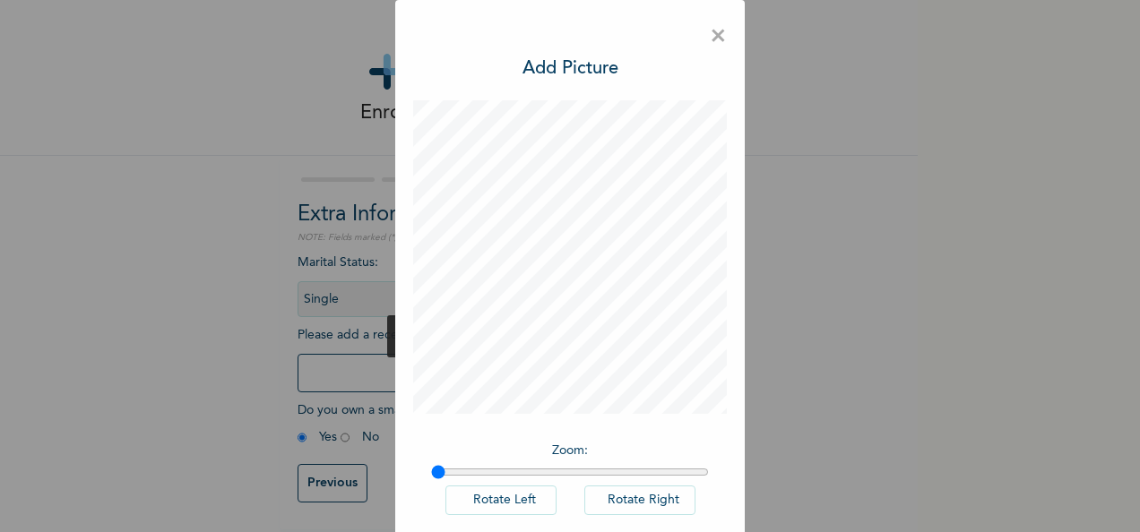
scroll to position [13, 0]
drag, startPoint x: 430, startPoint y: 470, endPoint x: 763, endPoint y: 525, distance: 337.8
type input "2"
click at [709, 479] on input "range" at bounding box center [570, 472] width 278 height 14
click at [720, 41] on div "× Add Picture Zoom : Rotate Left Rotate Right DONE" at bounding box center [569, 313] width 349 height 626
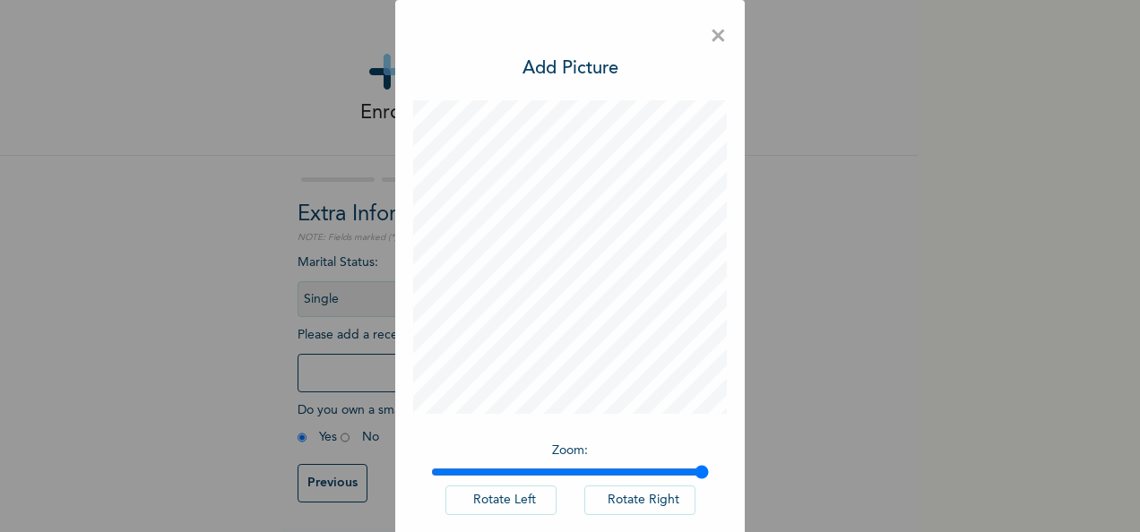
click at [714, 38] on span "×" at bounding box center [718, 37] width 17 height 38
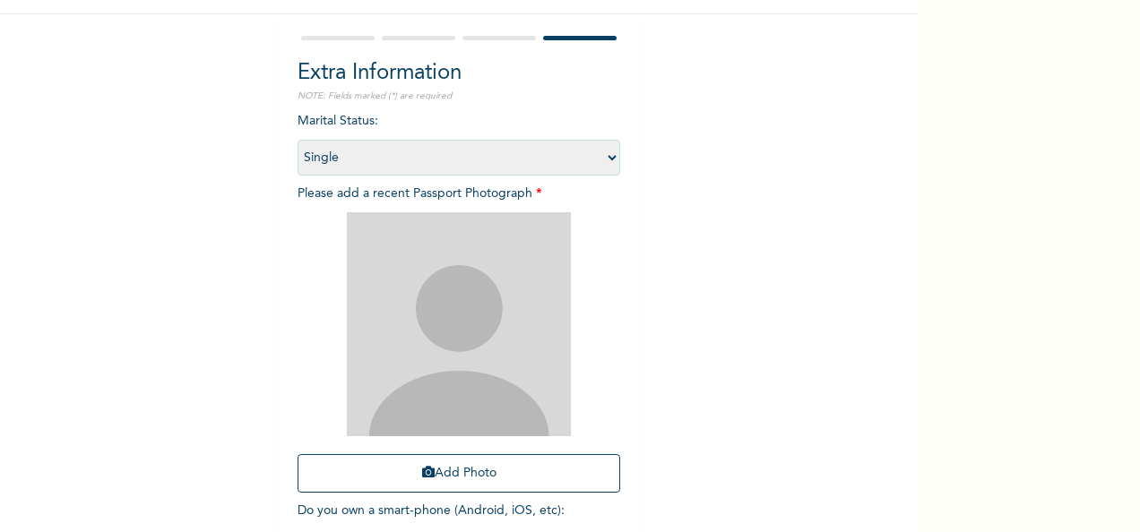
scroll to position [254, 0]
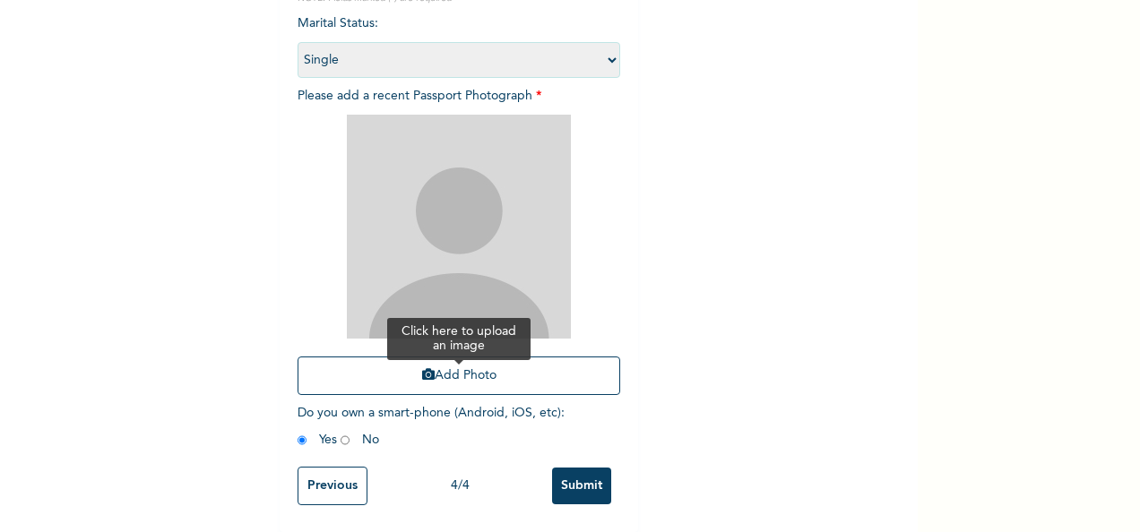
click at [477, 366] on button "Add Photo" at bounding box center [458, 376] width 323 height 39
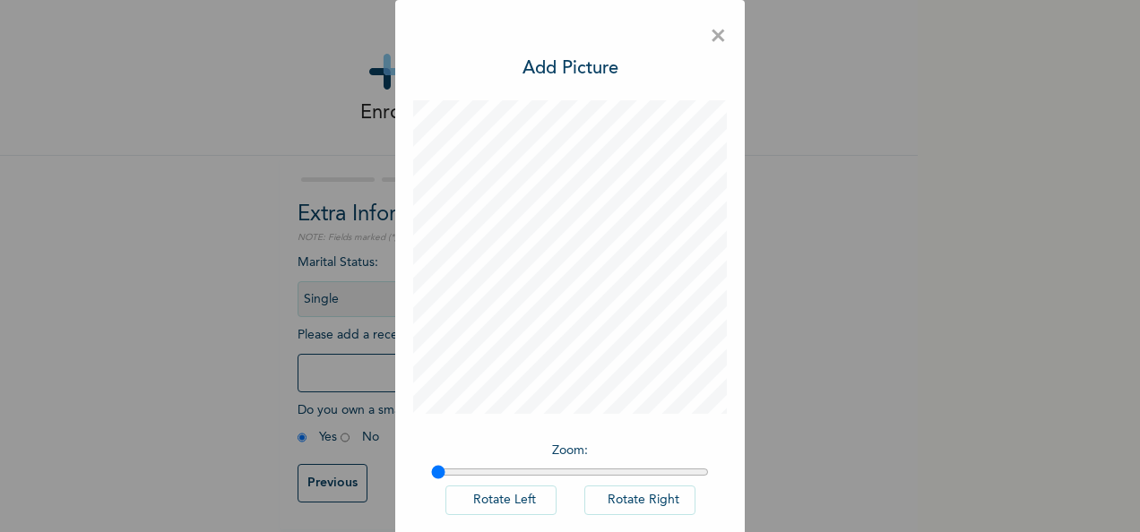
scroll to position [92, 0]
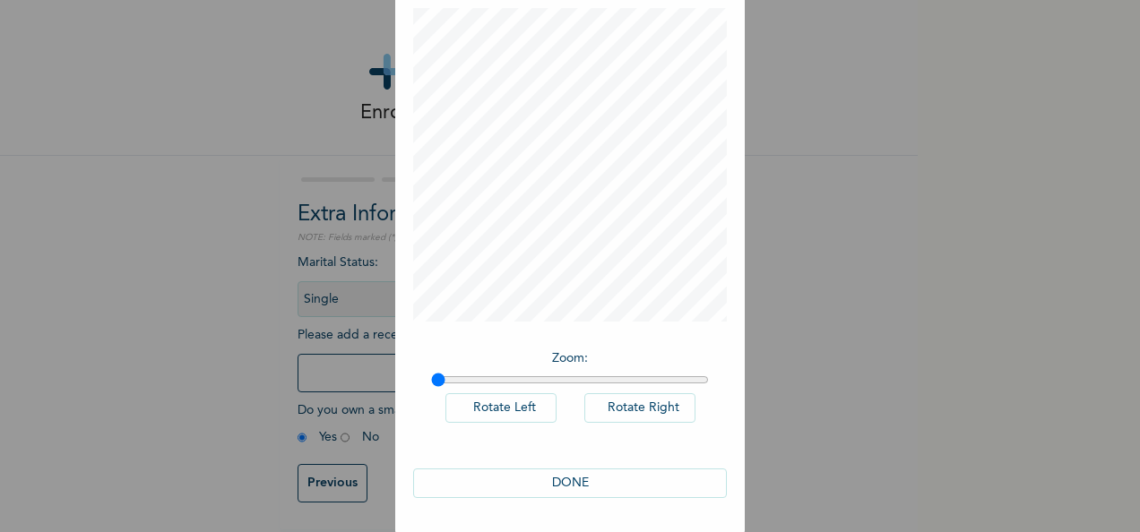
click at [593, 478] on button "DONE" at bounding box center [570, 484] width 314 height 30
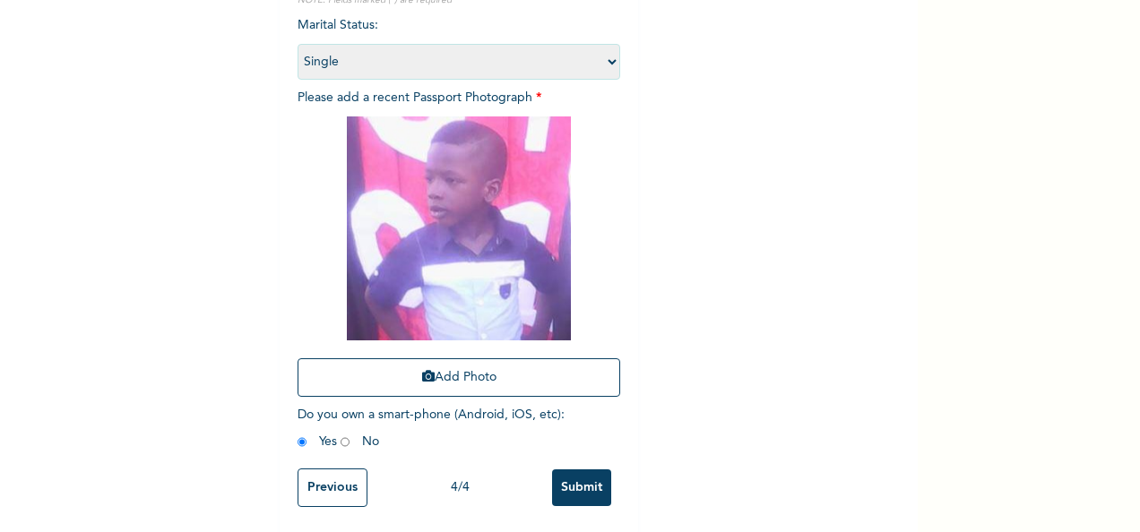
scroll to position [254, 0]
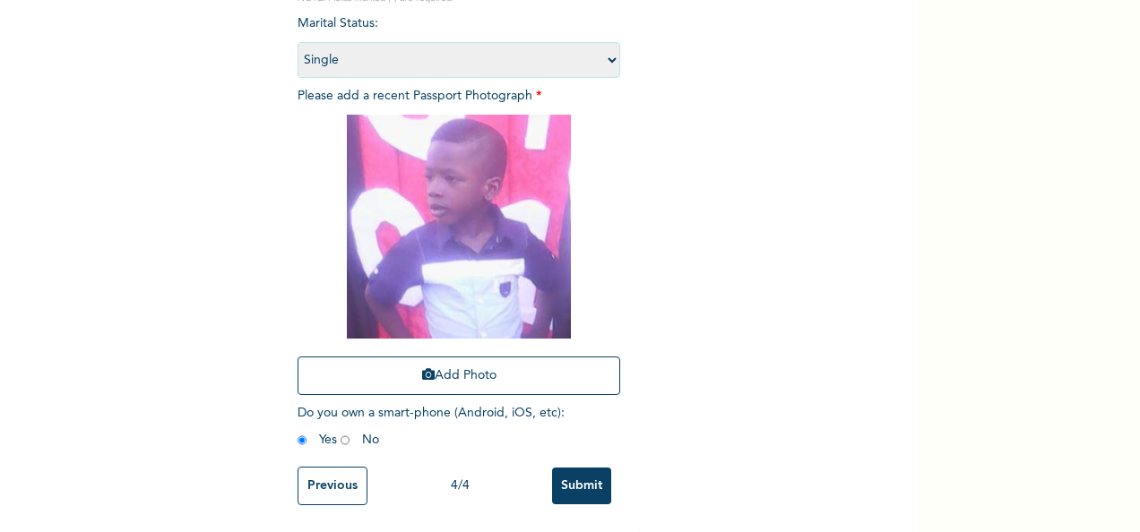
click at [579, 468] on input "Submit" at bounding box center [581, 486] width 59 height 37
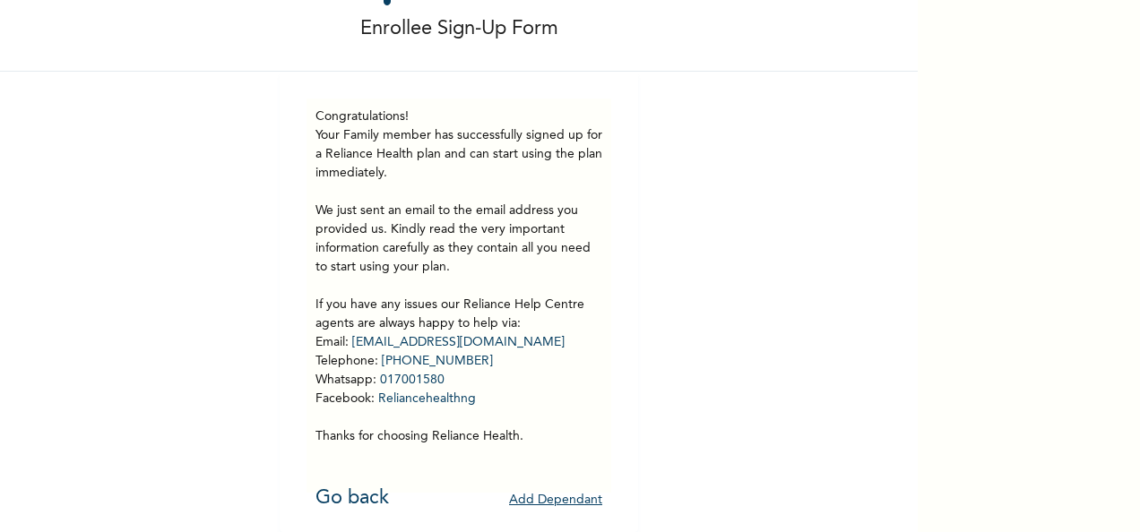
scroll to position [99, 0]
click at [347, 488] on link "Go back" at bounding box center [351, 498] width 73 height 20
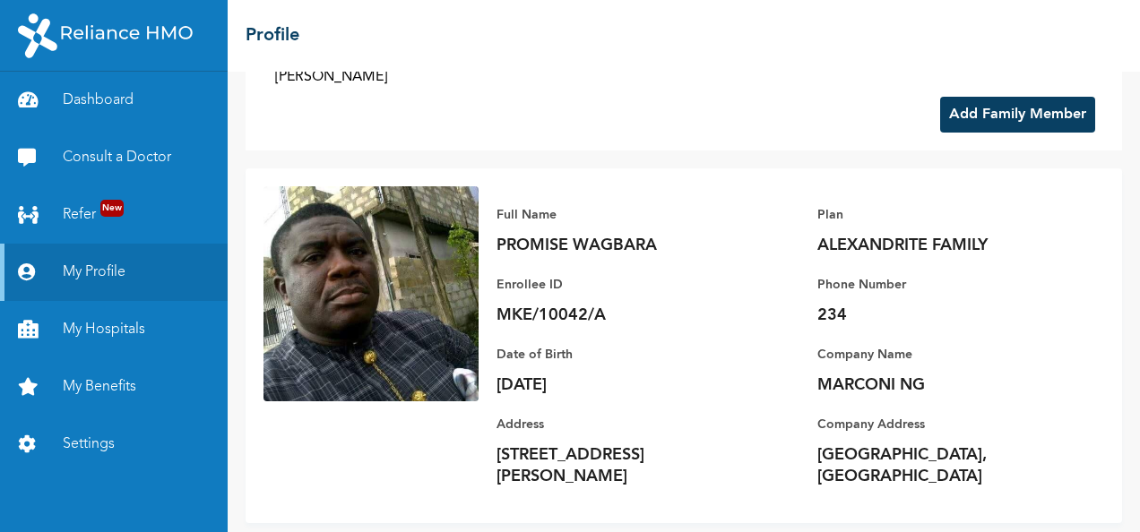
scroll to position [116, 0]
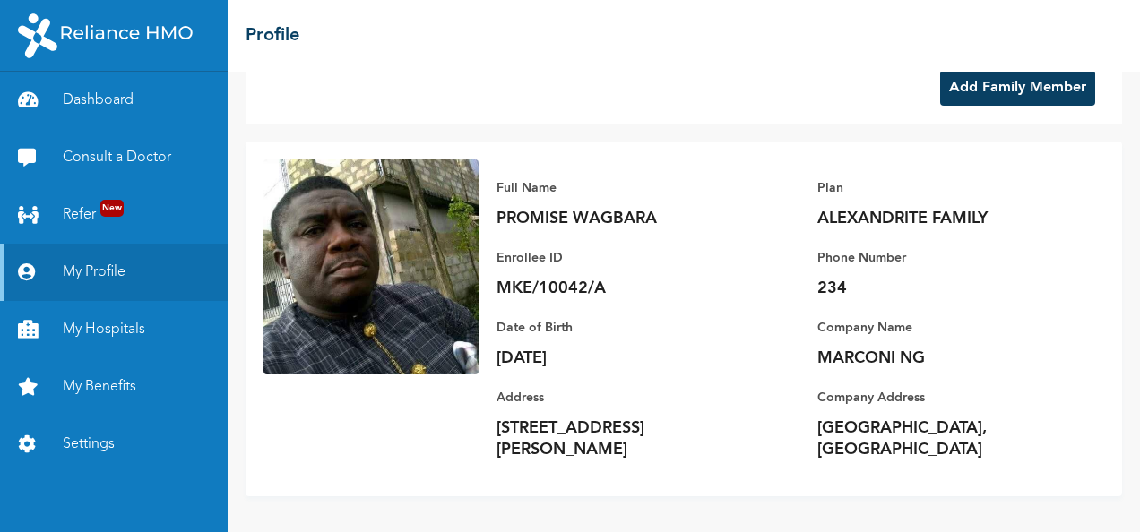
drag, startPoint x: 156, startPoint y: 73, endPoint x: 159, endPoint y: 54, distance: 19.9
click at [554, 351] on p "[DATE]" at bounding box center [621, 359] width 251 height 22
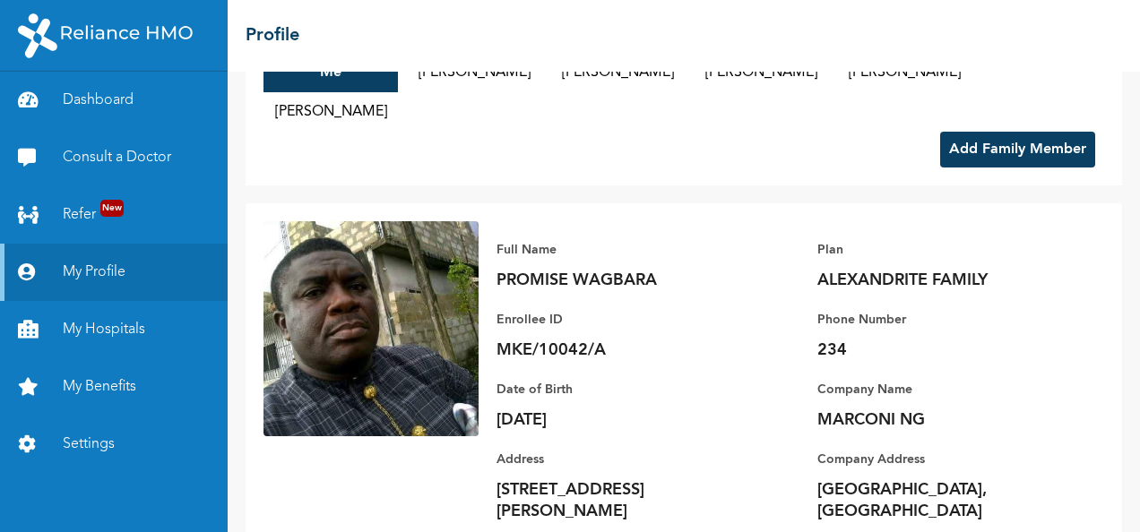
scroll to position [0, 0]
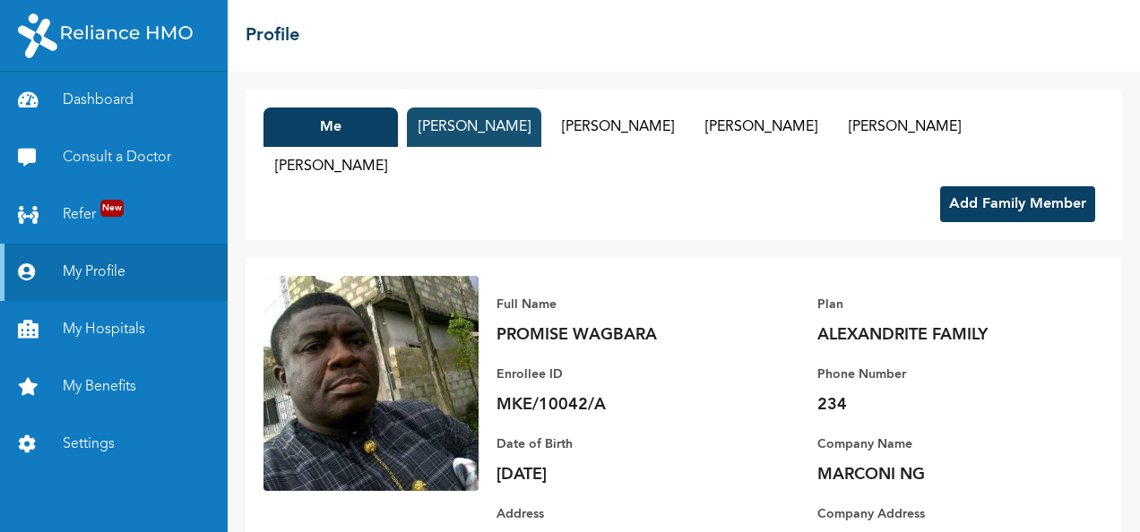
click at [446, 127] on button "[PERSON_NAME]" at bounding box center [474, 127] width 134 height 39
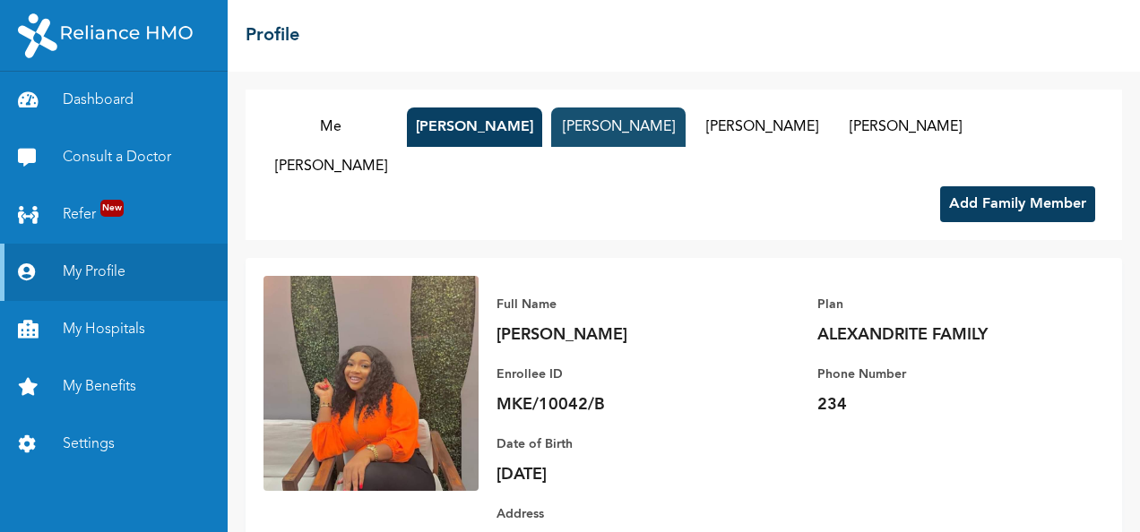
click at [608, 130] on button "[PERSON_NAME]" at bounding box center [618, 127] width 134 height 39
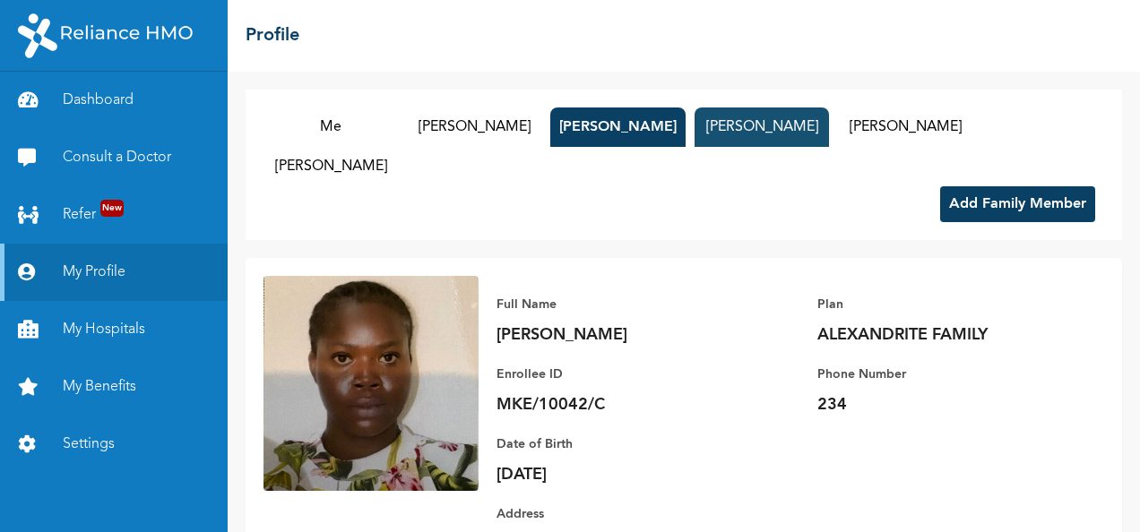
click at [731, 125] on button "[PERSON_NAME]" at bounding box center [761, 127] width 134 height 39
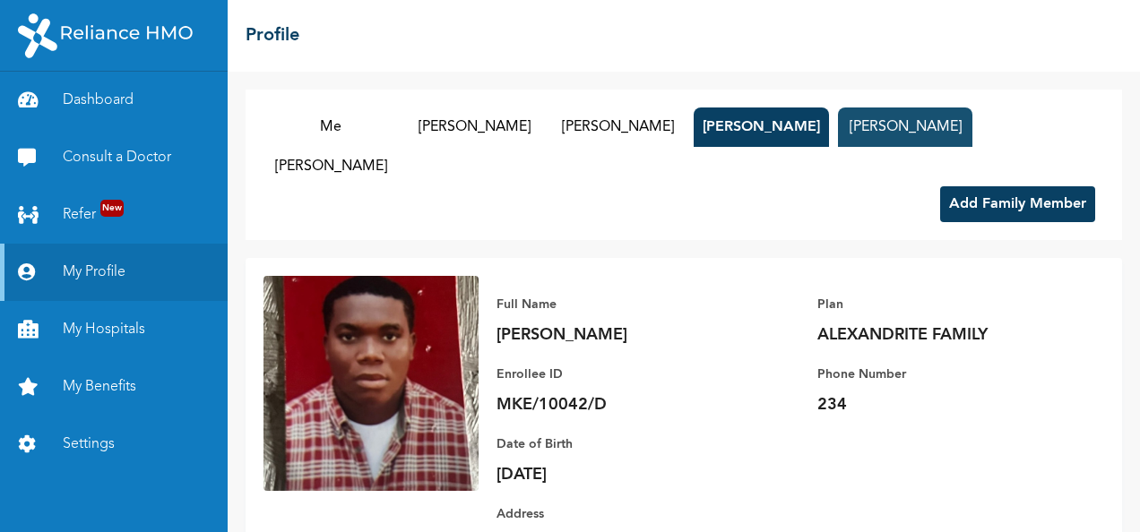
click at [871, 132] on button "[PERSON_NAME]" at bounding box center [905, 127] width 134 height 39
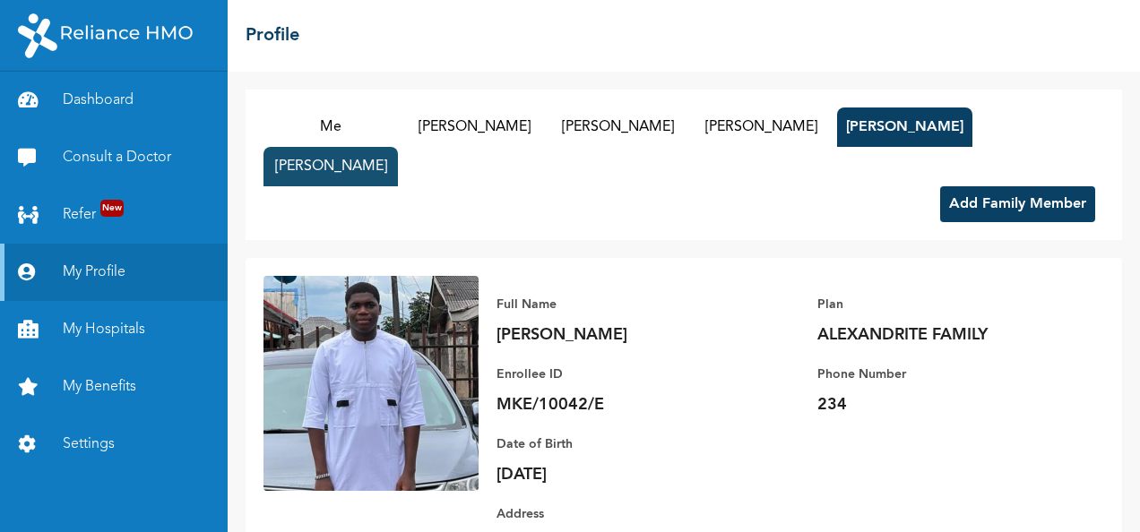
click at [273, 169] on button "[PERSON_NAME]" at bounding box center [330, 166] width 134 height 39
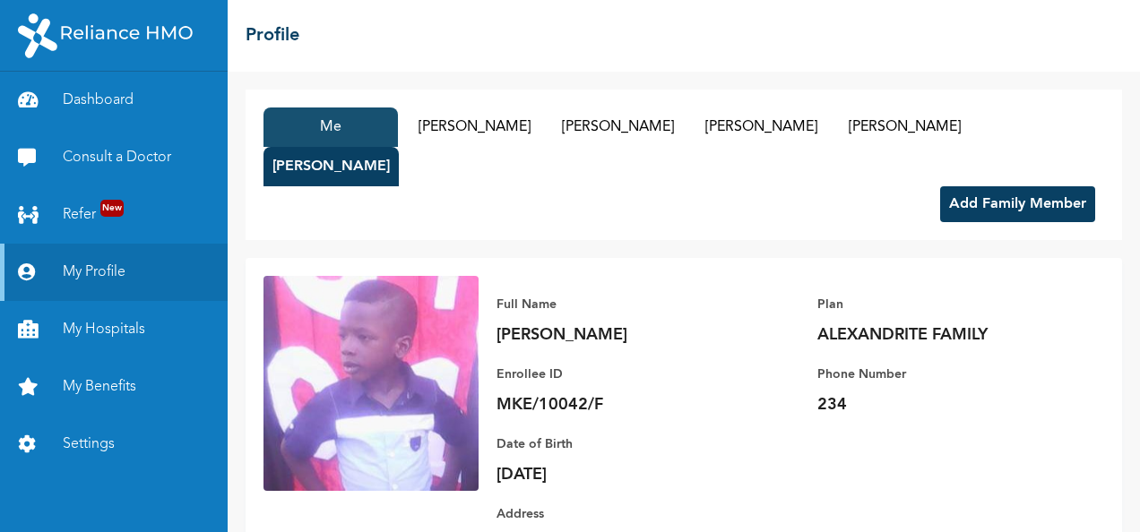
click at [358, 132] on button "Me" at bounding box center [330, 127] width 134 height 39
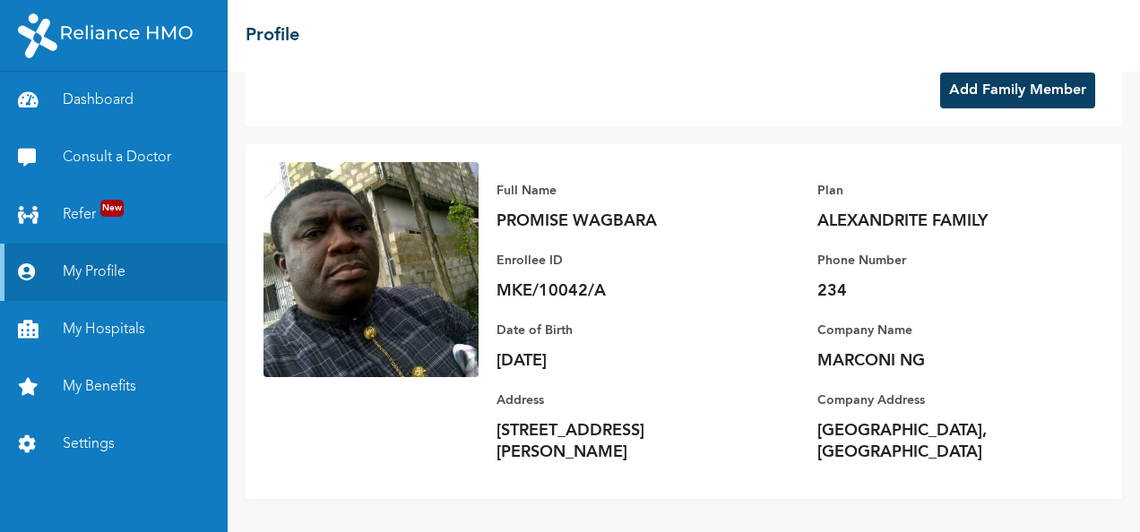
scroll to position [116, 0]
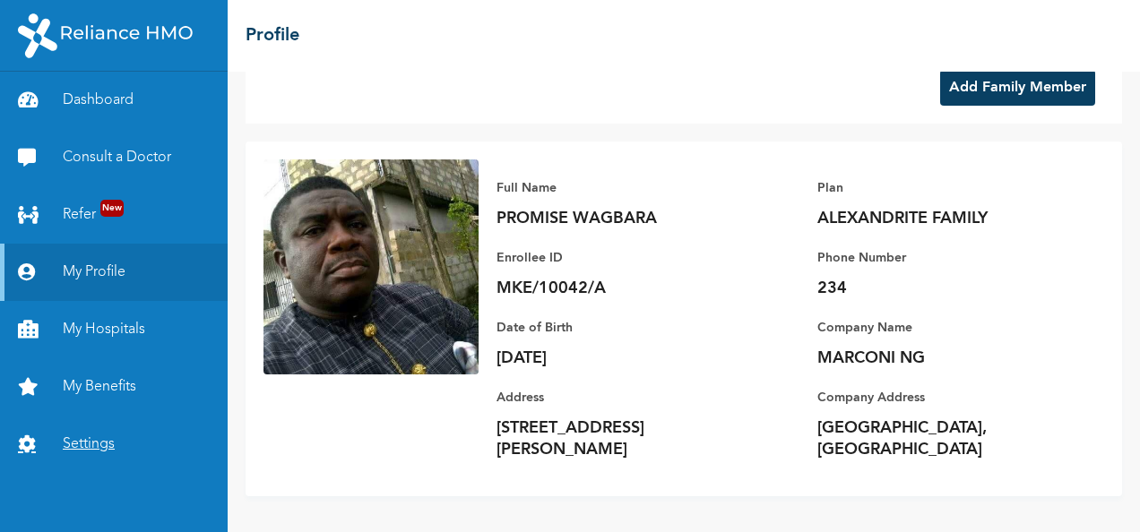
click at [90, 448] on link "Settings" at bounding box center [114, 444] width 228 height 57
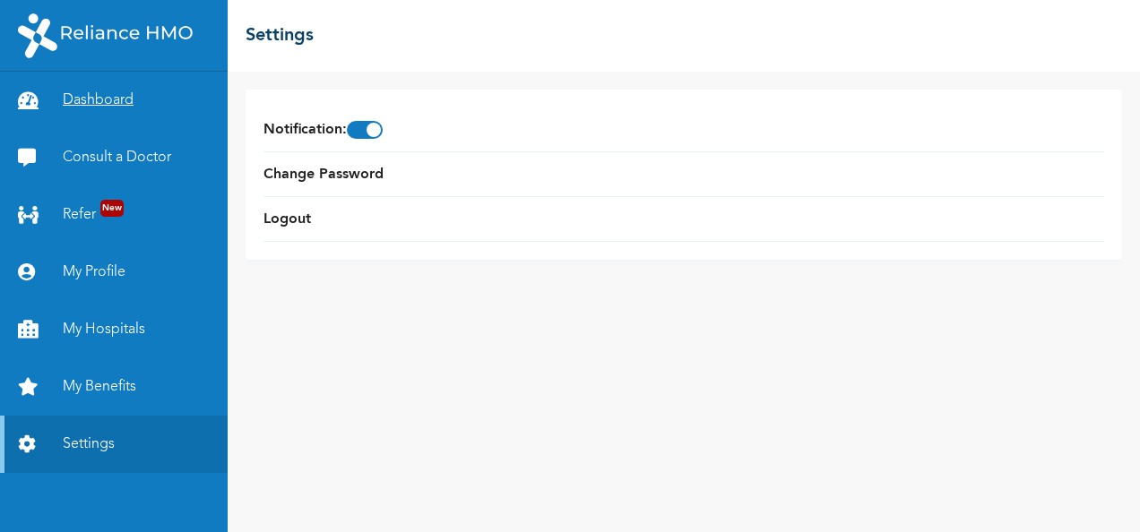
click at [113, 93] on link "Dashboard" at bounding box center [114, 100] width 228 height 57
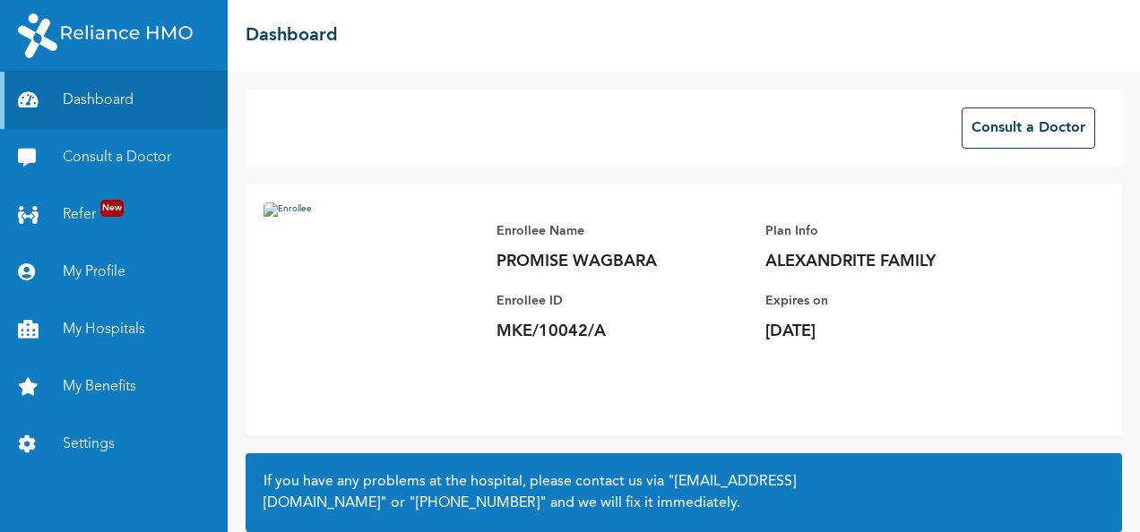
scroll to position [161, 0]
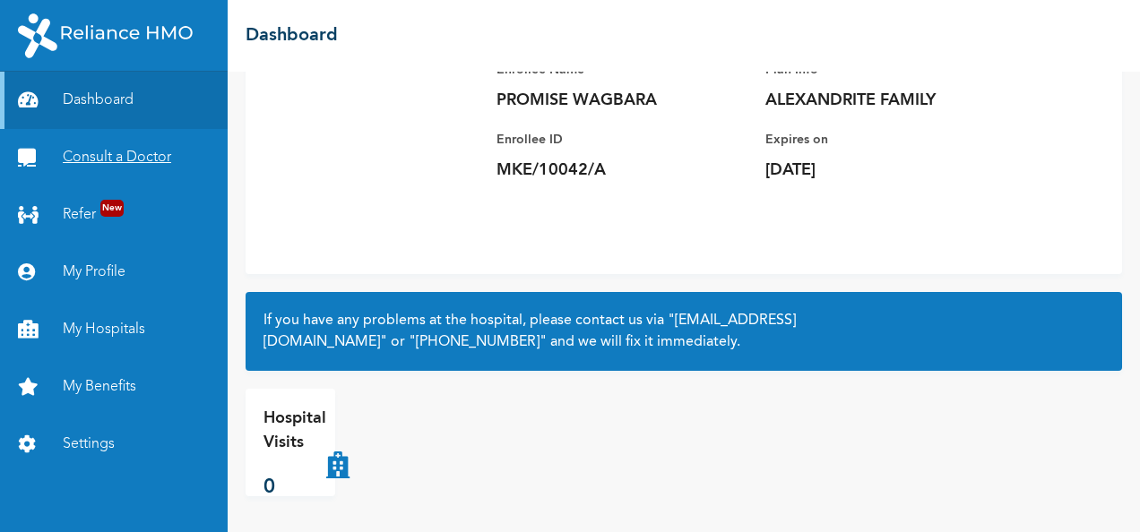
click at [160, 166] on link "Consult a Doctor" at bounding box center [114, 157] width 228 height 57
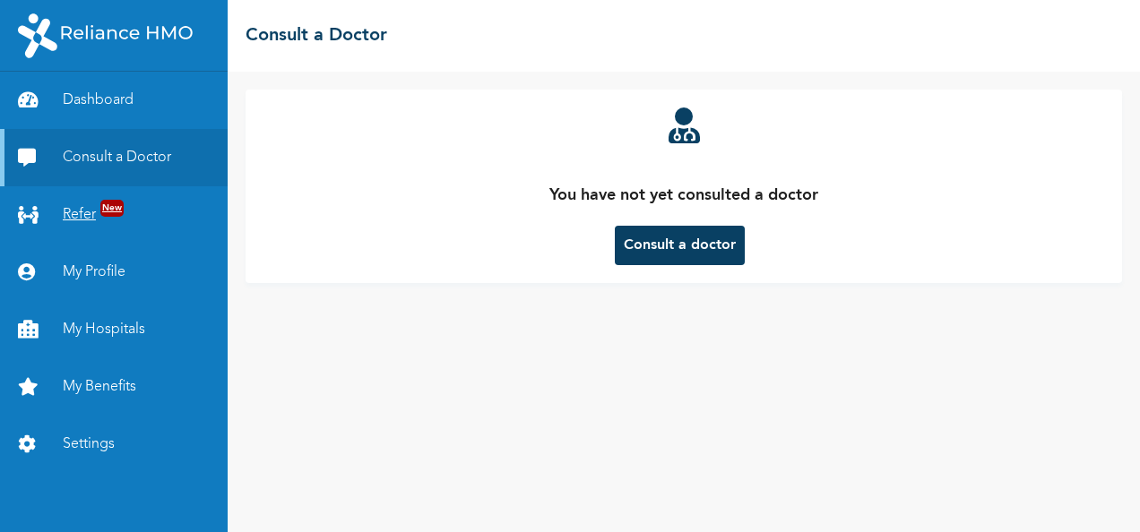
click at [75, 213] on link "Refer New" at bounding box center [114, 214] width 228 height 57
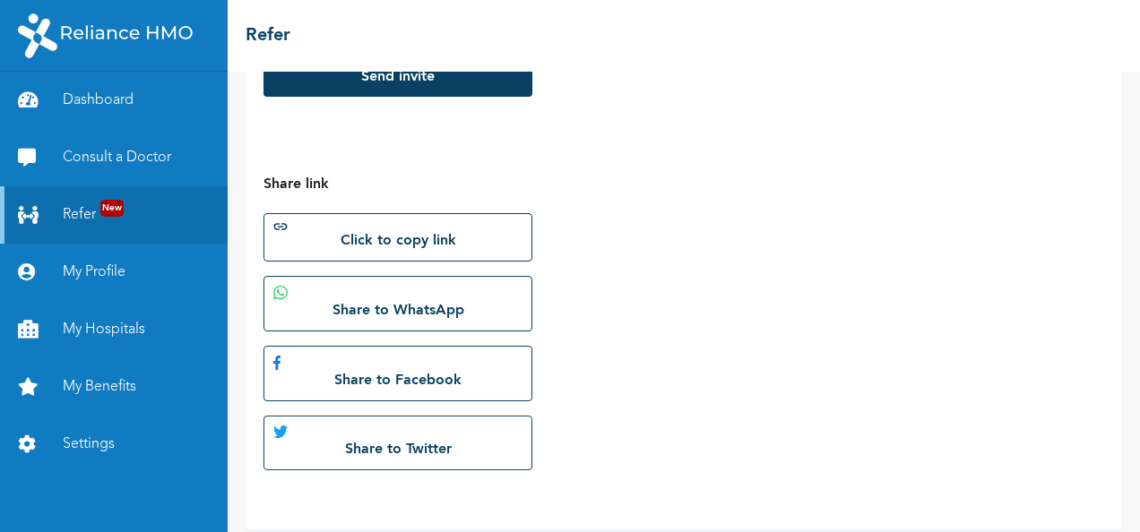
scroll to position [489, 0]
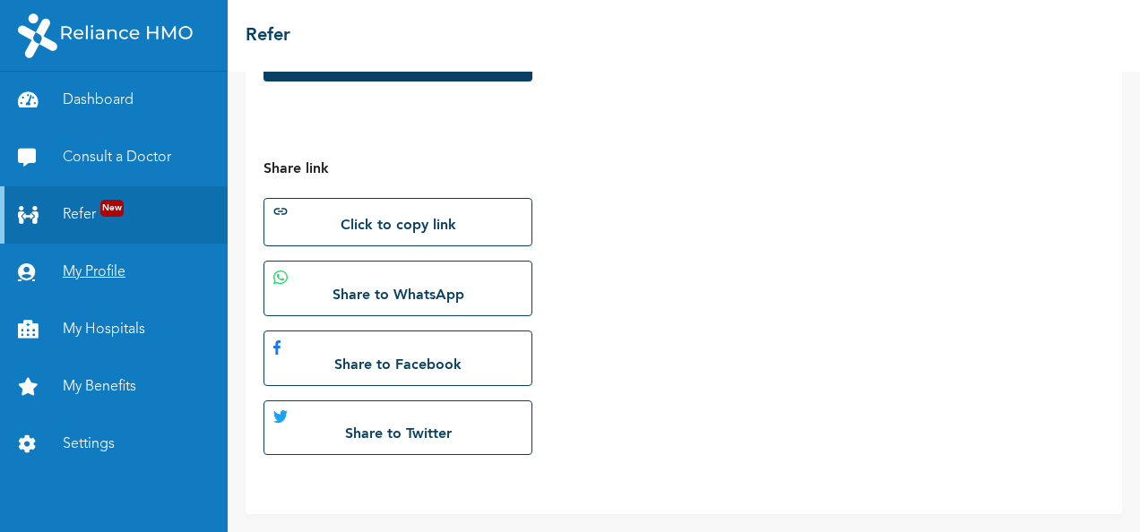
click at [120, 271] on link "My Profile" at bounding box center [114, 272] width 228 height 57
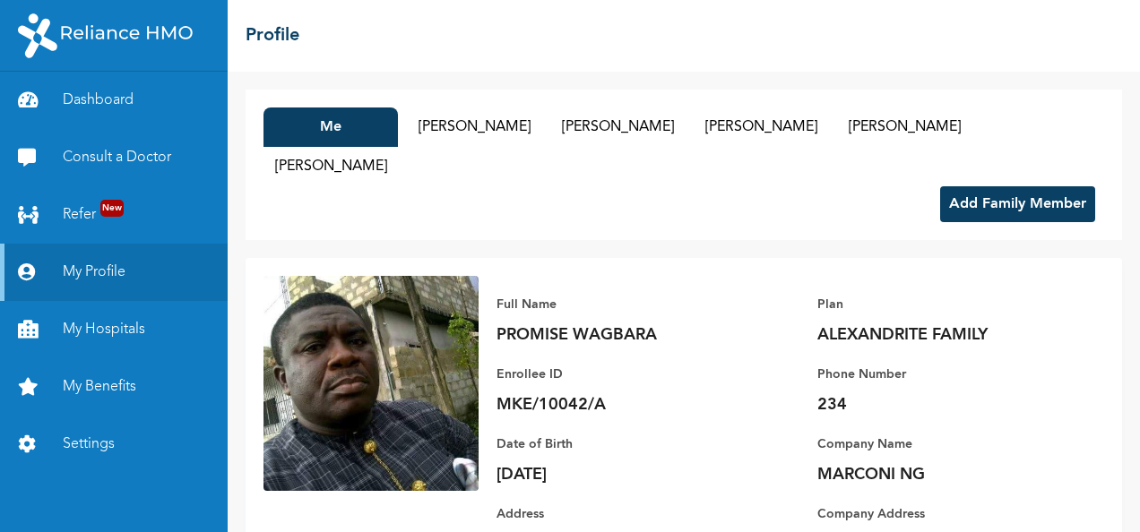
click at [977, 211] on button "Add Family Member" at bounding box center [1017, 204] width 155 height 36
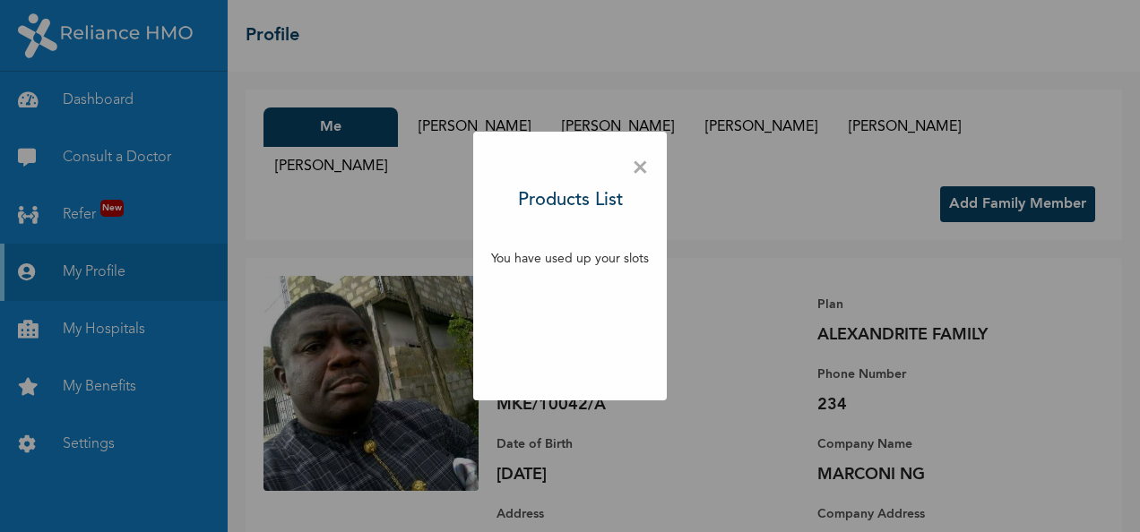
click at [636, 167] on span "×" at bounding box center [640, 169] width 17 height 38
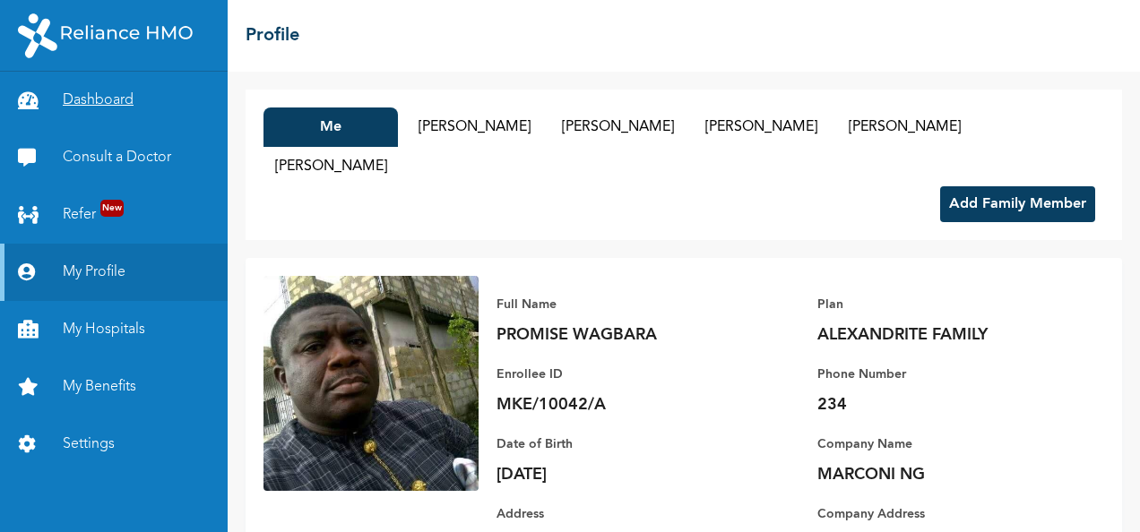
click at [84, 103] on link "Dashboard" at bounding box center [114, 100] width 228 height 57
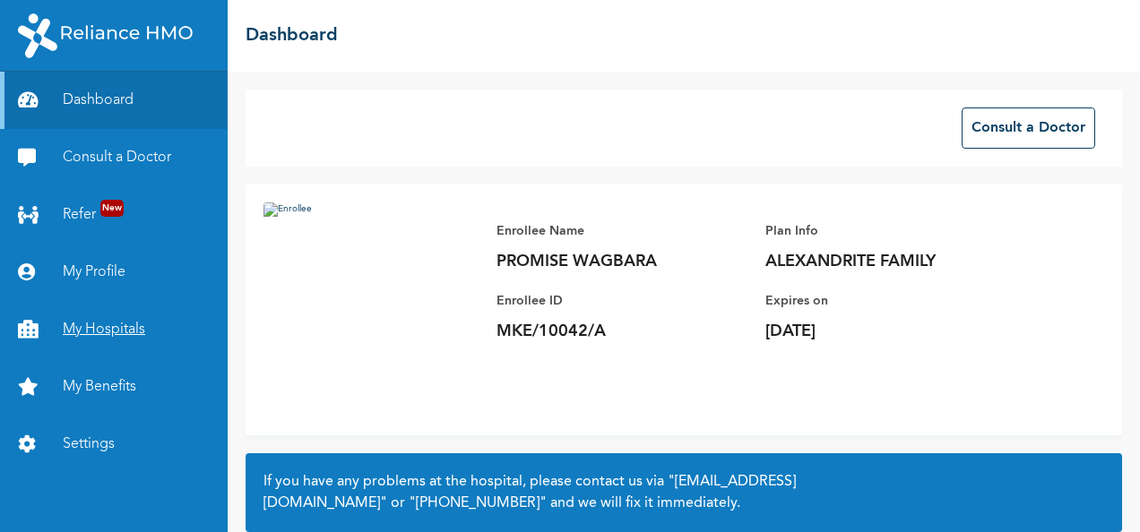
click at [122, 327] on link "My Hospitals" at bounding box center [114, 329] width 228 height 57
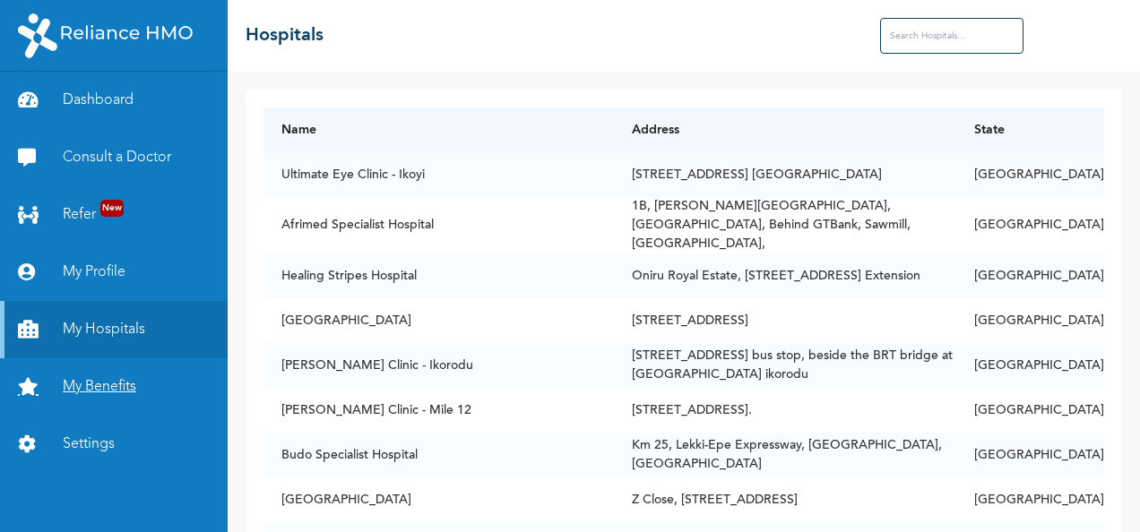
click at [104, 384] on link "My Benefits" at bounding box center [114, 386] width 228 height 57
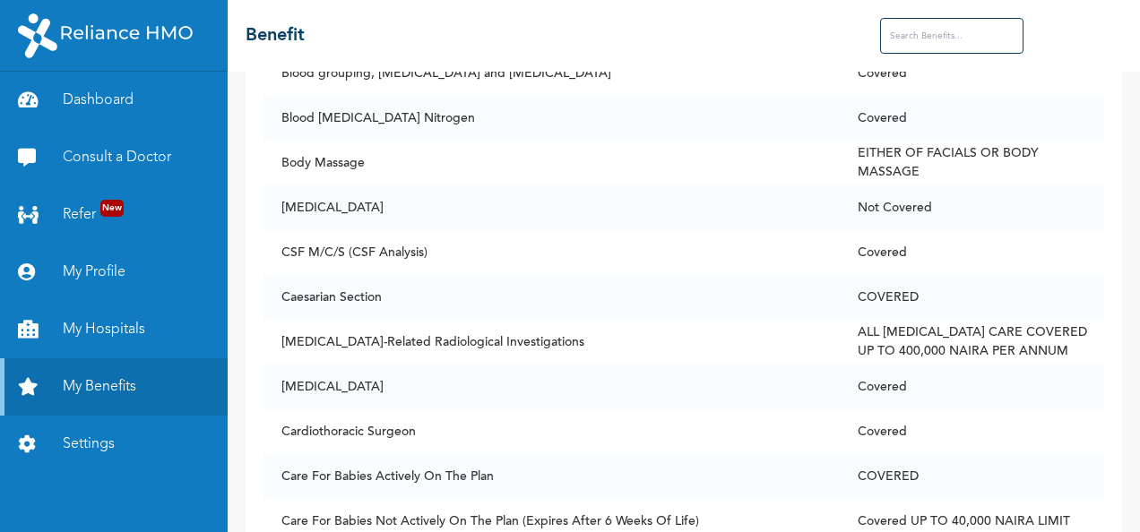
scroll to position [1702, 0]
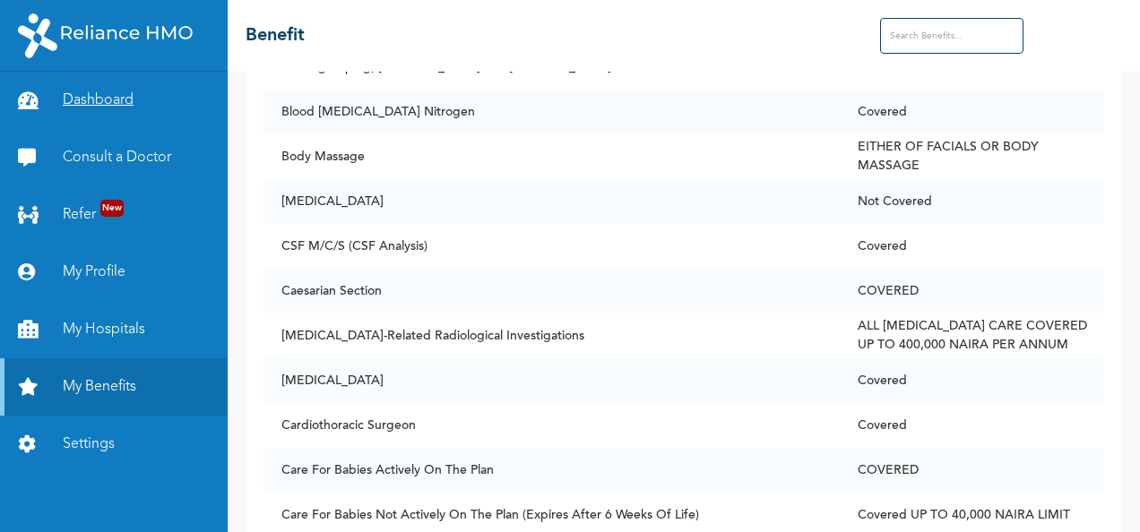
click at [93, 99] on link "Dashboard" at bounding box center [114, 100] width 228 height 57
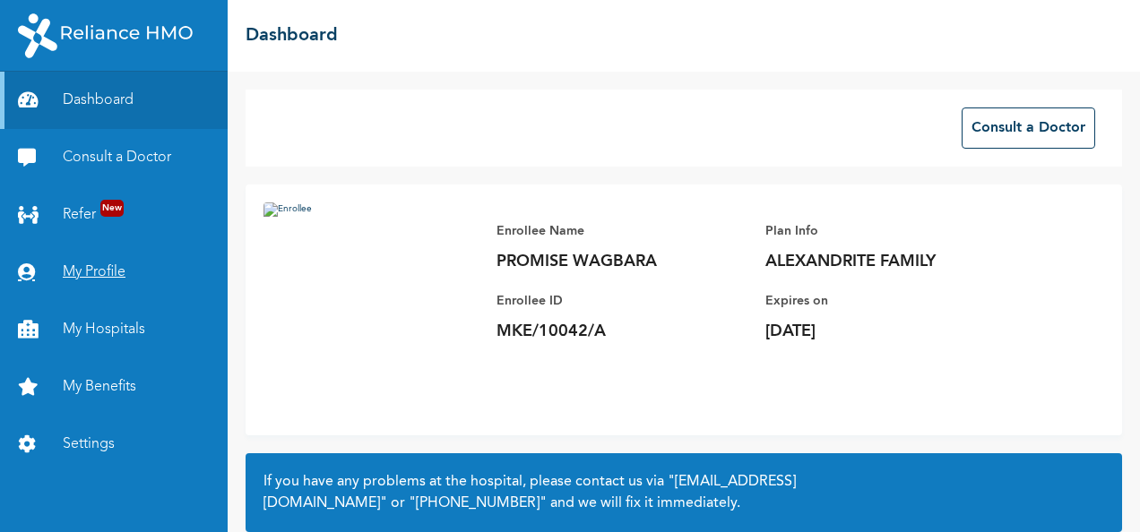
click at [95, 271] on link "My Profile" at bounding box center [114, 272] width 228 height 57
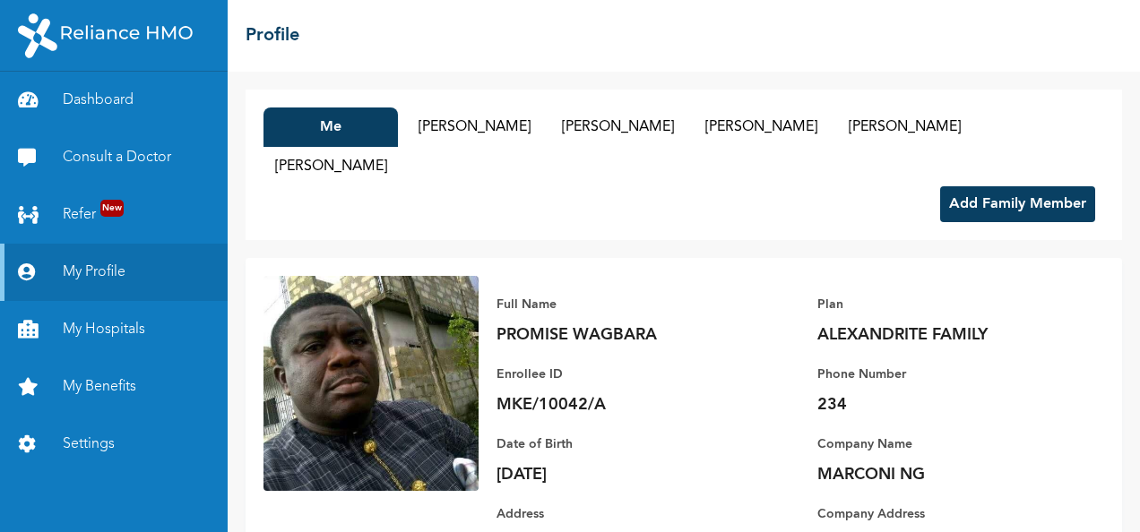
drag, startPoint x: 588, startPoint y: 472, endPoint x: 492, endPoint y: 464, distance: 96.2
click at [492, 464] on div "Full Name PROMISE WAGBARA Enrollee ID MKE/10042/A Plan ALEXANDRITE FAMILY Phone…" at bounding box center [790, 435] width 625 height 319
drag, startPoint x: 492, startPoint y: 464, endPoint x: 521, endPoint y: 470, distance: 29.2
copy p "[DATE]"
drag, startPoint x: 612, startPoint y: 407, endPoint x: 500, endPoint y: 406, distance: 112.0
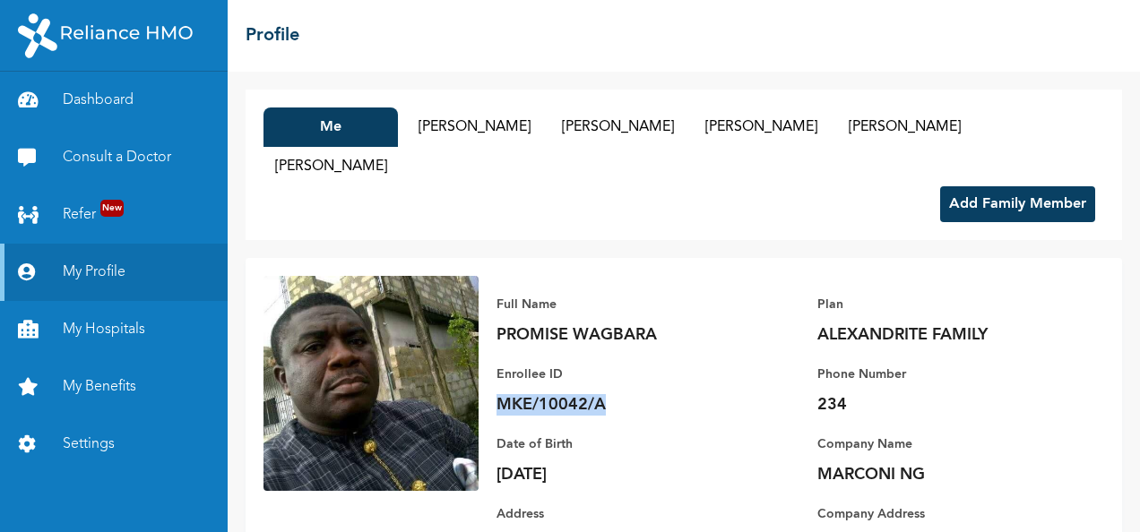
click at [500, 406] on p "MKE/10042/A" at bounding box center [621, 405] width 251 height 22
drag, startPoint x: 500, startPoint y: 406, endPoint x: 512, endPoint y: 408, distance: 11.8
copy p "MKE/10042/A"
